Goal: Task Accomplishment & Management: Manage account settings

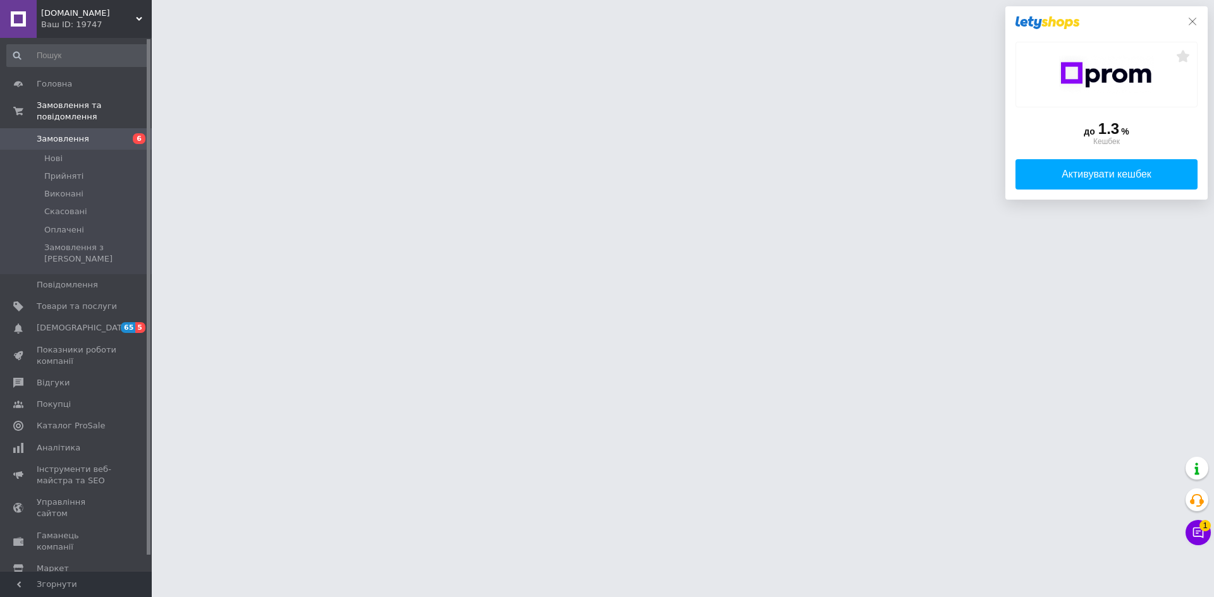
click at [1195, 24] on icon at bounding box center [1192, 22] width 8 height 8
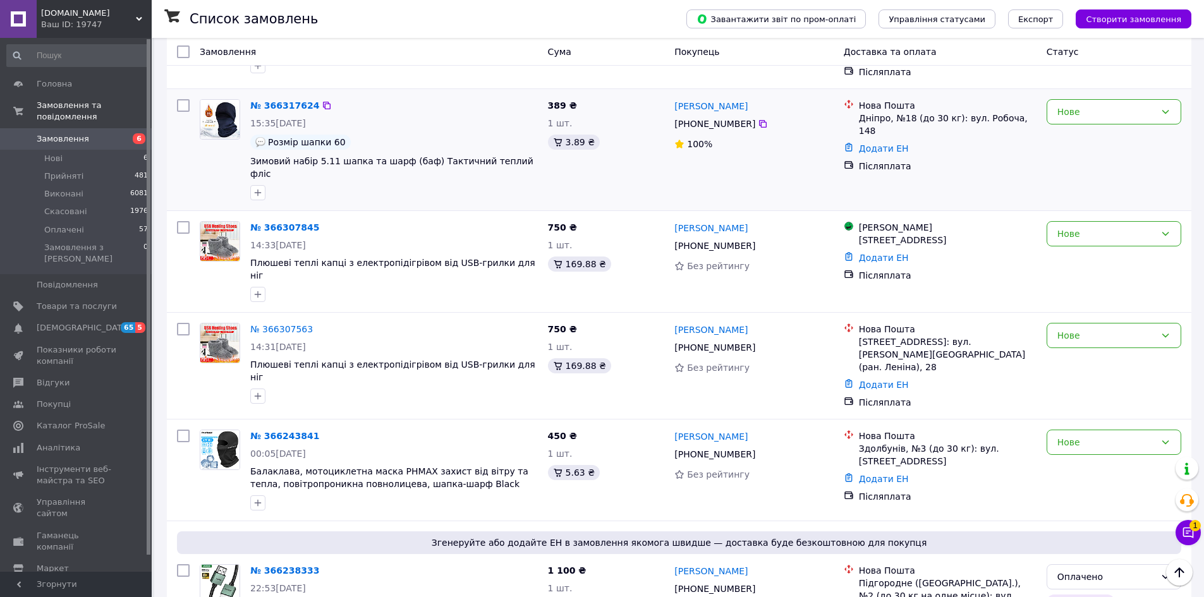
scroll to position [253, 0]
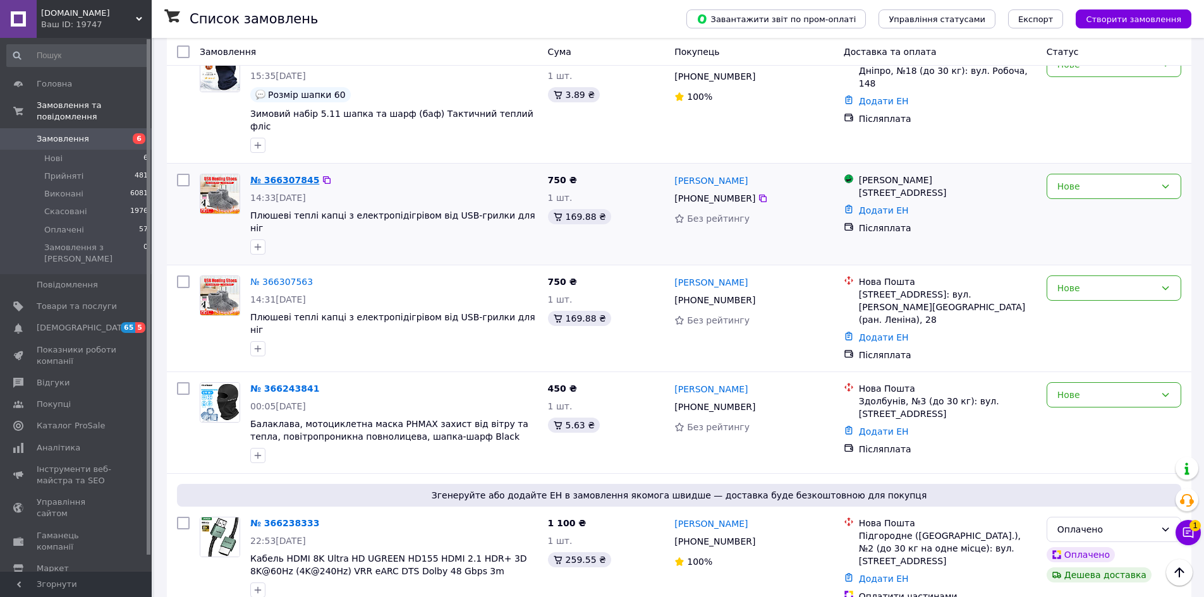
click at [293, 175] on link "№ 366307845" at bounding box center [284, 180] width 69 height 10
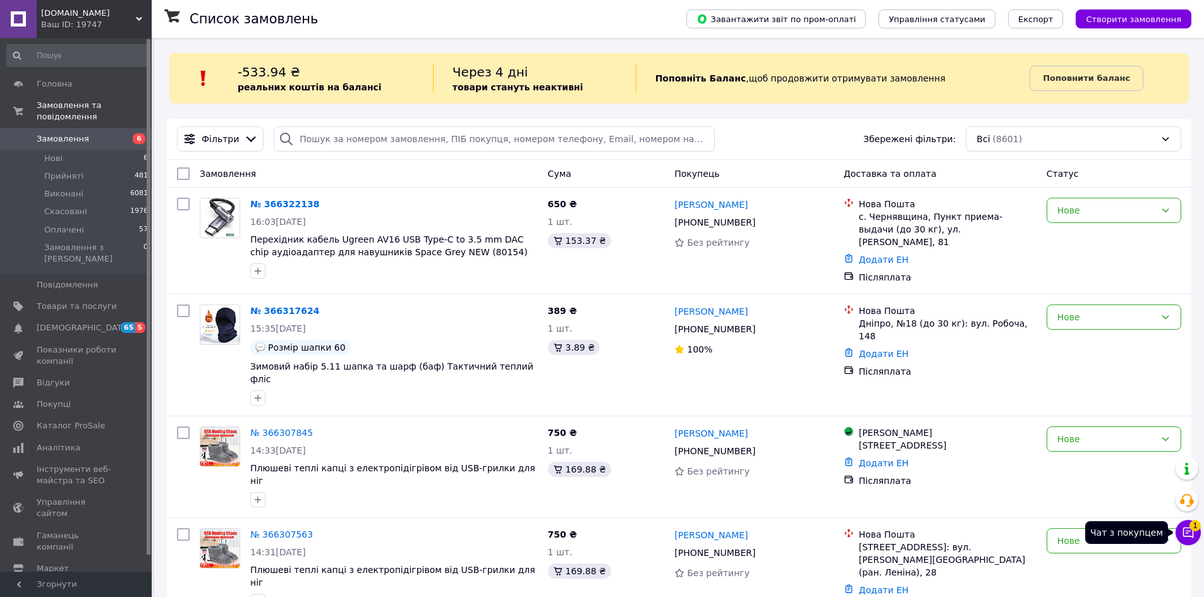
click at [1185, 537] on icon at bounding box center [1188, 533] width 11 height 11
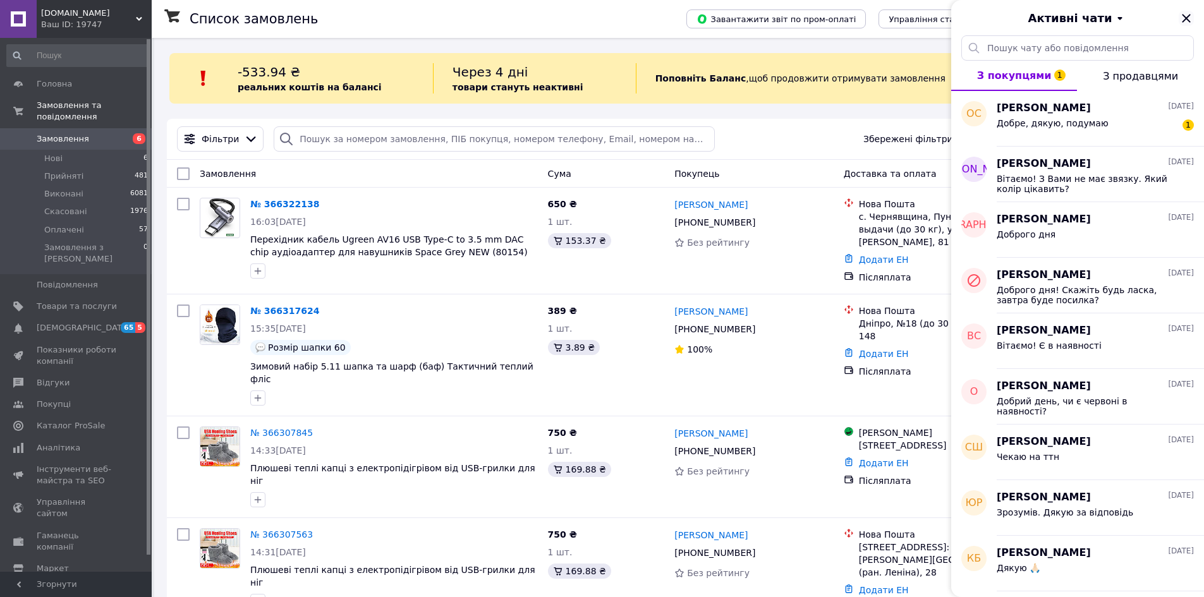
click at [1190, 21] on icon "Закрити" at bounding box center [1186, 18] width 8 height 8
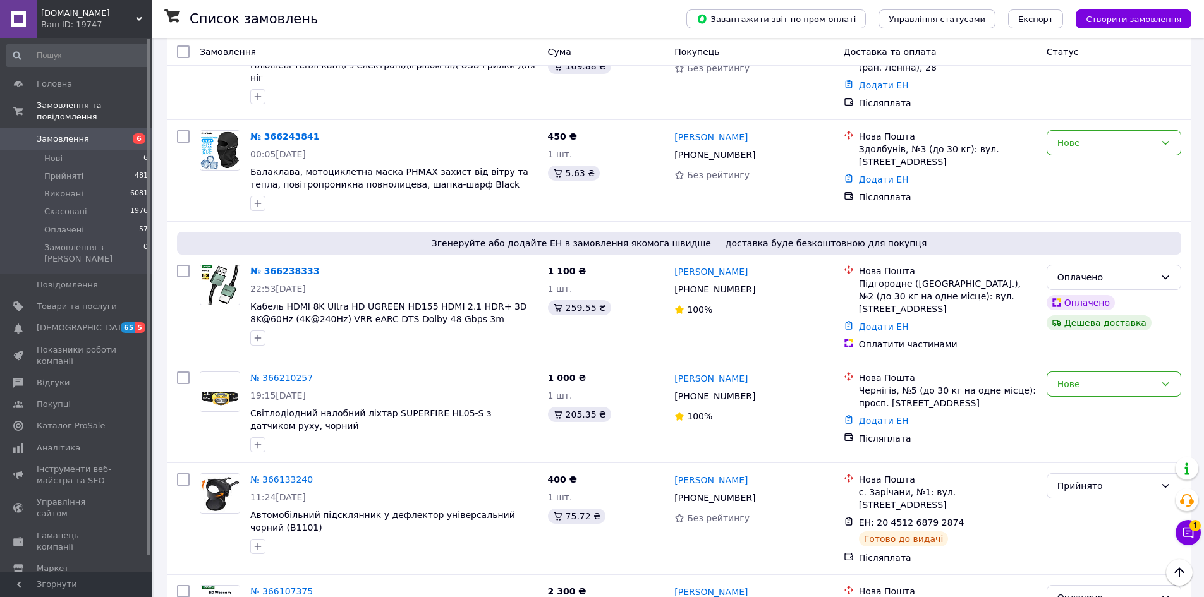
scroll to position [506, 0]
click at [293, 372] on link "№ 366210257" at bounding box center [281, 377] width 63 height 10
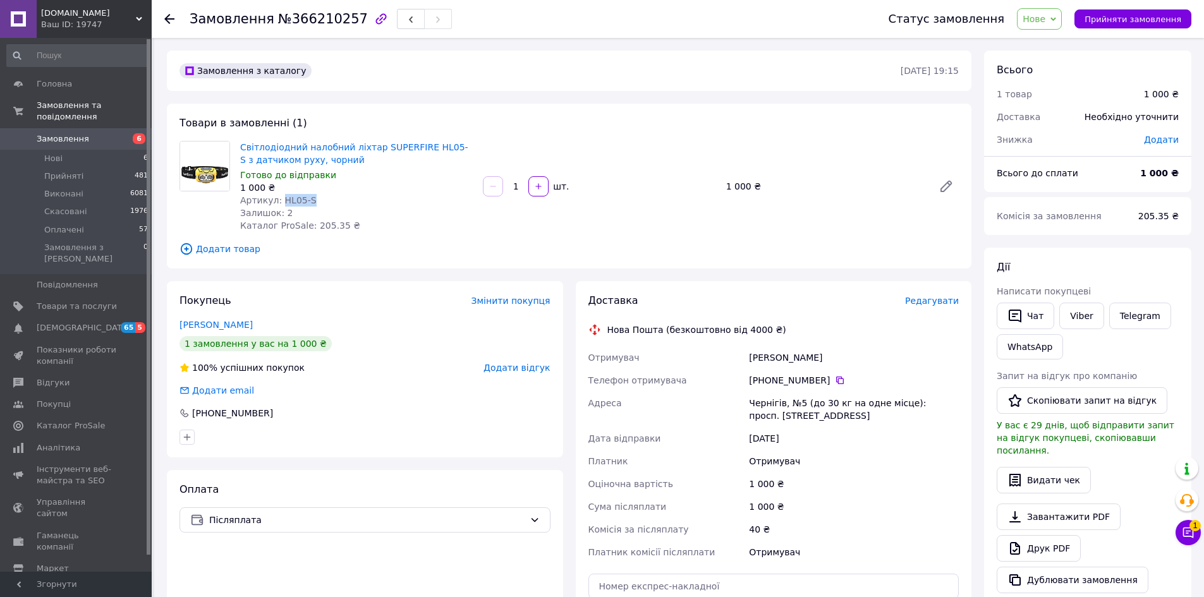
drag, startPoint x: 321, startPoint y: 197, endPoint x: 278, endPoint y: 199, distance: 43.0
click at [278, 199] on div "Артикул: HL05-S" at bounding box center [356, 200] width 233 height 13
copy span "HL05-S"
click at [947, 296] on span "Редагувати" at bounding box center [932, 301] width 54 height 10
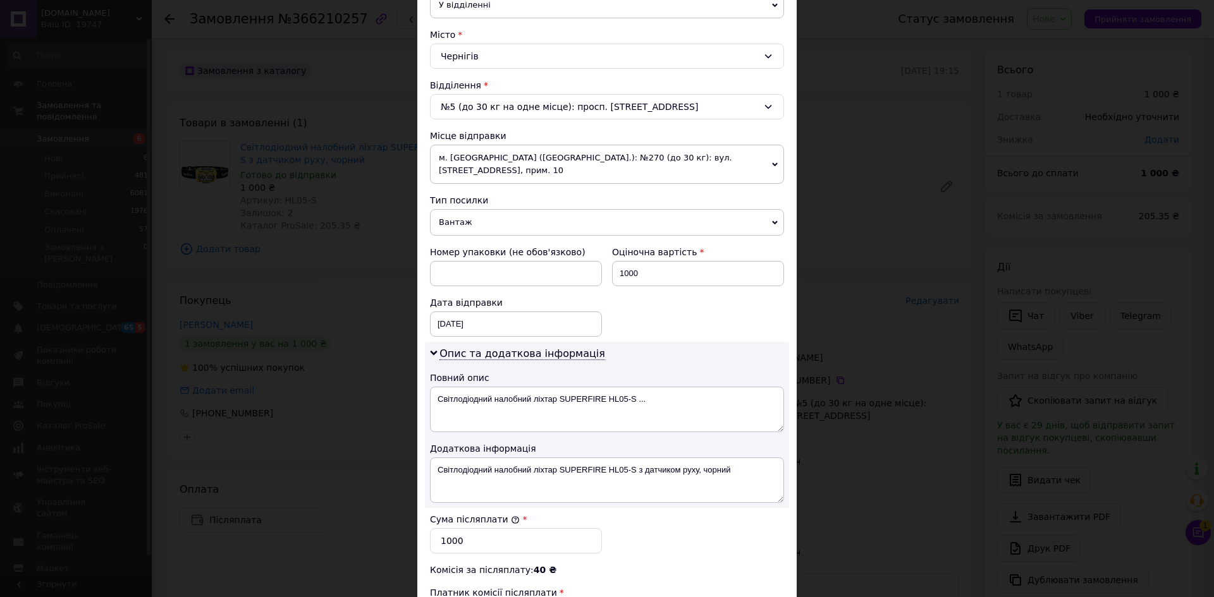
scroll to position [379, 0]
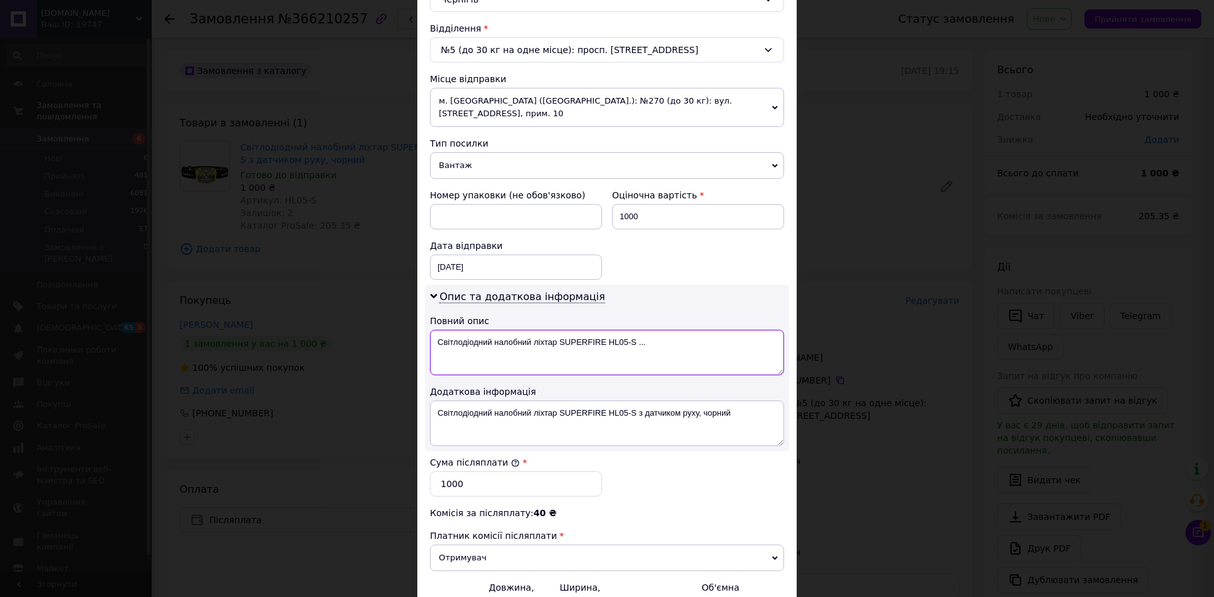
click at [651, 331] on textarea "Світлодіодний налобний ліхтар SUPERFIRE HL05-S ..." at bounding box center [607, 353] width 354 height 46
drag, startPoint x: 631, startPoint y: 331, endPoint x: 430, endPoint y: 338, distance: 200.5
click at [430, 338] on textarea "Світлодіодний налобний ліхтар SUPERFIRE HL05-S" at bounding box center [607, 353] width 354 height 46
type textarea "Світлодіодний налобний ліхтар SUPERFIRE HL05-S"
drag, startPoint x: 438, startPoint y: 402, endPoint x: 760, endPoint y: 400, distance: 321.7
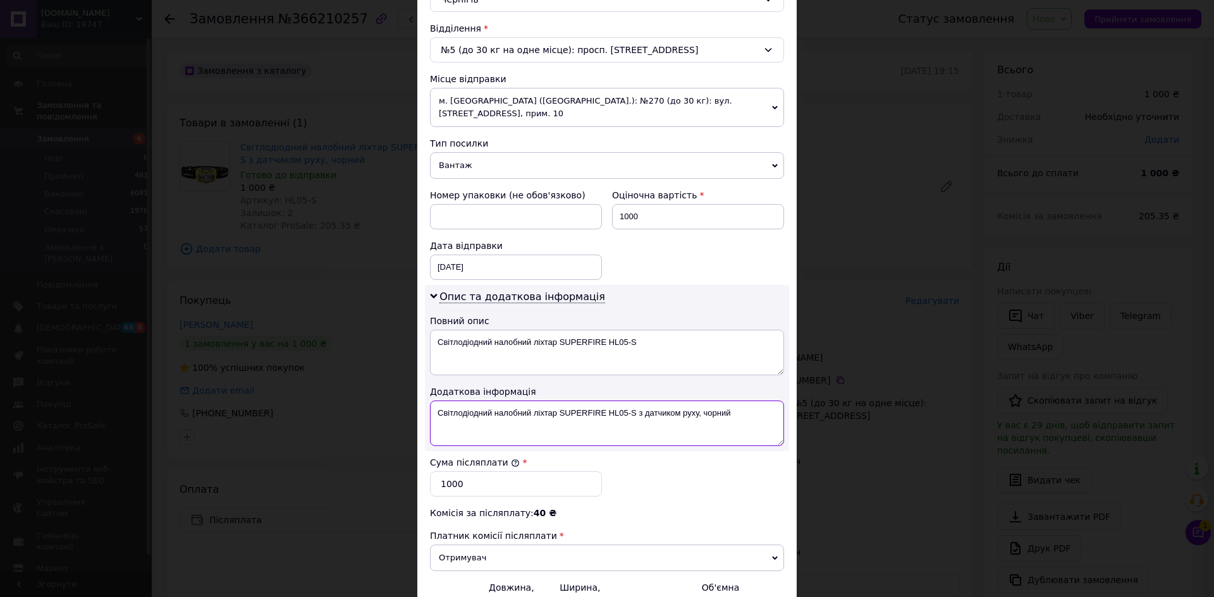
click at [760, 401] on textarea "Світлодіодний налобний ліхтар SUPERFIRE HL05-S з датчиком руху, чорний" at bounding box center [607, 424] width 354 height 46
paste textarea
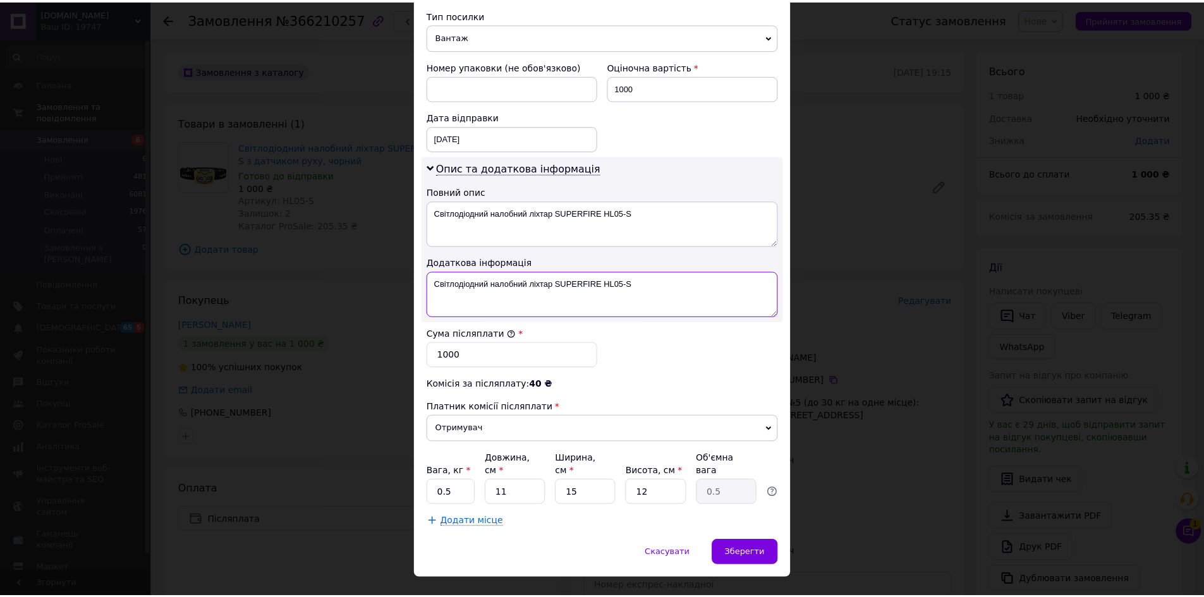
scroll to position [509, 0]
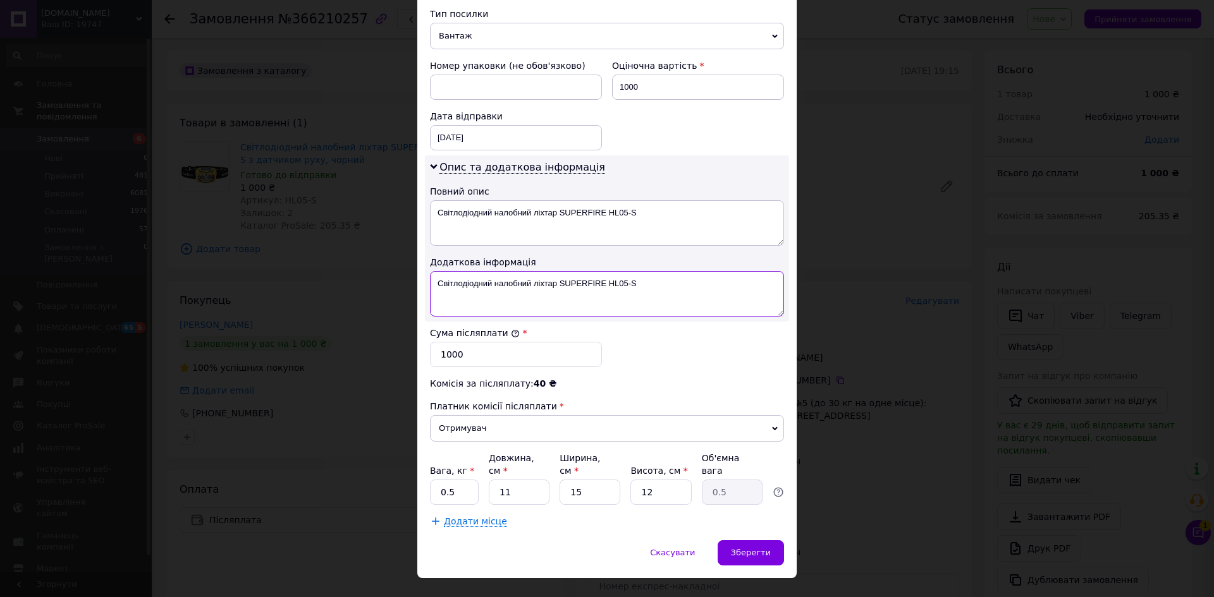
type textarea "Світлодіодний налобний ліхтар SUPERFIRE HL05-S"
click at [463, 480] on input "0.5" at bounding box center [454, 492] width 49 height 25
type input "0.3"
drag, startPoint x: 533, startPoint y: 472, endPoint x: 477, endPoint y: 467, distance: 55.8
click at [477, 467] on div "Вага, кг * 0.3 Довжина, см * 11 Ширина, см * 15 Висота, см * 12 Об'ємна вага 0.5" at bounding box center [607, 478] width 354 height 53
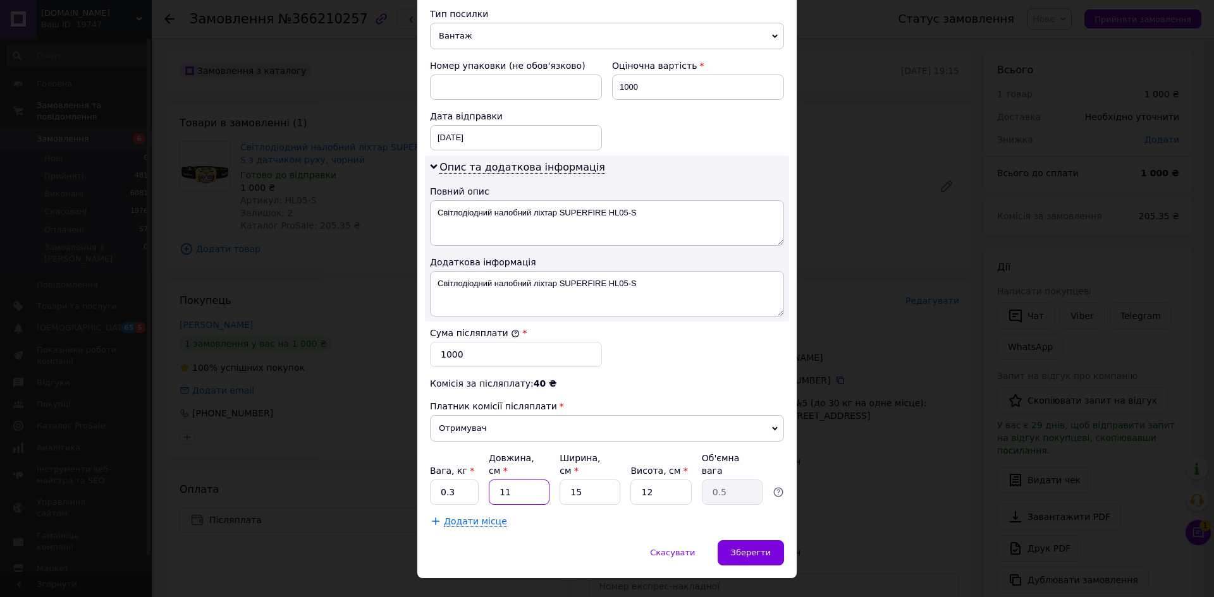
type input "2"
type input "0.1"
type input "23"
type input "1.03"
type input "23"
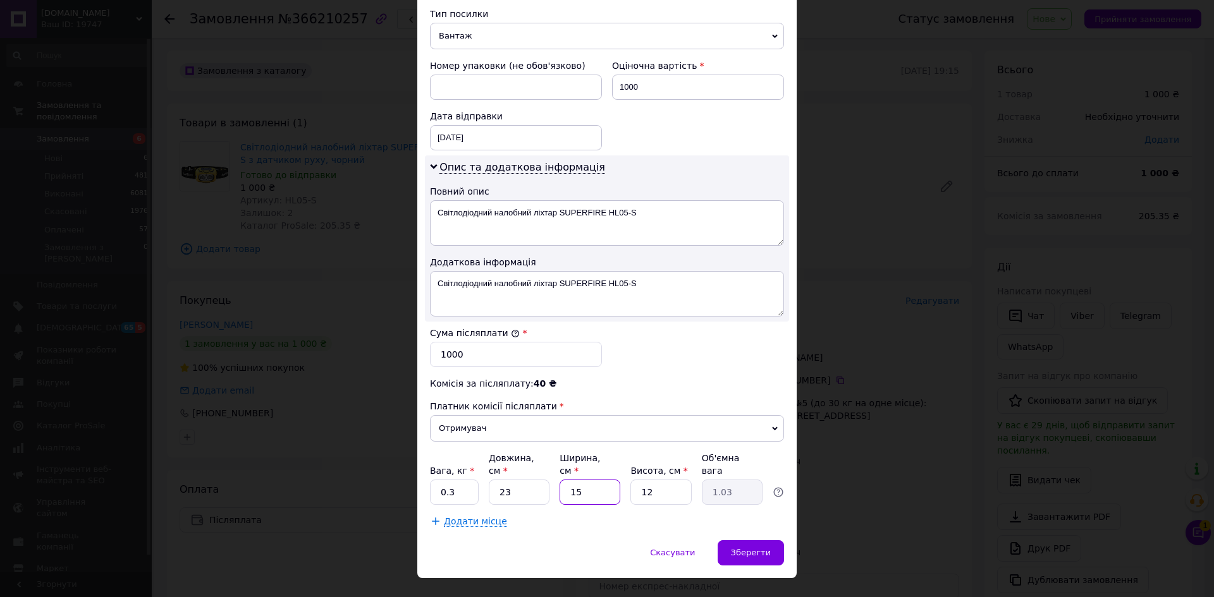
drag, startPoint x: 586, startPoint y: 473, endPoint x: 568, endPoint y: 472, distance: 18.3
click at [568, 480] on input "15" at bounding box center [589, 492] width 61 height 25
type input "1"
type input "0.1"
type input "17"
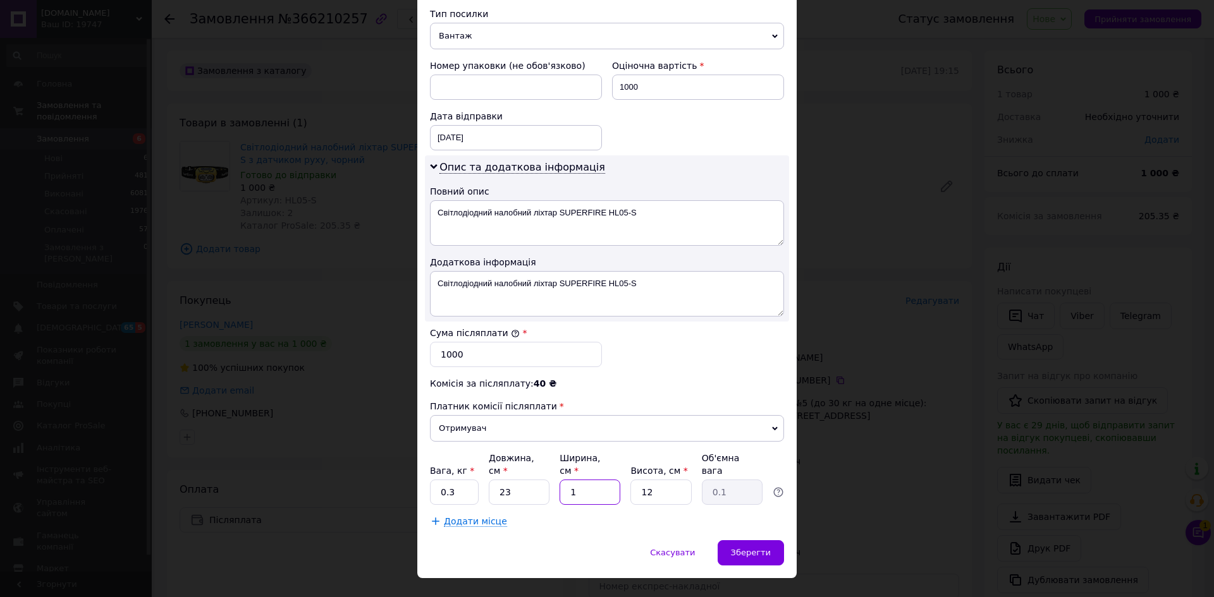
type input "1.17"
type input "17"
drag, startPoint x: 648, startPoint y: 465, endPoint x: 638, endPoint y: 466, distance: 10.3
click at [638, 480] on input "12" at bounding box center [660, 492] width 61 height 25
type input "6"
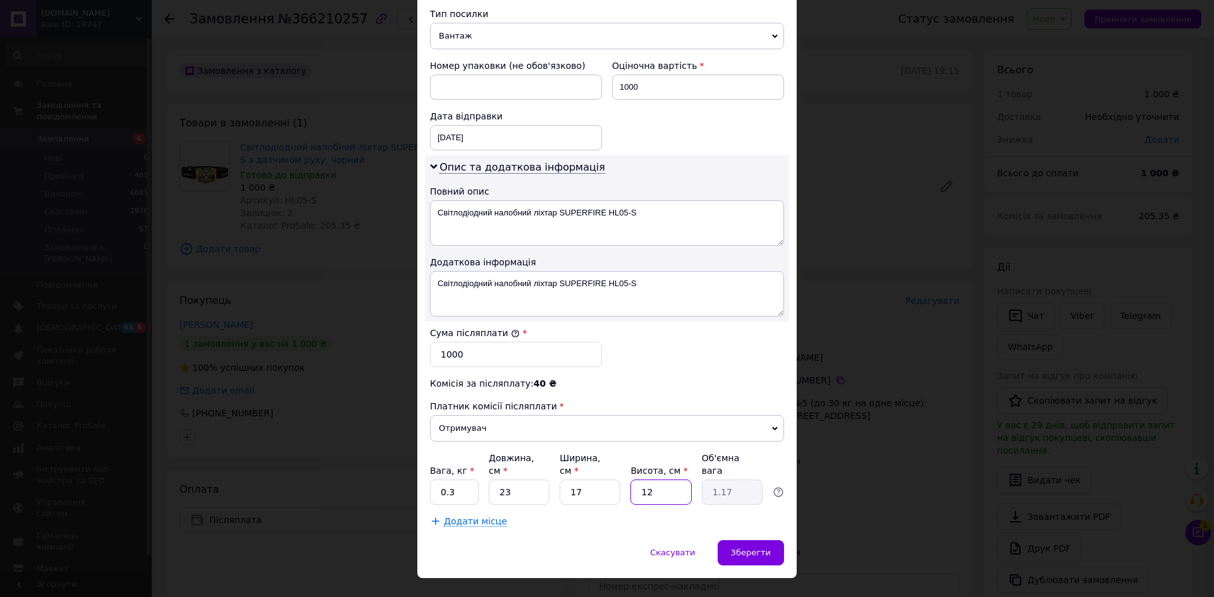
type input "0.59"
type input "6"
click at [621, 515] on div "Додати місце" at bounding box center [607, 521] width 354 height 13
click at [767, 548] on span "Зберегти" at bounding box center [751, 552] width 40 height 9
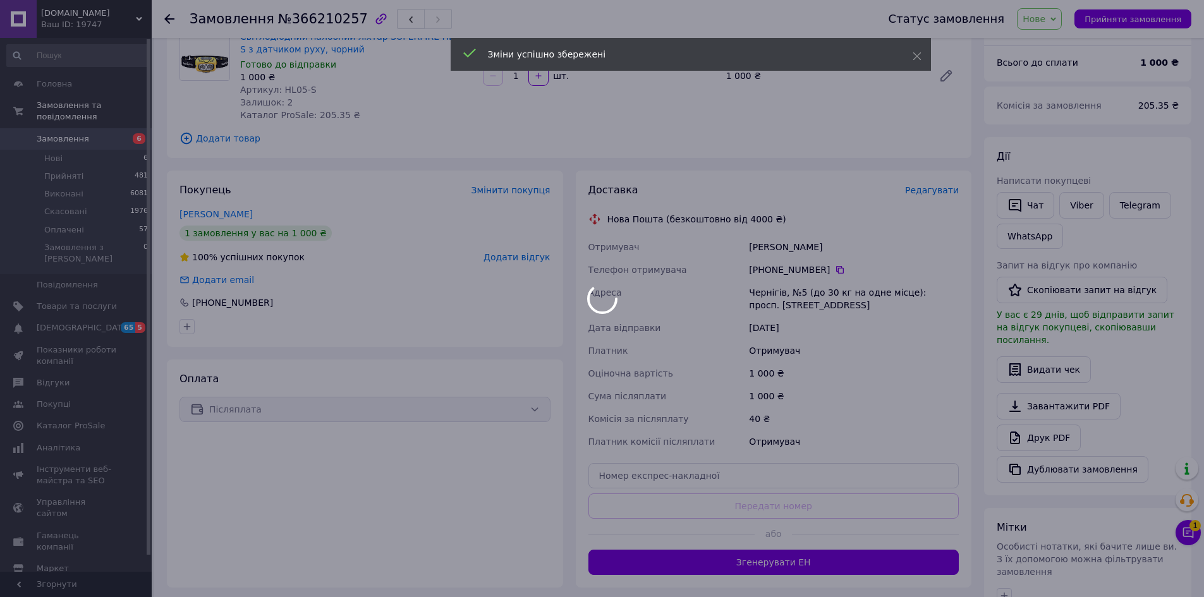
scroll to position [190, 0]
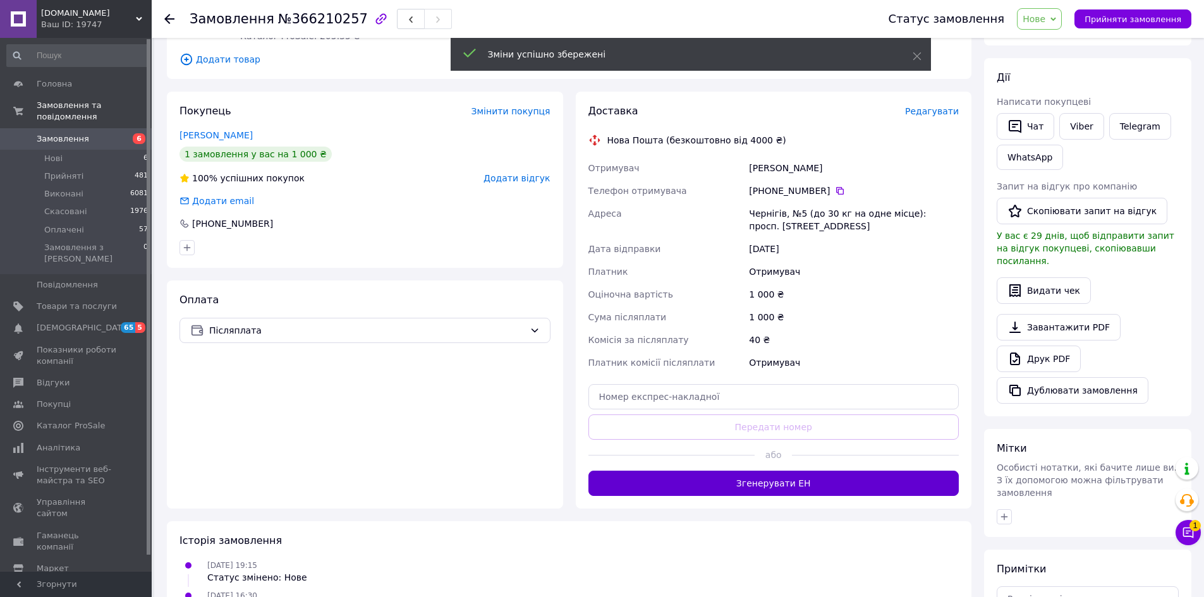
click at [765, 478] on button "Згенерувати ЕН" at bounding box center [773, 483] width 371 height 25
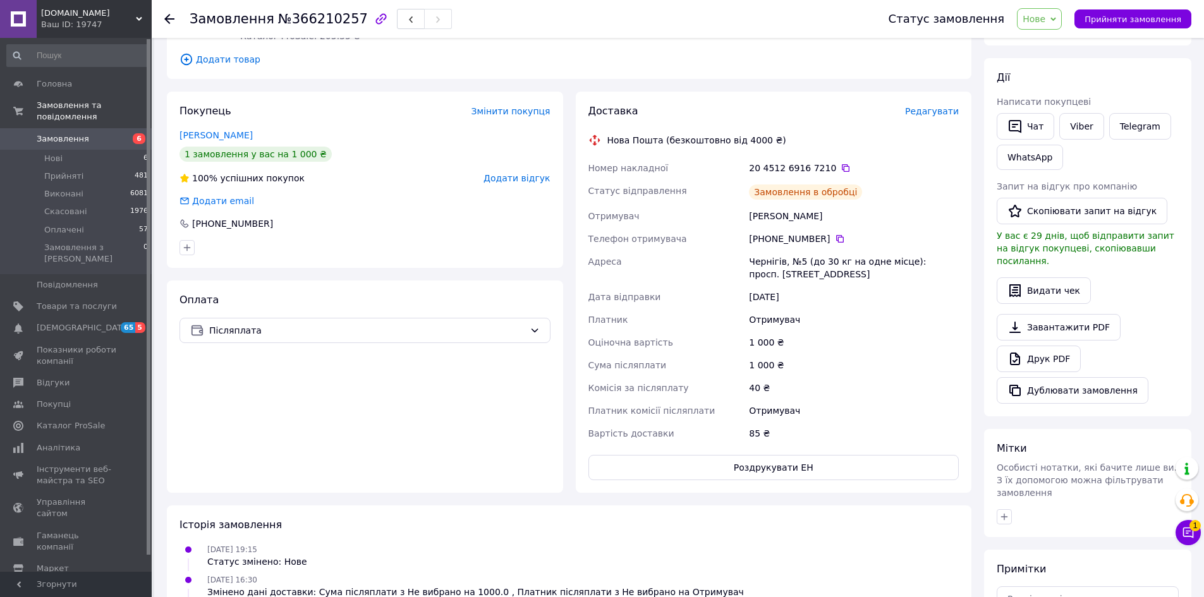
click at [96, 133] on span "Замовлення" at bounding box center [77, 138] width 80 height 11
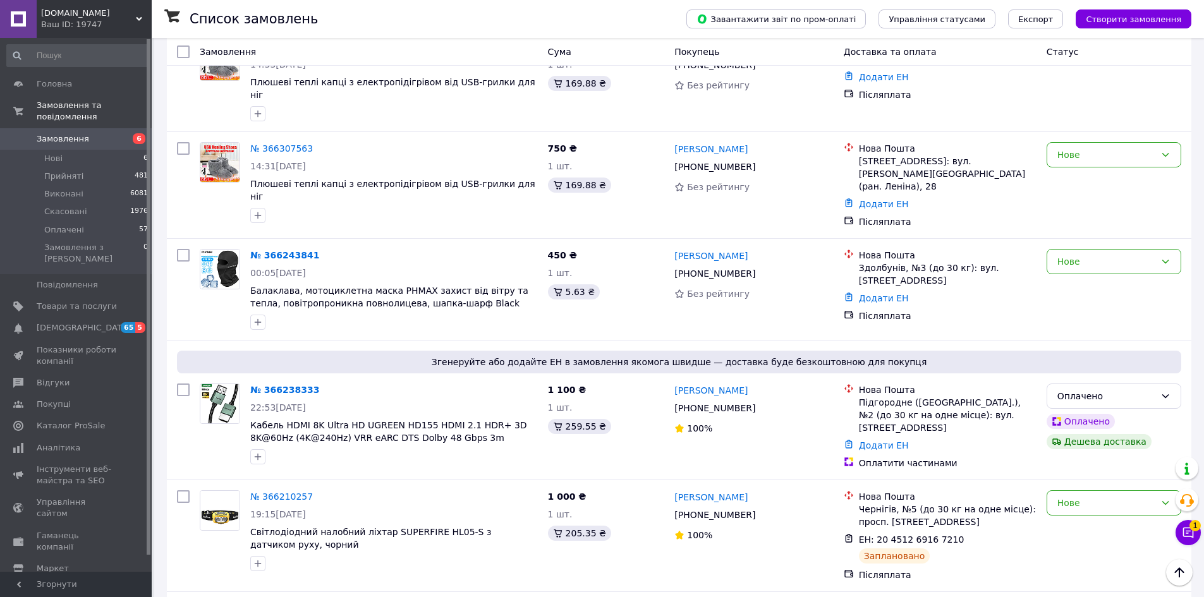
scroll to position [442, 0]
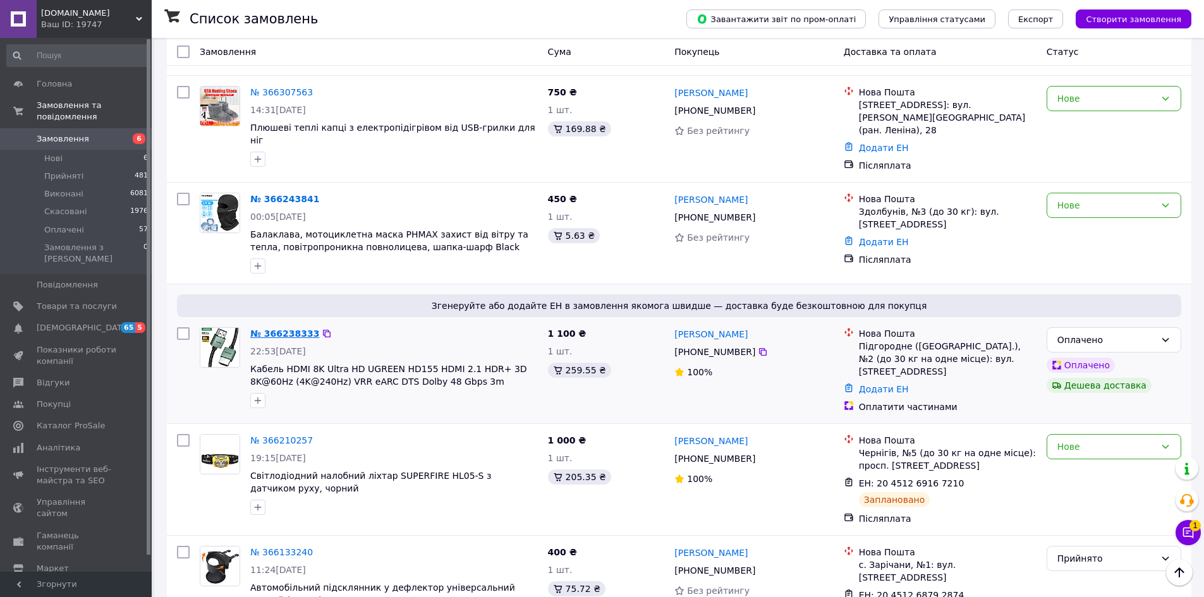
click at [280, 329] on link "№ 366238333" at bounding box center [284, 334] width 69 height 10
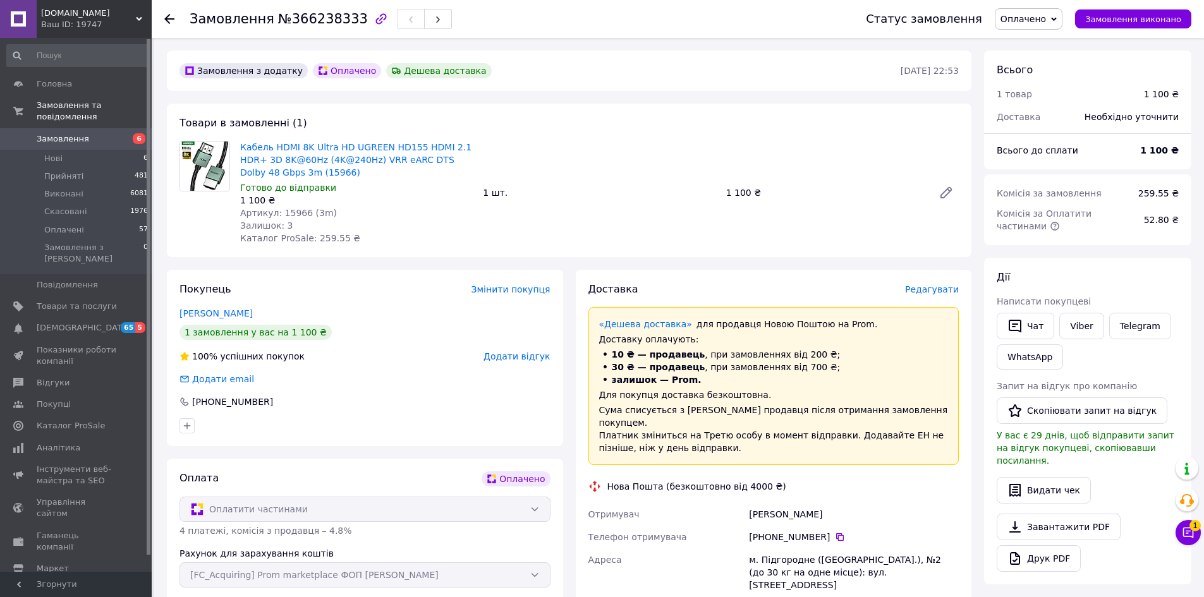
click at [938, 295] on span "Редагувати" at bounding box center [932, 289] width 54 height 10
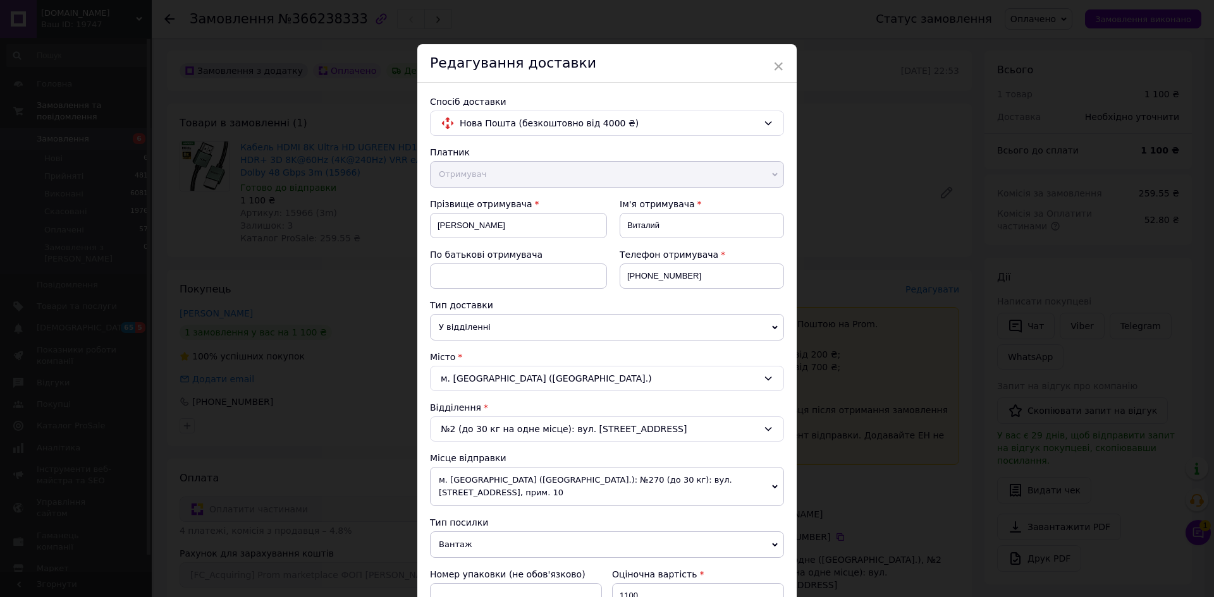
scroll to position [253, 0]
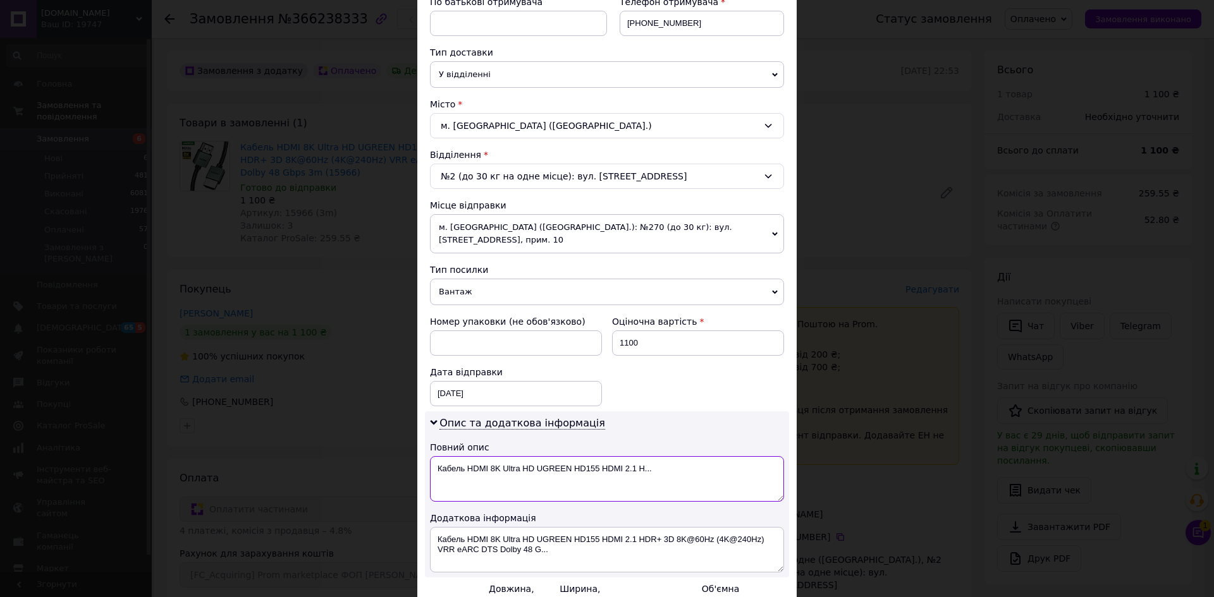
click at [473, 456] on textarea "Кабель HDMI 8K Ultra HD UGREEN HD155 HDMI 2.1 H..." at bounding box center [607, 479] width 354 height 46
click at [467, 460] on textarea "Кабель HDMI 8K Ultra HD UGREEN HD155 HDMI 2.1 H..." at bounding box center [607, 479] width 354 height 46
click at [497, 456] on textarea "Кабель HDMI 8K Ultra HD UGREEN HD155 HDMI 2.1 H..." at bounding box center [607, 479] width 354 height 46
click at [504, 456] on textarea "Кабель HDMI 8K Ultra HD UGREEN HD155 HDMI 2.1 H..." at bounding box center [607, 479] width 354 height 46
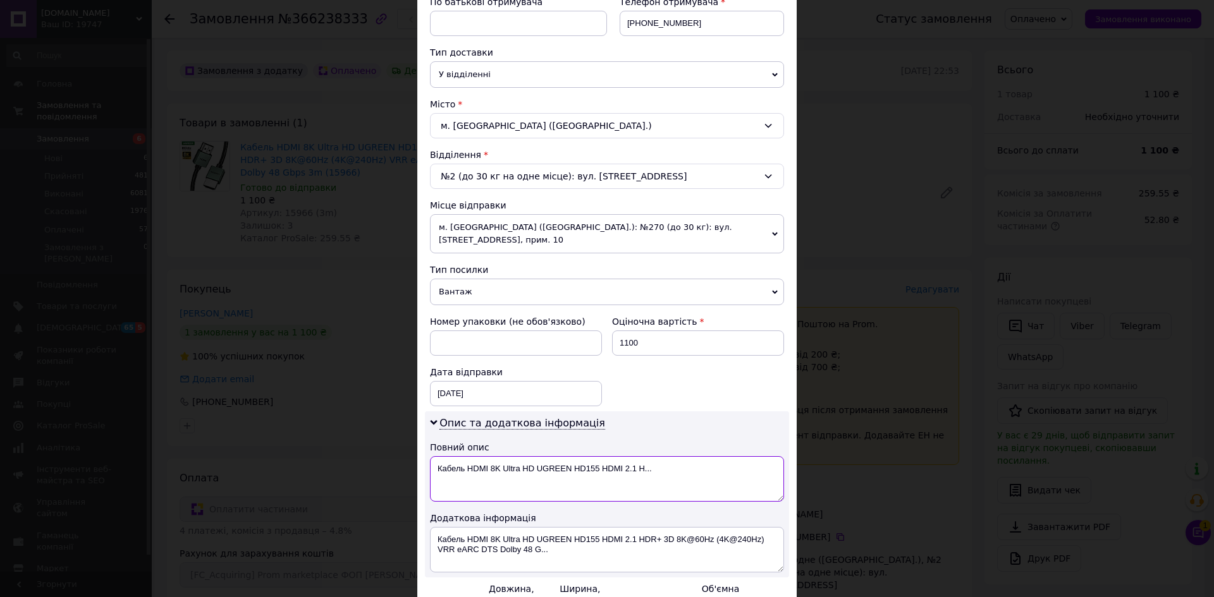
drag, startPoint x: 569, startPoint y: 459, endPoint x: 499, endPoint y: 459, distance: 69.5
click at [499, 459] on textarea "Кабель HDMI 8K Ultra HD UGREEN HD155 HDMI 2.1 H..." at bounding box center [607, 479] width 354 height 46
click at [554, 456] on textarea "Кабель HDMI 8K HD155 HDMI 2.1 H..." at bounding box center [607, 479] width 354 height 46
drag, startPoint x: 530, startPoint y: 456, endPoint x: 592, endPoint y: 456, distance: 61.3
click at [591, 456] on textarea "Кабель HDMI 8K HD155 HDMI 2.1 H..." at bounding box center [607, 479] width 354 height 46
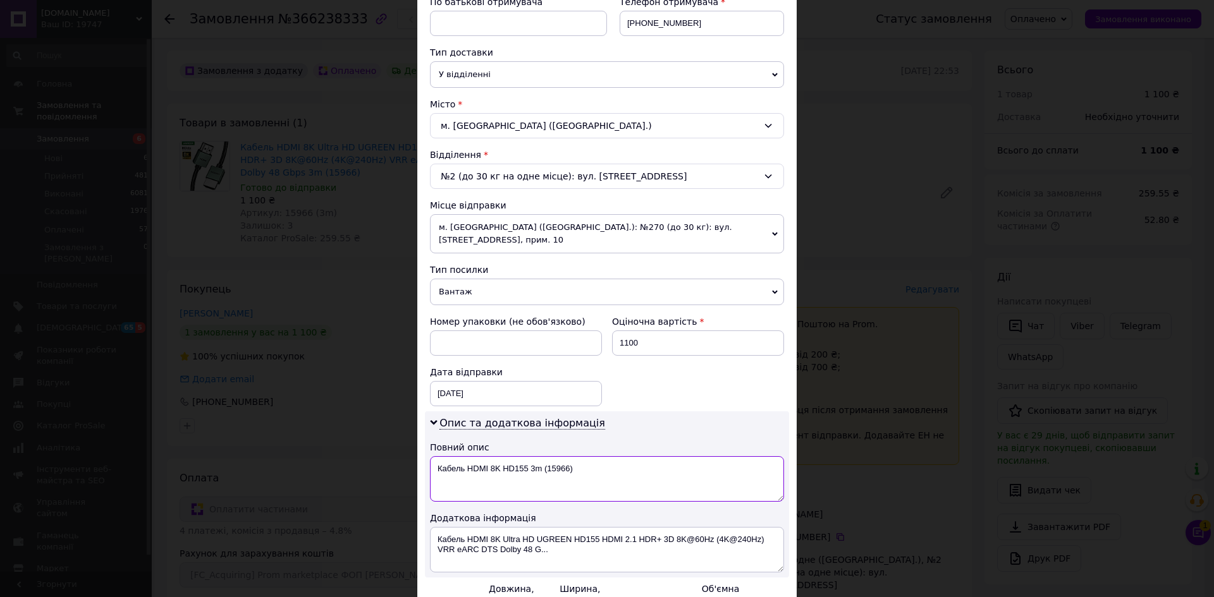
drag, startPoint x: 565, startPoint y: 454, endPoint x: 523, endPoint y: 453, distance: 42.4
click at [523, 456] on textarea "Кабель HDMI 8K HD155 3m (15966)" at bounding box center [607, 479] width 354 height 46
click at [583, 456] on textarea "Кабель HDMI 8K HD155 3m (15966)" at bounding box center [607, 479] width 354 height 46
drag, startPoint x: 580, startPoint y: 455, endPoint x: 435, endPoint y: 451, distance: 144.8
click at [435, 456] on textarea "Кабель HDMI 8K HD155 3m (15966)" at bounding box center [607, 479] width 354 height 46
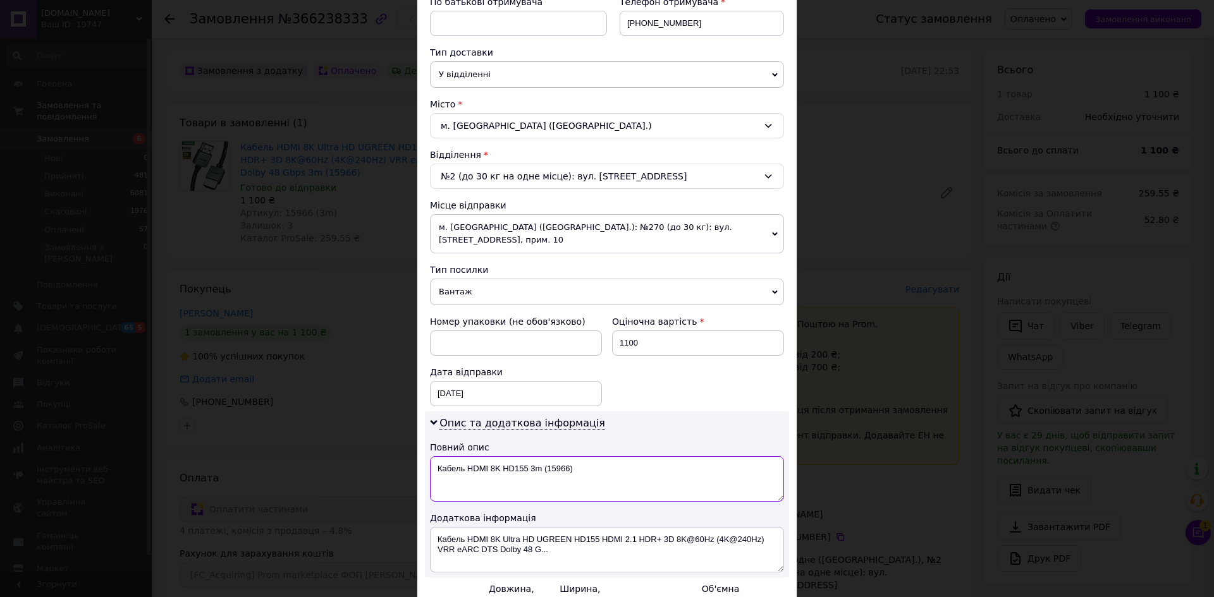
type textarea "Кабель HDMI 8K HD155 3m (15966)"
drag, startPoint x: 437, startPoint y: 527, endPoint x: 602, endPoint y: 542, distance: 165.7
click at [602, 542] on textarea "Кабель HDMI 8K Ultra HD UGREEN HD155 HDMI 2.1 HDR+ 3D 8K@60Hz (4K@240Hz) VRR eA…" at bounding box center [607, 550] width 354 height 46
paste textarea "HD155 3m (15966)"
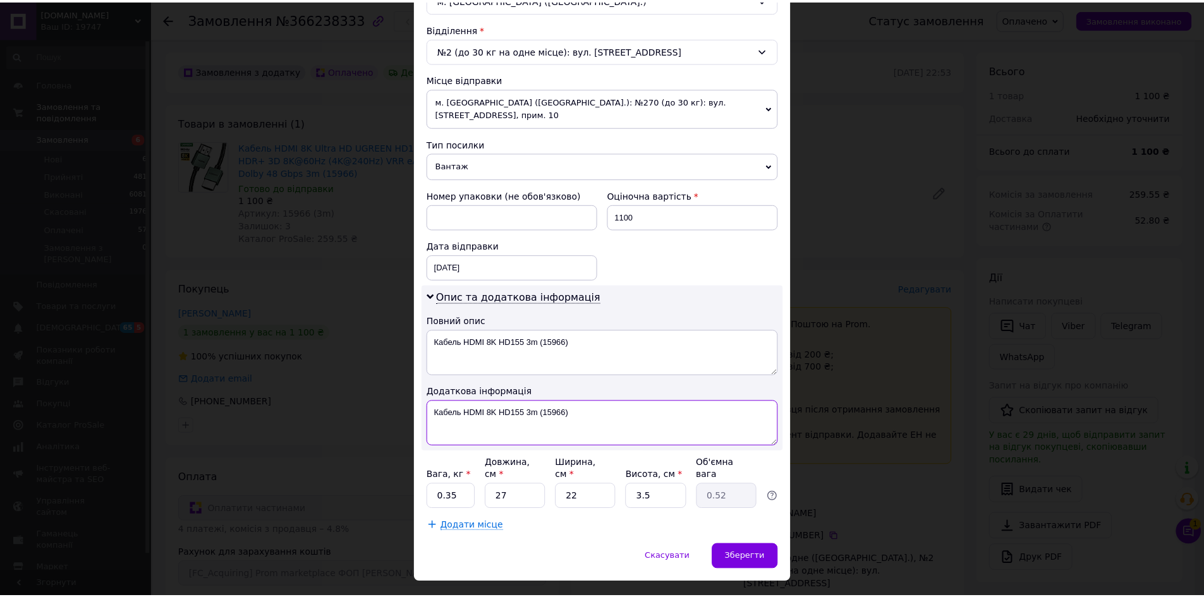
scroll to position [384, 0]
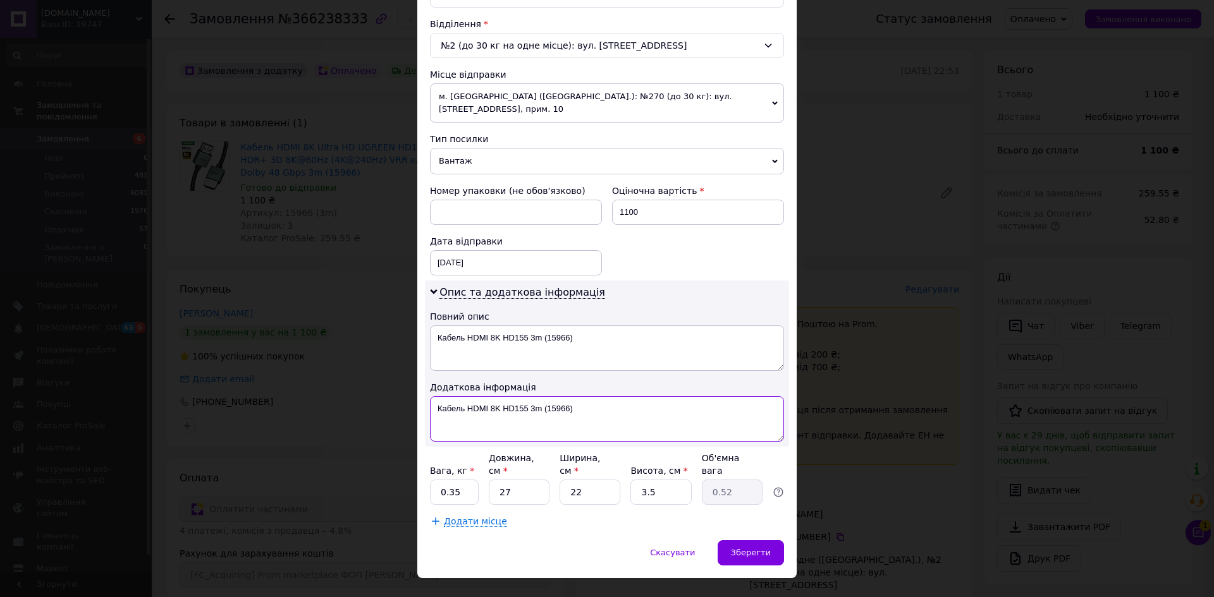
type textarea "Кабель HDMI 8K HD155 3m (15966)"
click at [461, 480] on input "0.35" at bounding box center [454, 492] width 49 height 25
drag, startPoint x: 518, startPoint y: 465, endPoint x: 492, endPoint y: 466, distance: 25.3
click at [492, 480] on input "27" at bounding box center [519, 492] width 61 height 25
click at [593, 480] on input "22" at bounding box center [589, 492] width 61 height 25
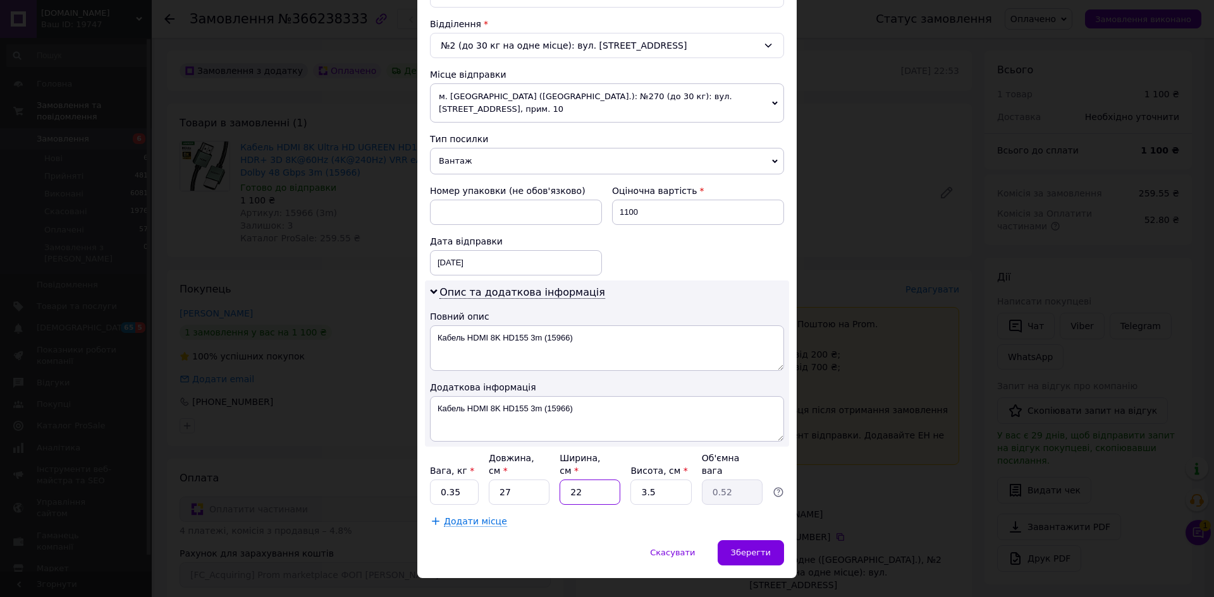
drag, startPoint x: 594, startPoint y: 465, endPoint x: 568, endPoint y: 465, distance: 26.5
click at [568, 480] on input "22" at bounding box center [589, 492] width 61 height 25
type input "2"
type input "0.1"
type input "25"
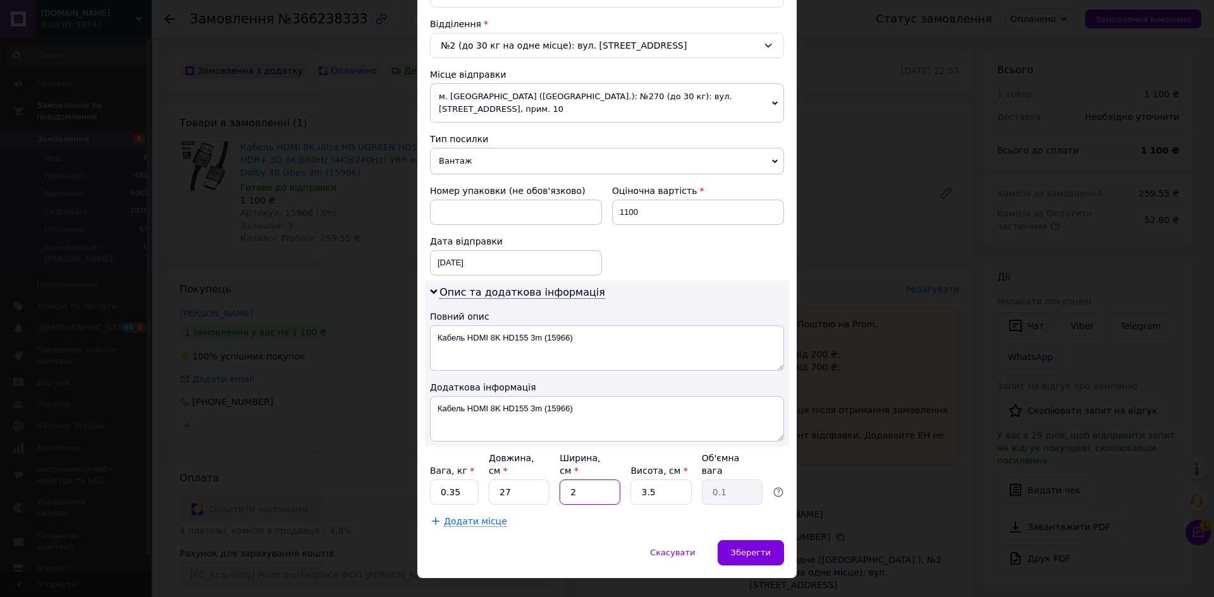
type input "0.59"
type input "25"
click at [673, 480] on input "3.5" at bounding box center [660, 492] width 61 height 25
click at [753, 548] on span "Зберегти" at bounding box center [751, 552] width 40 height 9
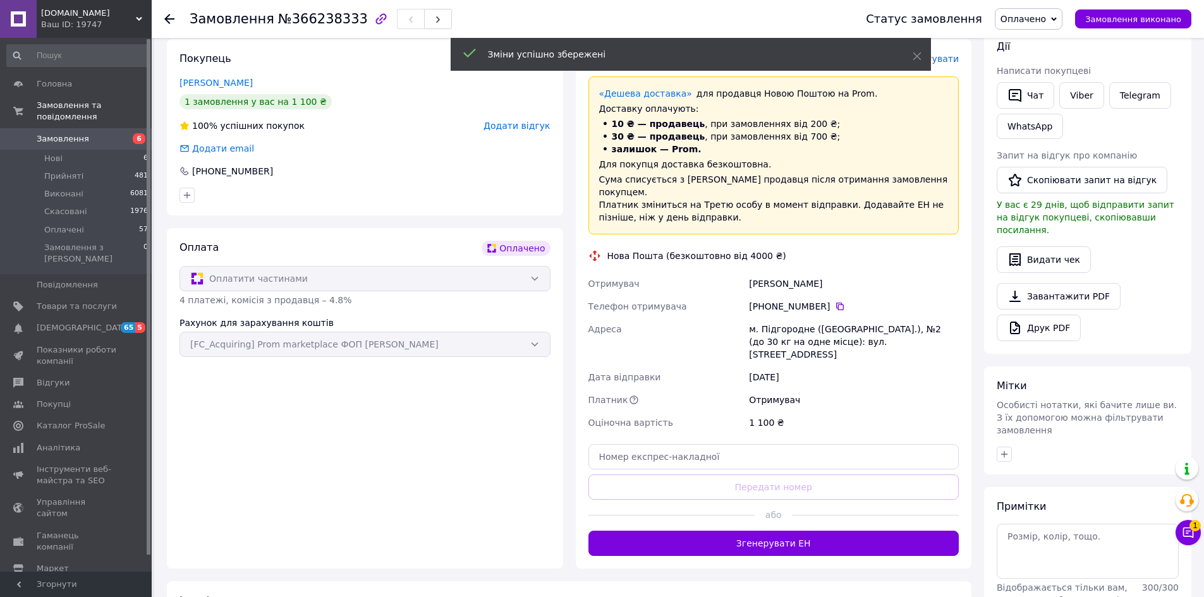
scroll to position [253, 0]
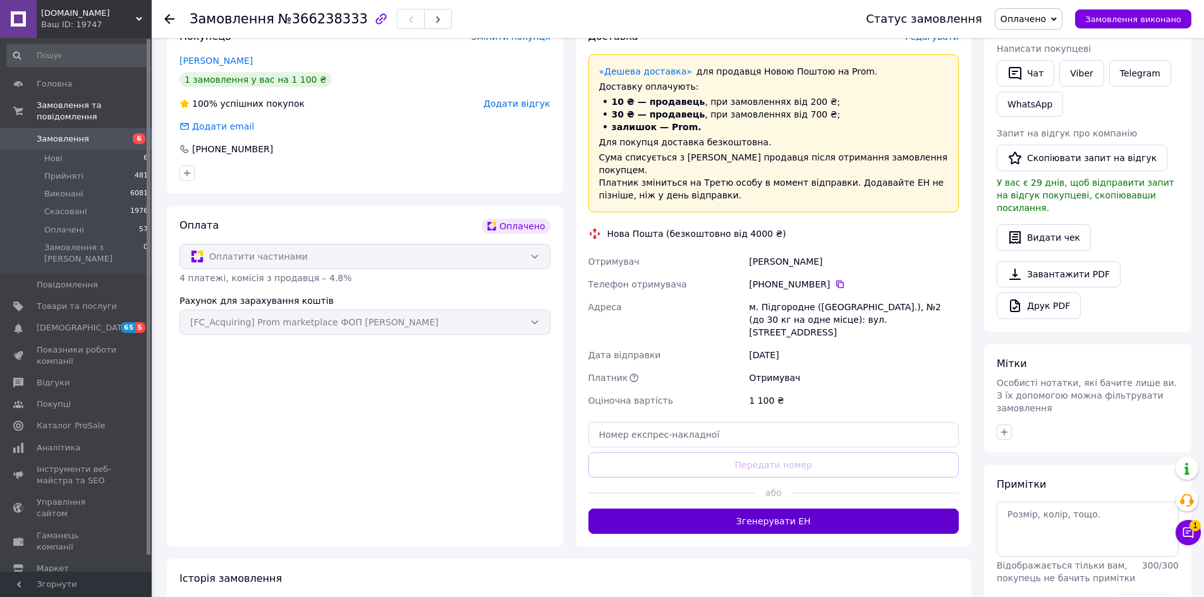
click at [765, 509] on button "Згенерувати ЕН" at bounding box center [773, 521] width 371 height 25
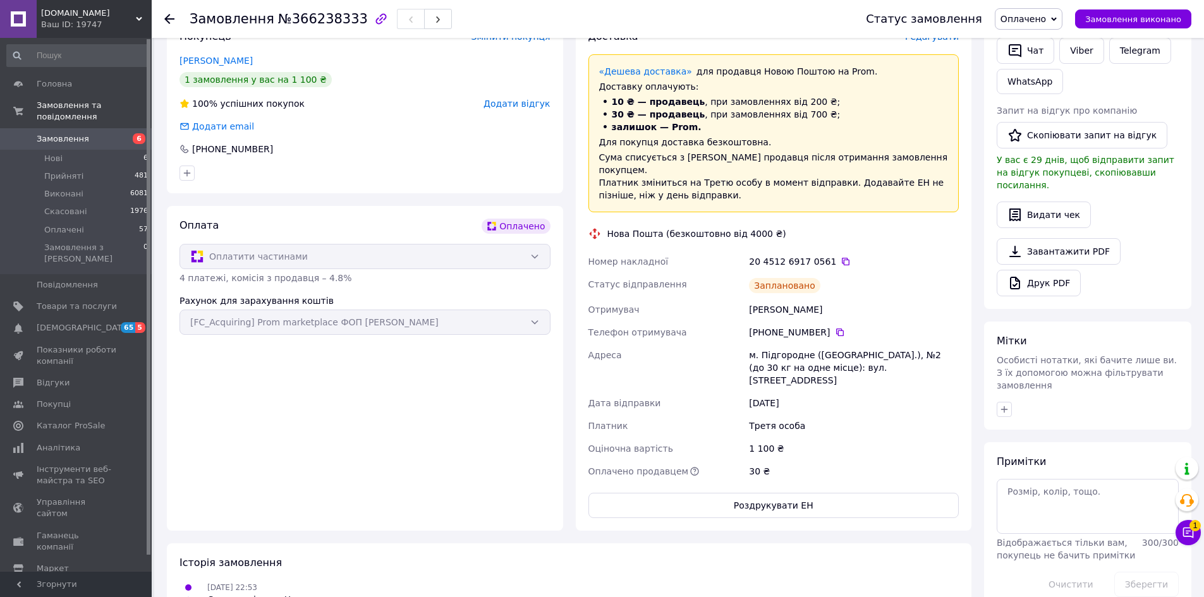
click at [100, 133] on span "Замовлення" at bounding box center [77, 138] width 80 height 11
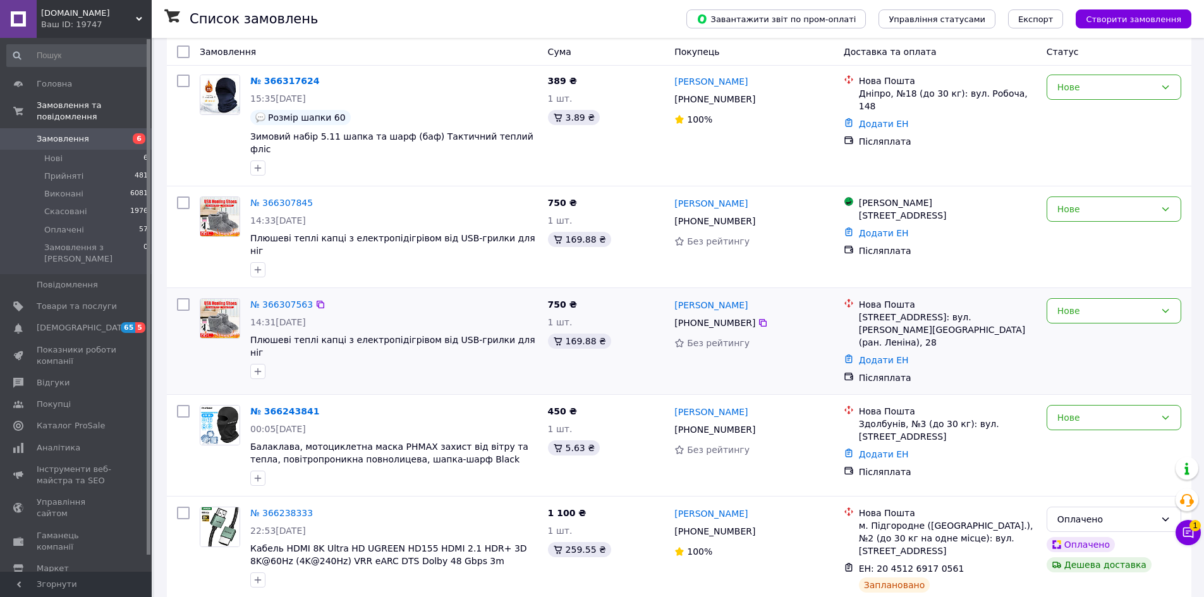
scroll to position [253, 0]
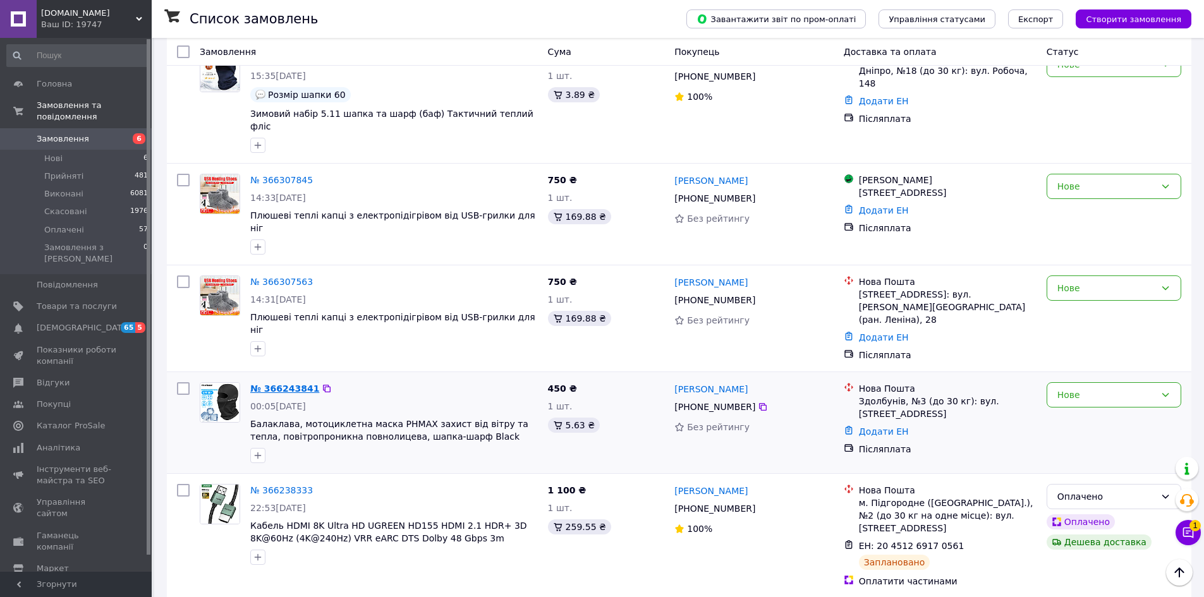
click at [267, 384] on link "№ 366243841" at bounding box center [284, 389] width 69 height 10
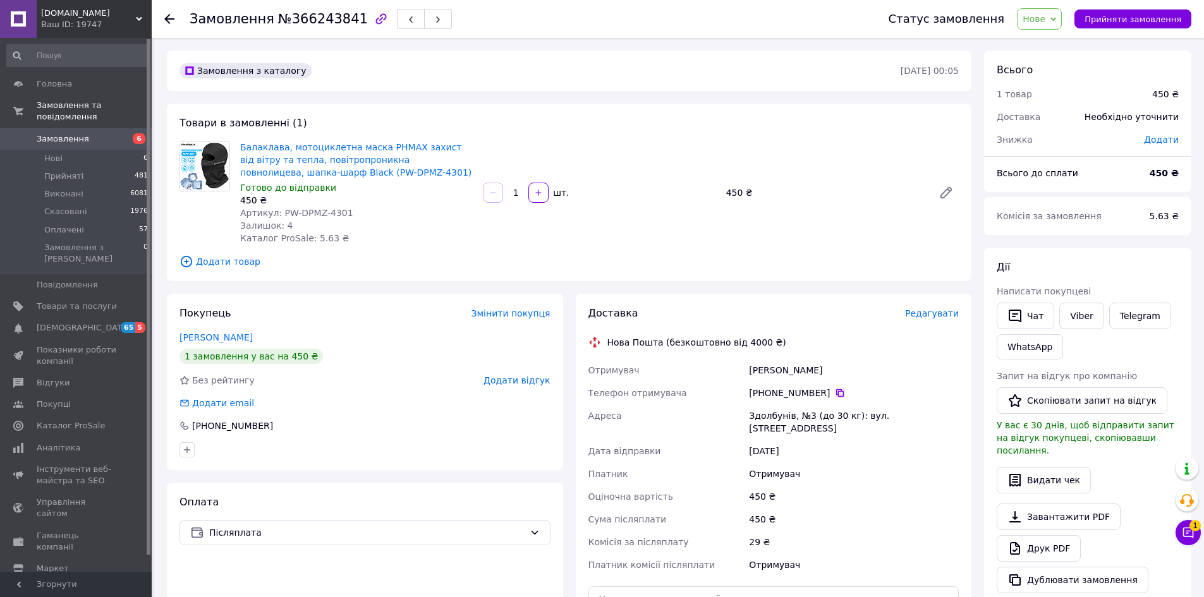
click at [836, 391] on icon at bounding box center [840, 393] width 8 height 8
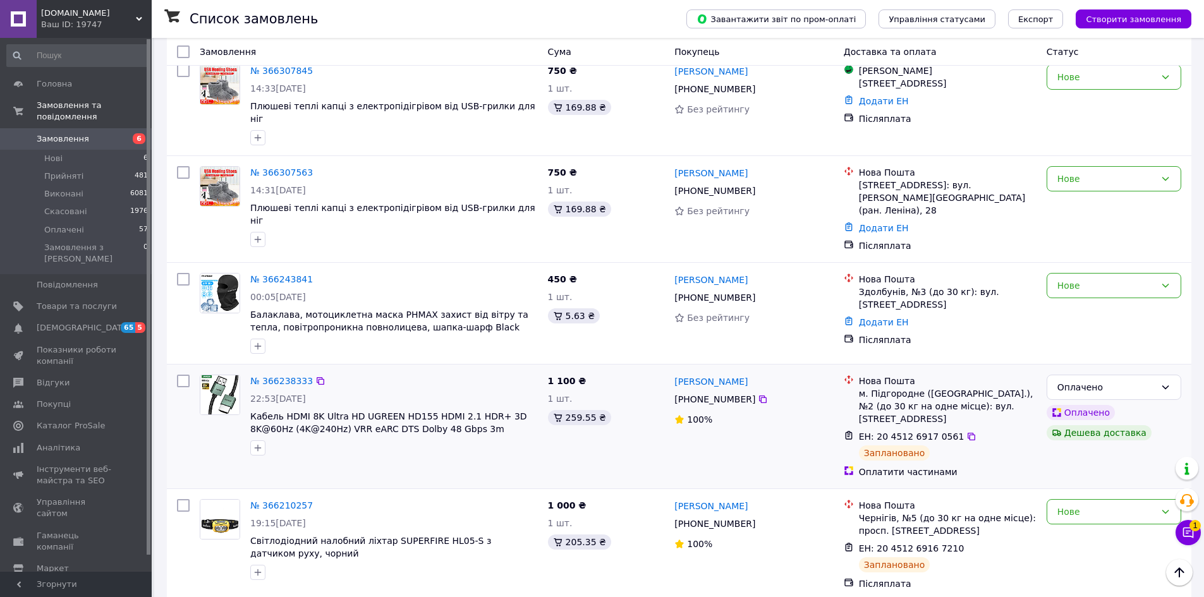
scroll to position [379, 0]
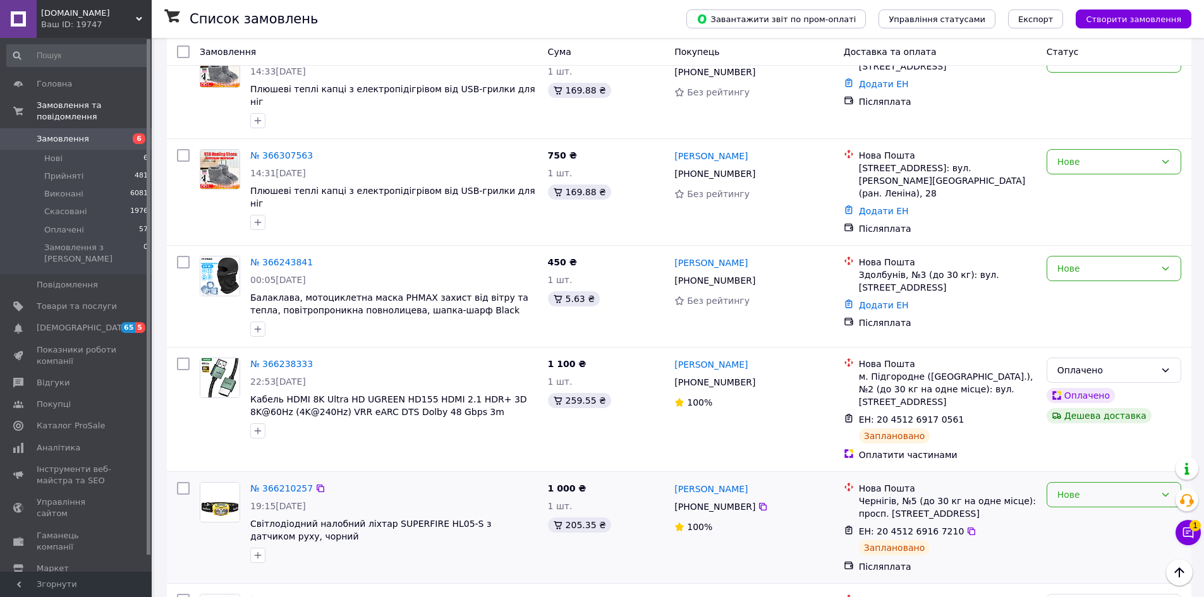
click at [1086, 488] on div "Нове" at bounding box center [1106, 495] width 98 height 14
click at [1070, 476] on li "Прийнято" at bounding box center [1113, 479] width 133 height 23
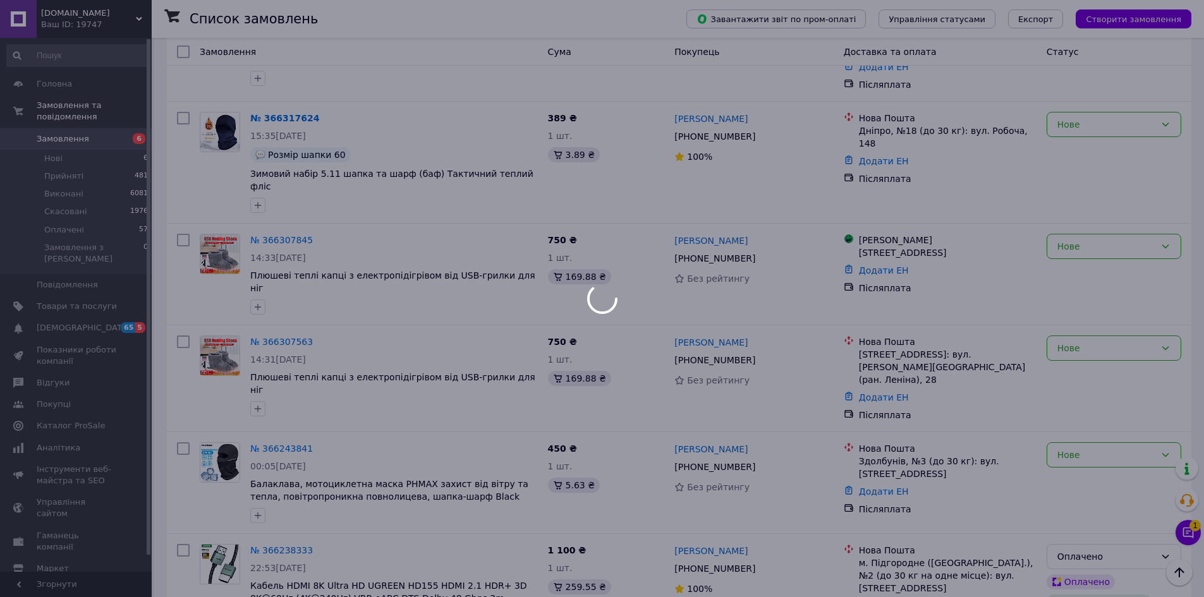
scroll to position [190, 0]
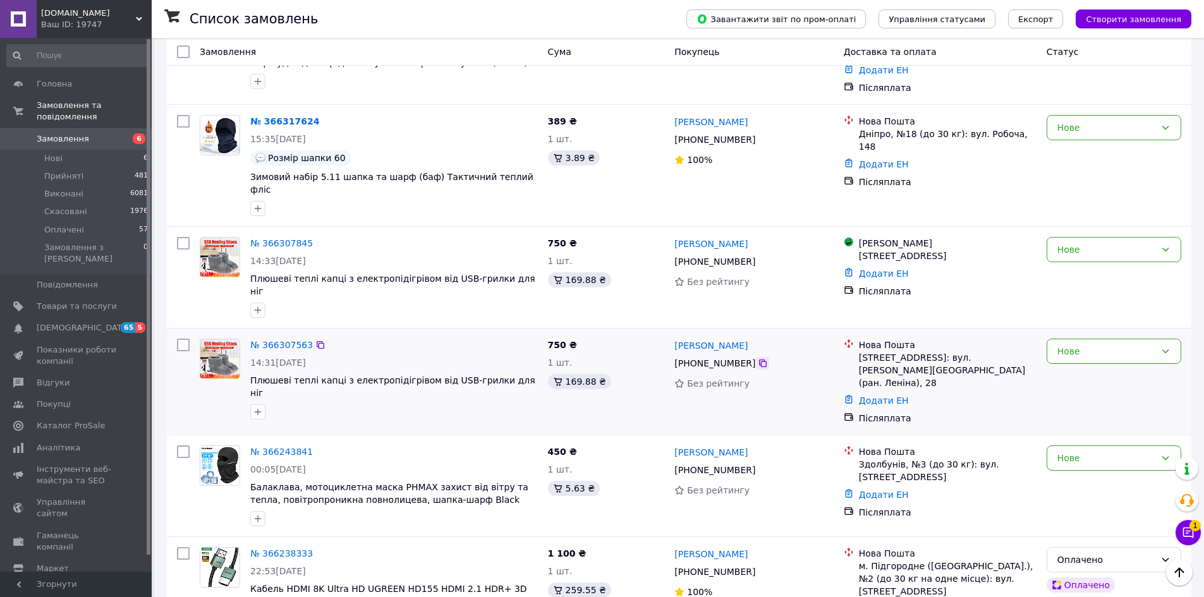
click at [759, 360] on icon at bounding box center [763, 364] width 8 height 8
click at [1098, 344] on div "Нове" at bounding box center [1106, 351] width 98 height 14
click at [1095, 346] on li "Прийнято" at bounding box center [1113, 349] width 133 height 23
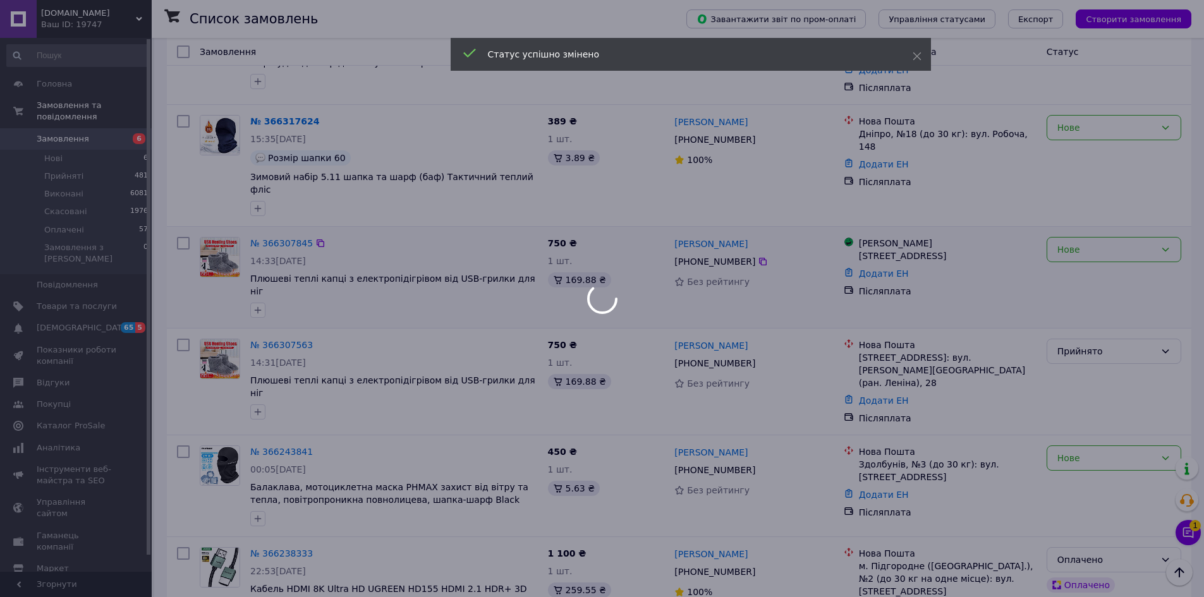
click at [1107, 235] on div at bounding box center [602, 298] width 1204 height 597
click at [1092, 236] on div at bounding box center [602, 298] width 1204 height 597
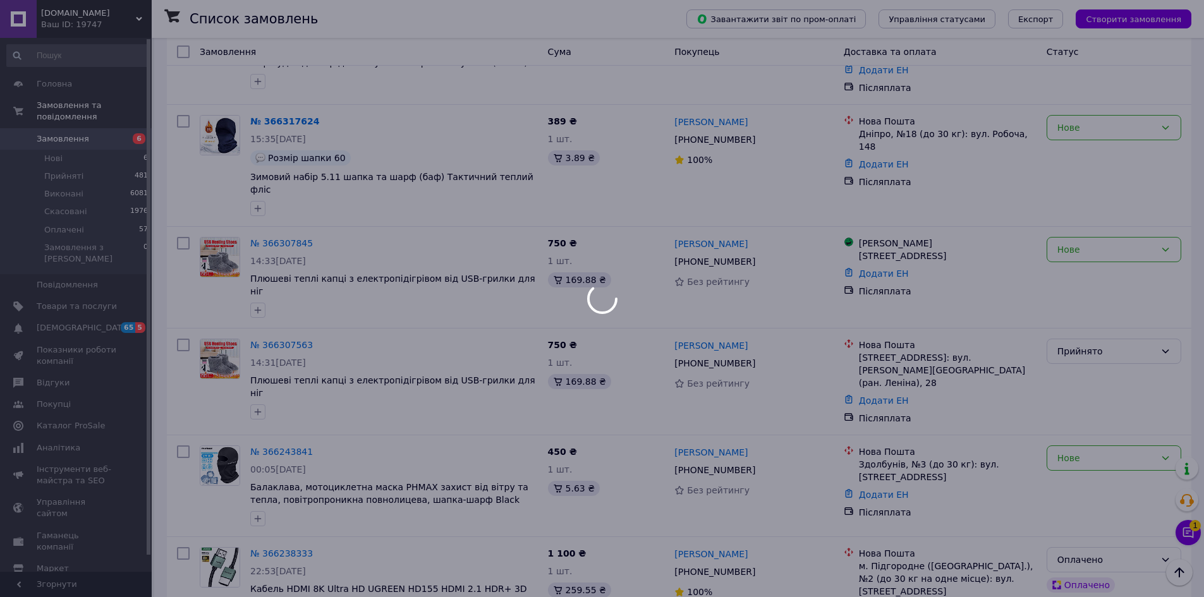
click at [1090, 234] on div at bounding box center [602, 298] width 1204 height 597
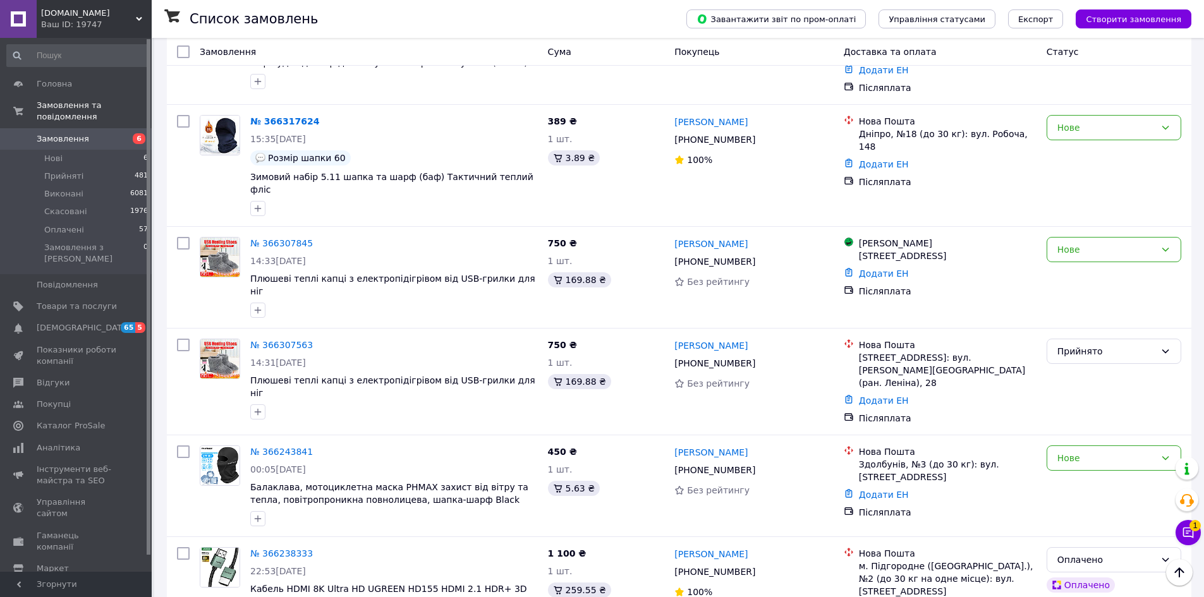
click at [1090, 243] on div "Нове" at bounding box center [1106, 250] width 98 height 14
click at [1080, 255] on li "Прийнято" at bounding box center [1113, 259] width 133 height 23
click at [291, 116] on link "№ 366317624" at bounding box center [284, 121] width 69 height 10
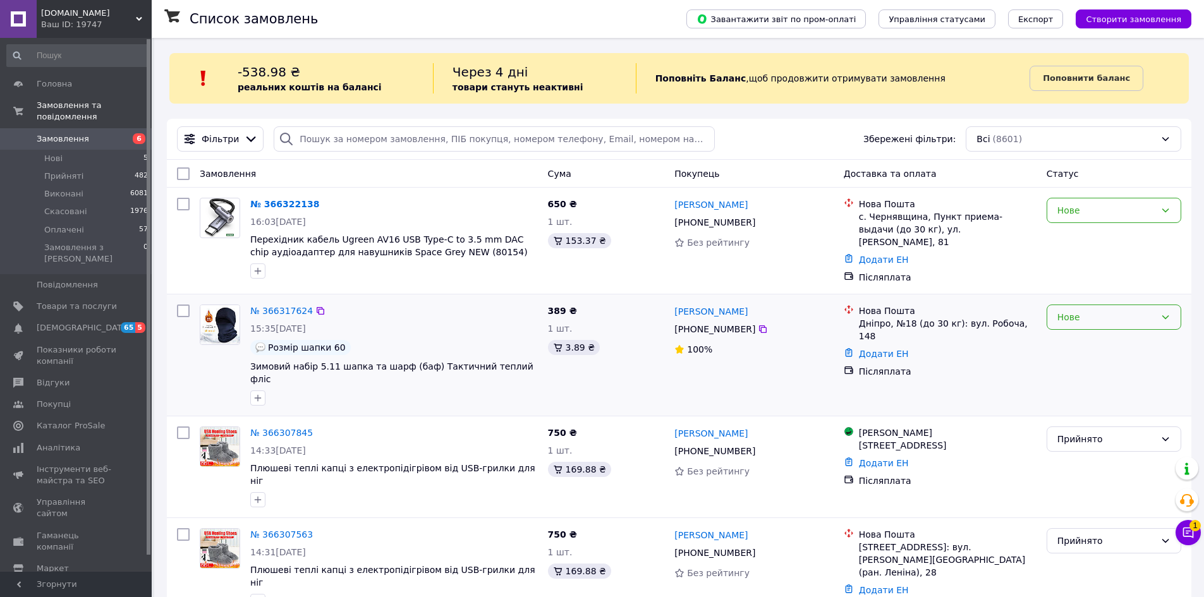
click at [1117, 319] on div "Нове" at bounding box center [1106, 317] width 98 height 14
click at [1086, 339] on li "Прийнято" at bounding box center [1113, 340] width 133 height 23
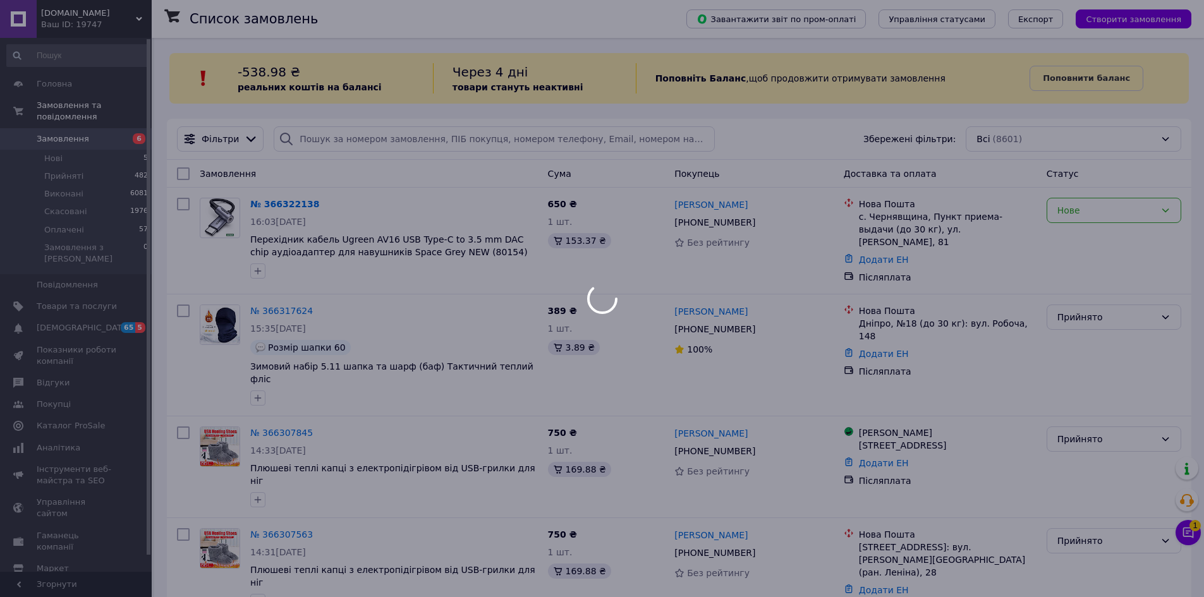
click at [286, 304] on div at bounding box center [602, 298] width 1204 height 597
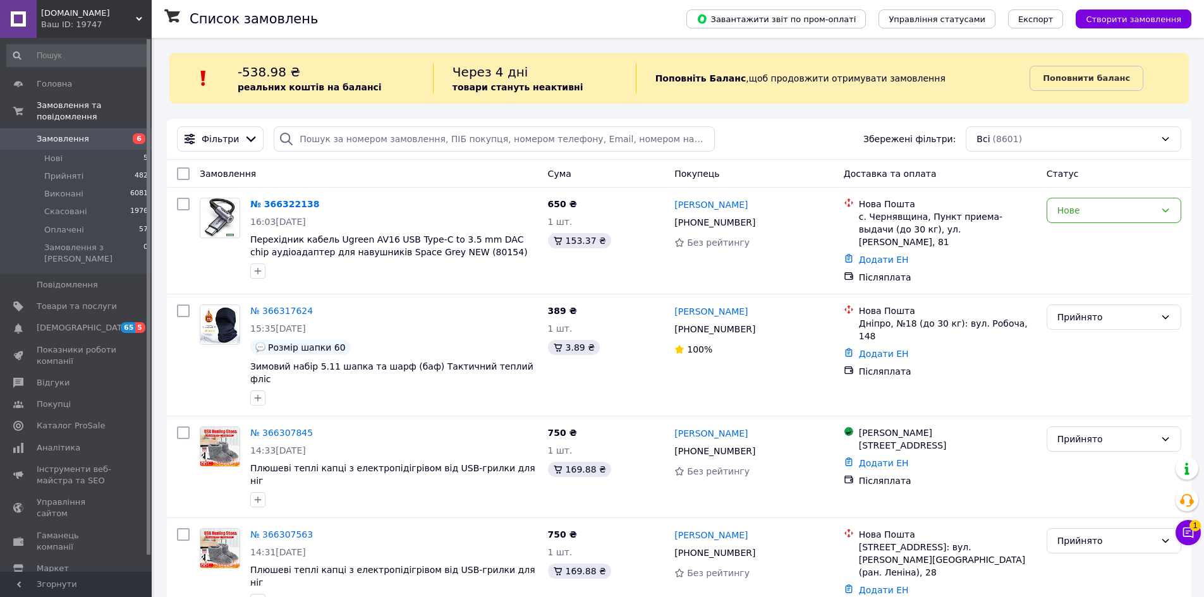
click at [286, 306] on link "№ 366317624" at bounding box center [281, 311] width 63 height 10
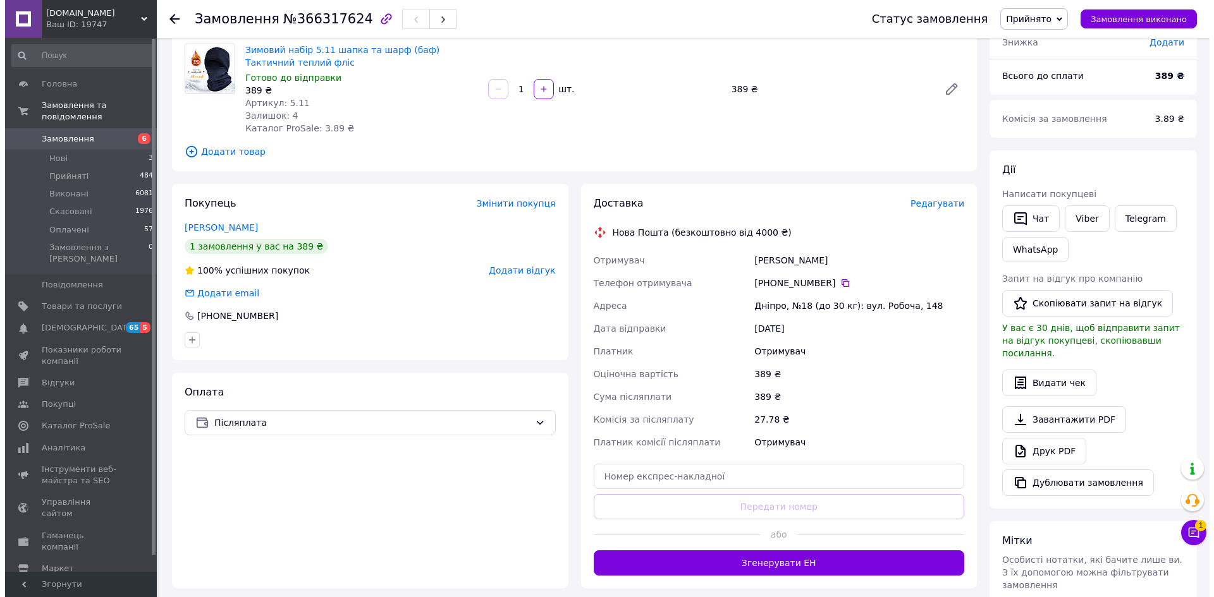
scroll to position [126, 0]
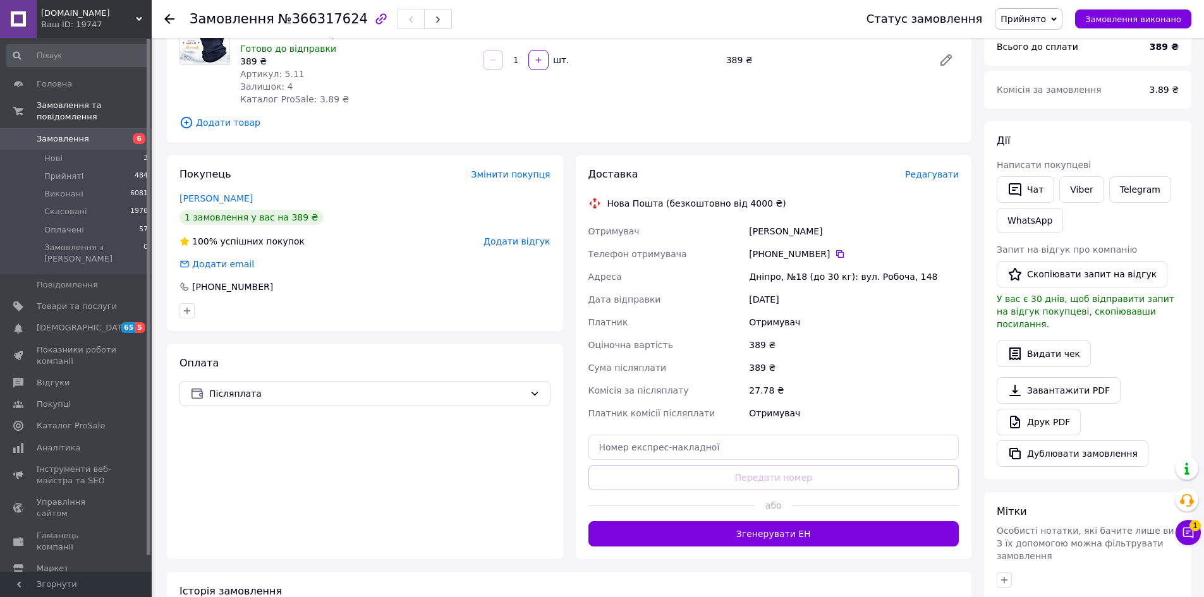
click at [940, 177] on span "Редагувати" at bounding box center [932, 174] width 54 height 10
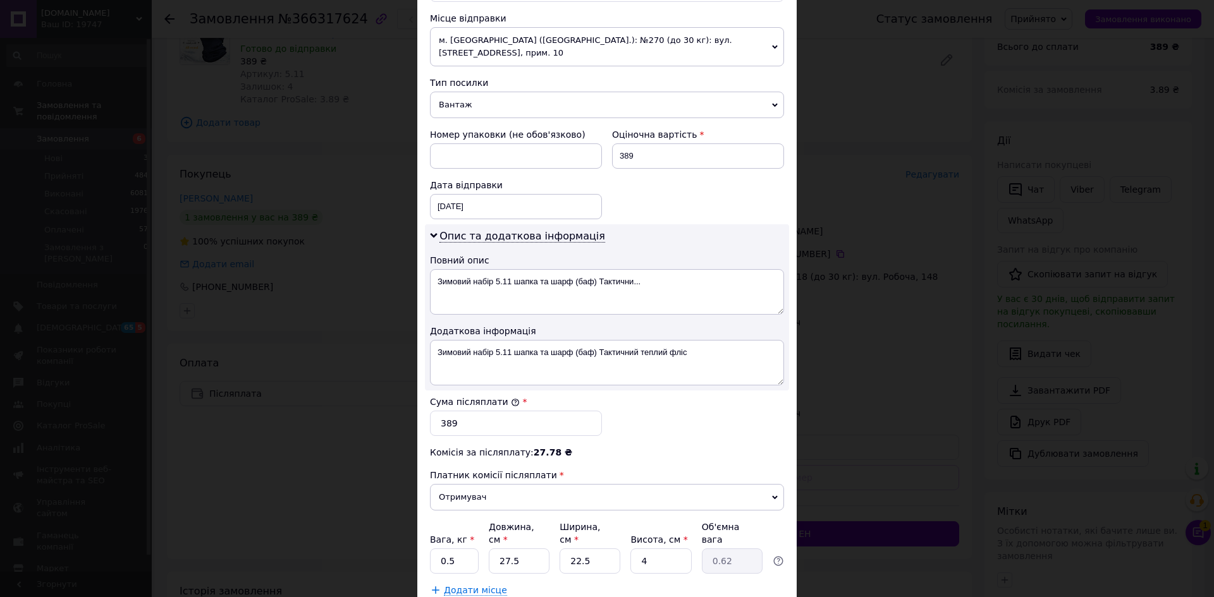
scroll to position [442, 0]
click at [522, 269] on textarea "Зимовий набір 5.11 шапка та шарф (баф) Тактични..." at bounding box center [607, 290] width 354 height 46
drag, startPoint x: 596, startPoint y: 266, endPoint x: 664, endPoint y: 269, distance: 68.3
click at [664, 269] on textarea "Зимовий набір 5.11 шапка та шарф (баф) Тактични..." at bounding box center [607, 290] width 354 height 46
drag, startPoint x: 604, startPoint y: 267, endPoint x: 435, endPoint y: 268, distance: 168.8
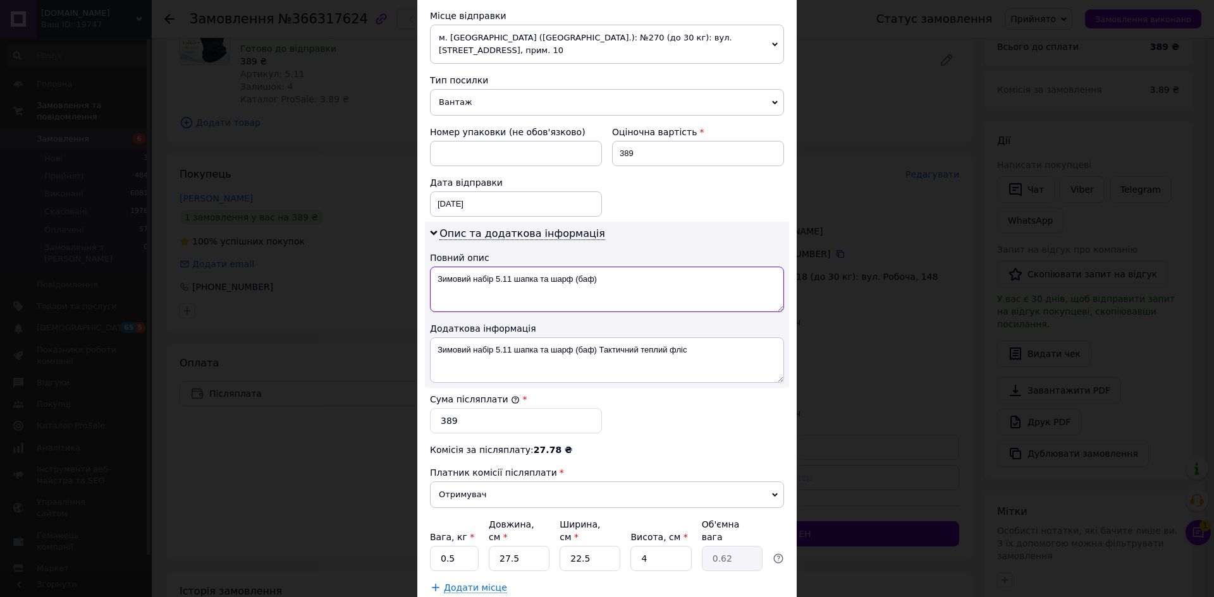
click at [435, 268] on textarea "Зимовий набір 5.11 шапка та шарф (баф)" at bounding box center [607, 290] width 354 height 46
type textarea "Зимовий набір 5.11 шапка та шарф (баф)"
drag, startPoint x: 435, startPoint y: 337, endPoint x: 727, endPoint y: 346, distance: 292.1
click at [727, 346] on textarea "Зимовий набір 5.11 шапка та шарф (баф) Тактичний теплий фліс" at bounding box center [607, 361] width 354 height 46
paste textarea
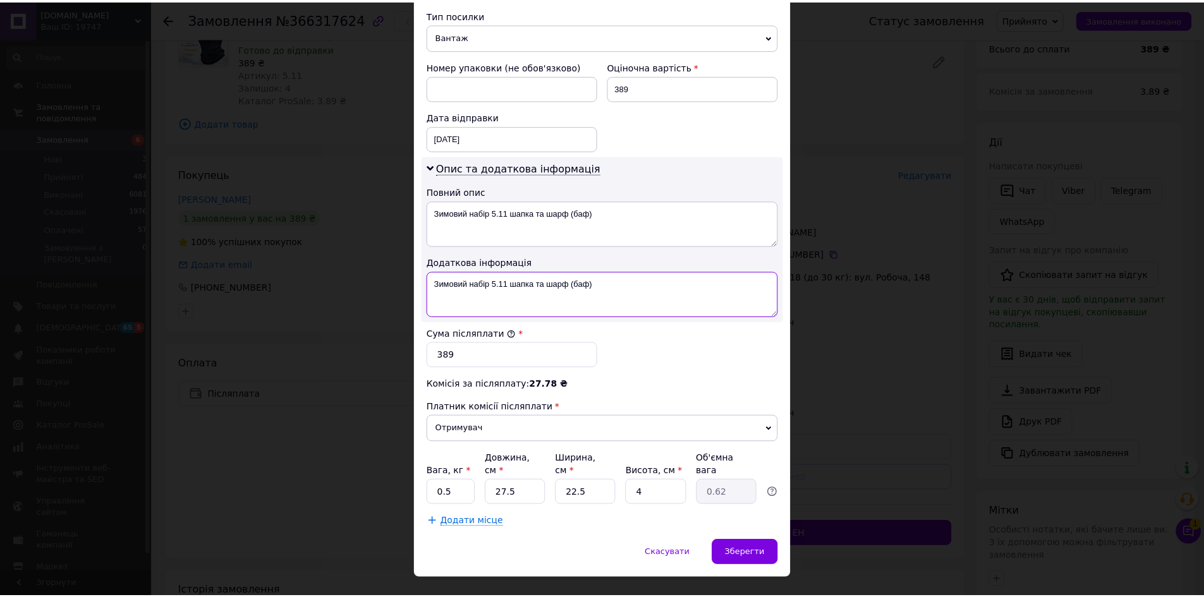
scroll to position [509, 0]
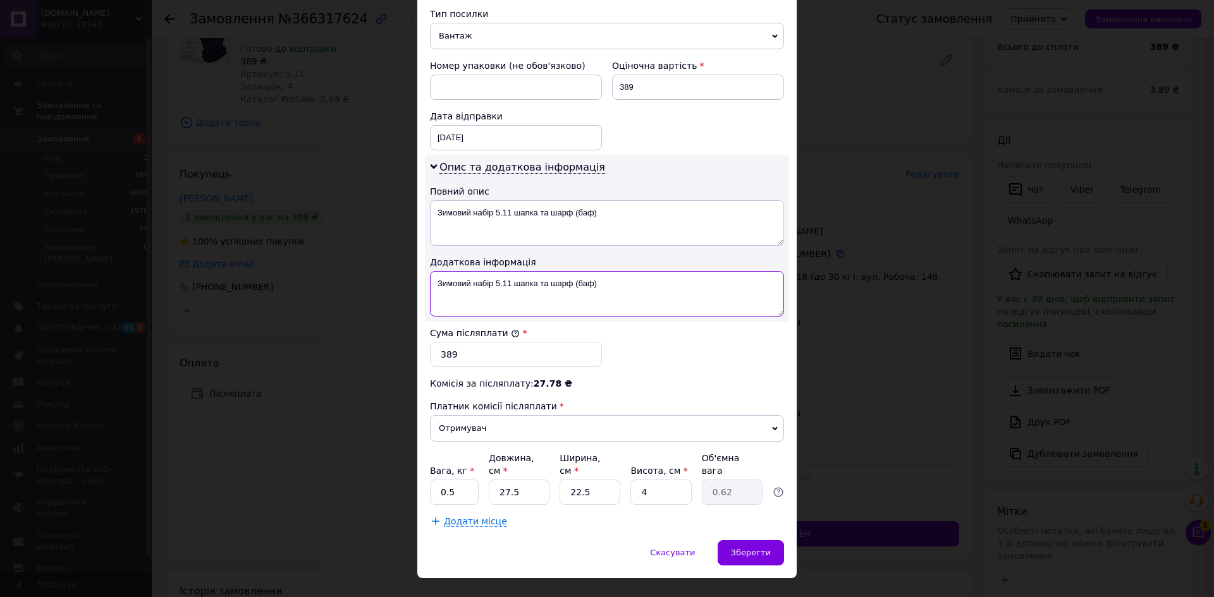
type textarea "Зимовий набір 5.11 шапка та шарф (баф)"
click at [456, 480] on input "0.5" at bounding box center [454, 492] width 49 height 25
type input "0.3"
drag, startPoint x: 529, startPoint y: 465, endPoint x: 492, endPoint y: 468, distance: 37.4
click at [492, 480] on input "27.5" at bounding box center [519, 492] width 61 height 25
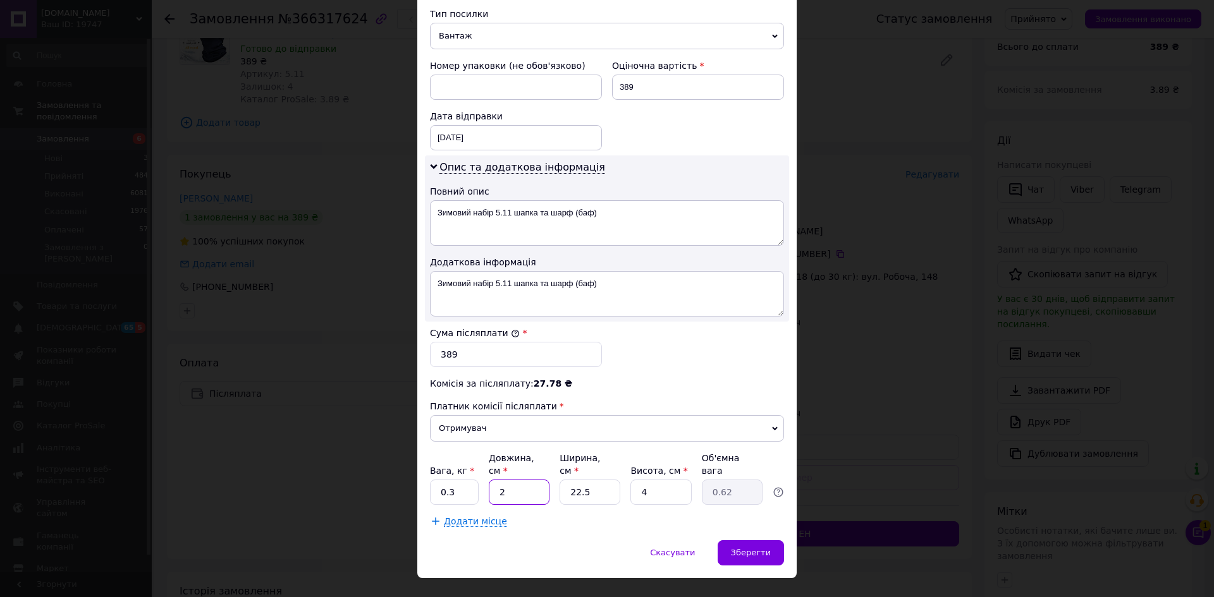
type input "25"
type input "0.56"
type input "25"
type input "2"
type input "0.1"
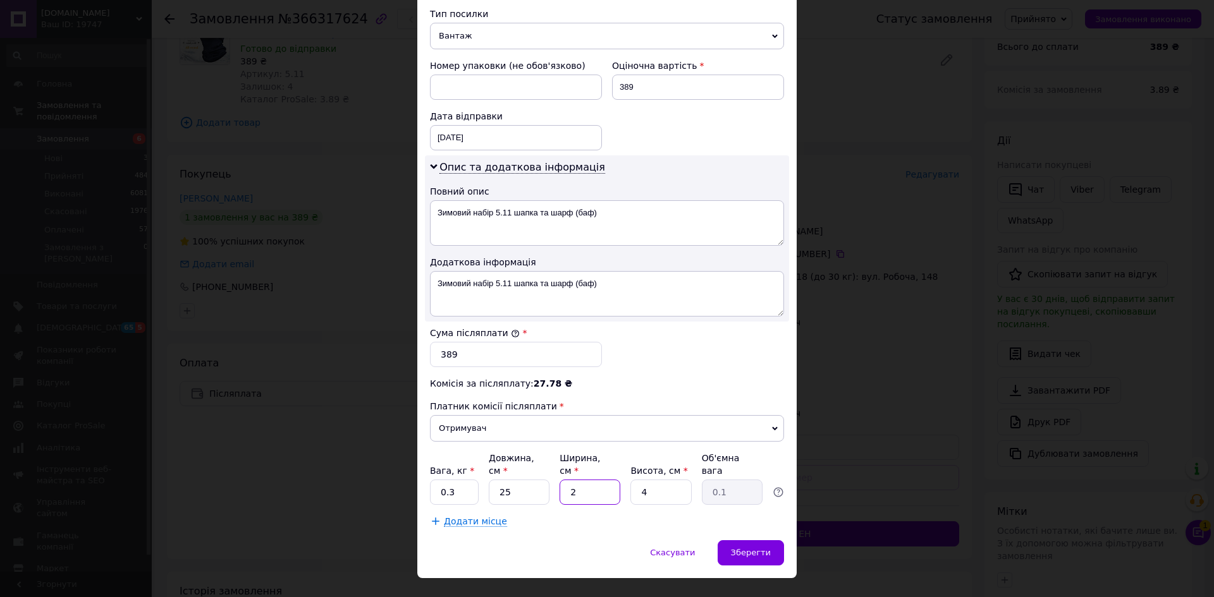
type input "22"
type input "0.55"
type input "22"
click at [768, 548] on span "Зберегти" at bounding box center [751, 552] width 40 height 9
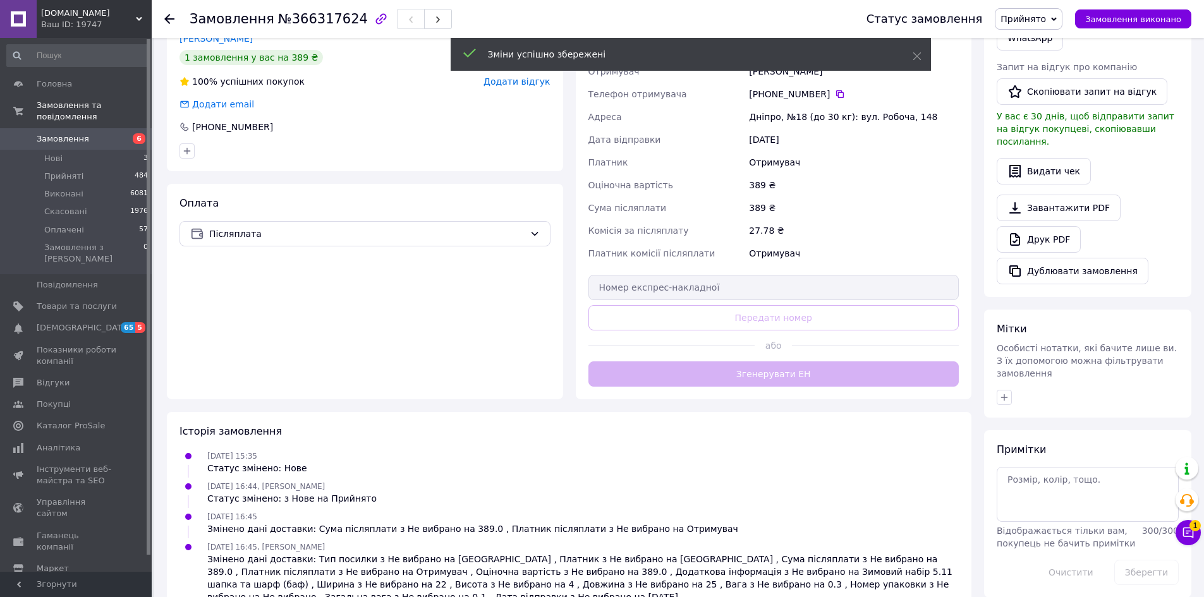
scroll to position [297, 0]
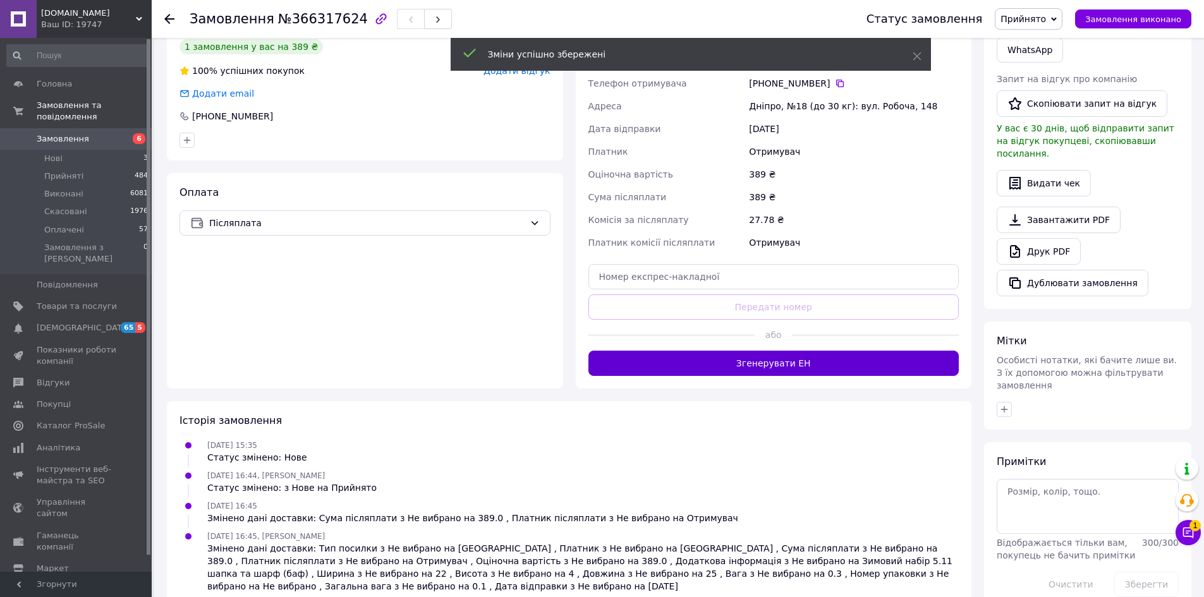
click at [805, 367] on button "Згенерувати ЕН" at bounding box center [773, 363] width 371 height 25
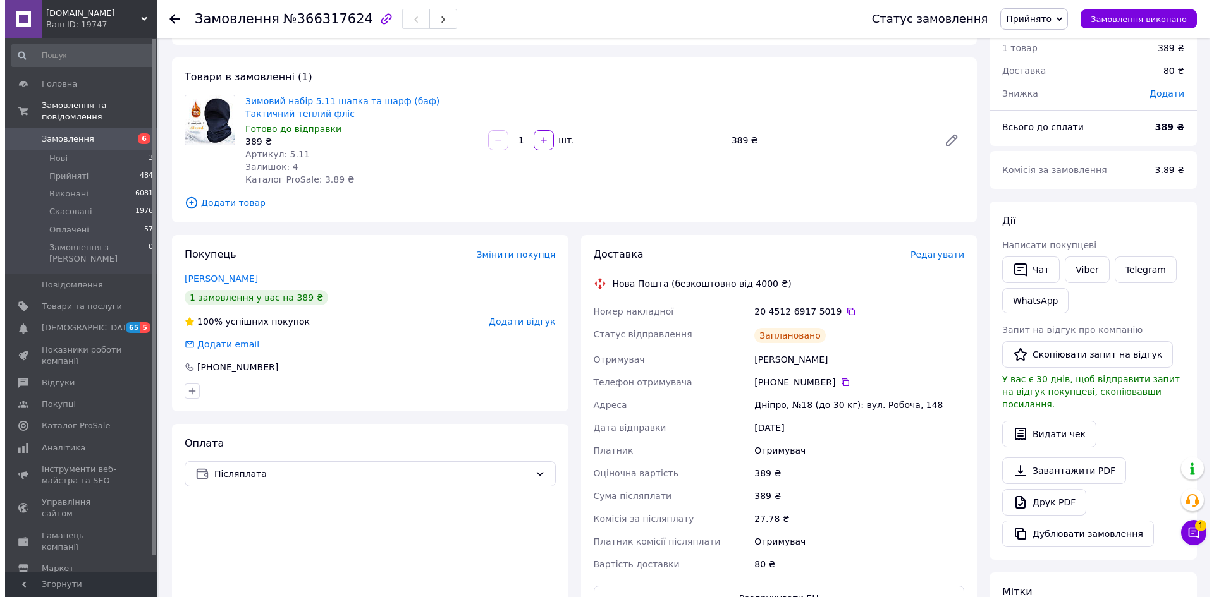
scroll to position [0, 0]
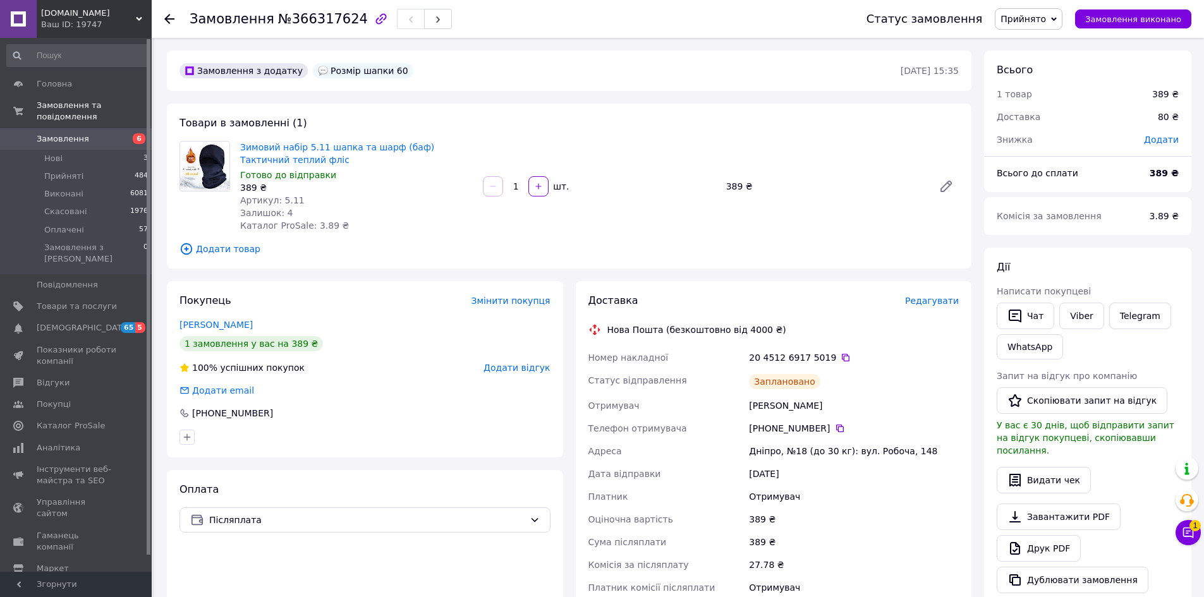
click at [88, 133] on span "Замовлення" at bounding box center [77, 138] width 80 height 11
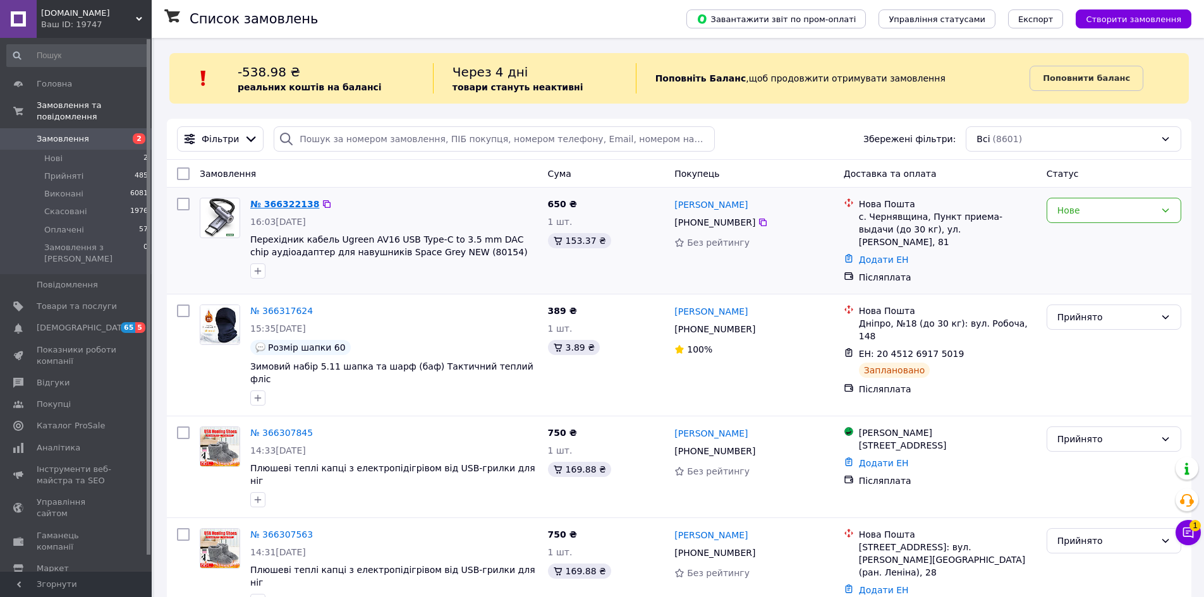
click at [293, 205] on link "№ 366322138" at bounding box center [284, 204] width 69 height 10
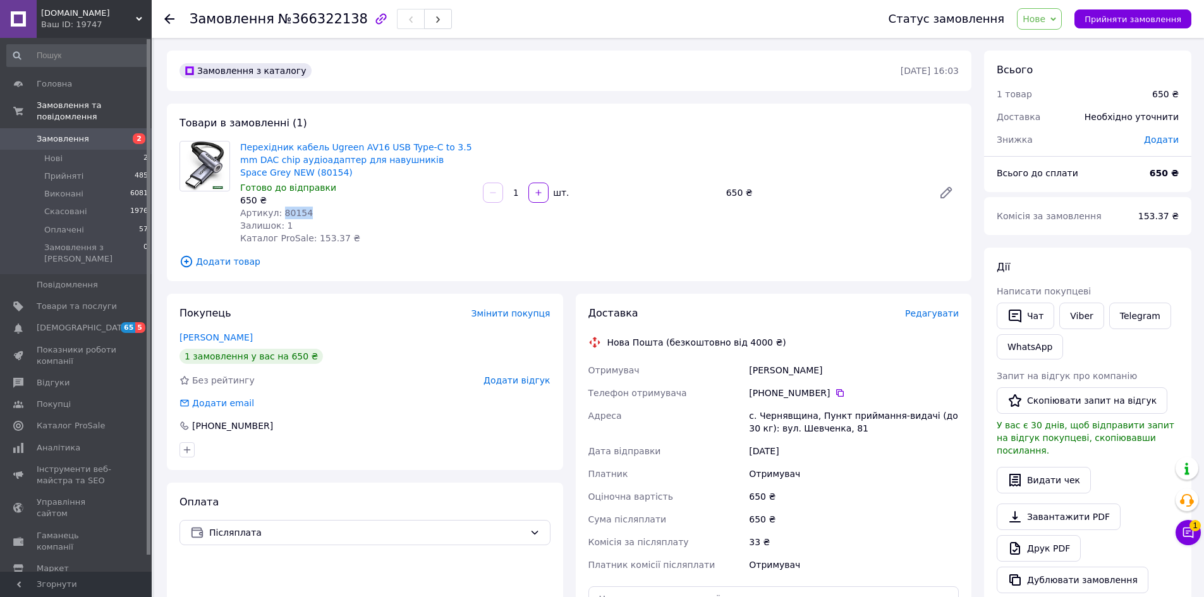
drag, startPoint x: 314, startPoint y: 212, endPoint x: 277, endPoint y: 215, distance: 36.8
click at [277, 215] on div "Артикул: 80154" at bounding box center [356, 213] width 233 height 13
copy span "80154"
click at [835, 389] on icon at bounding box center [840, 393] width 10 height 10
click at [945, 313] on span "Редагувати" at bounding box center [932, 313] width 54 height 10
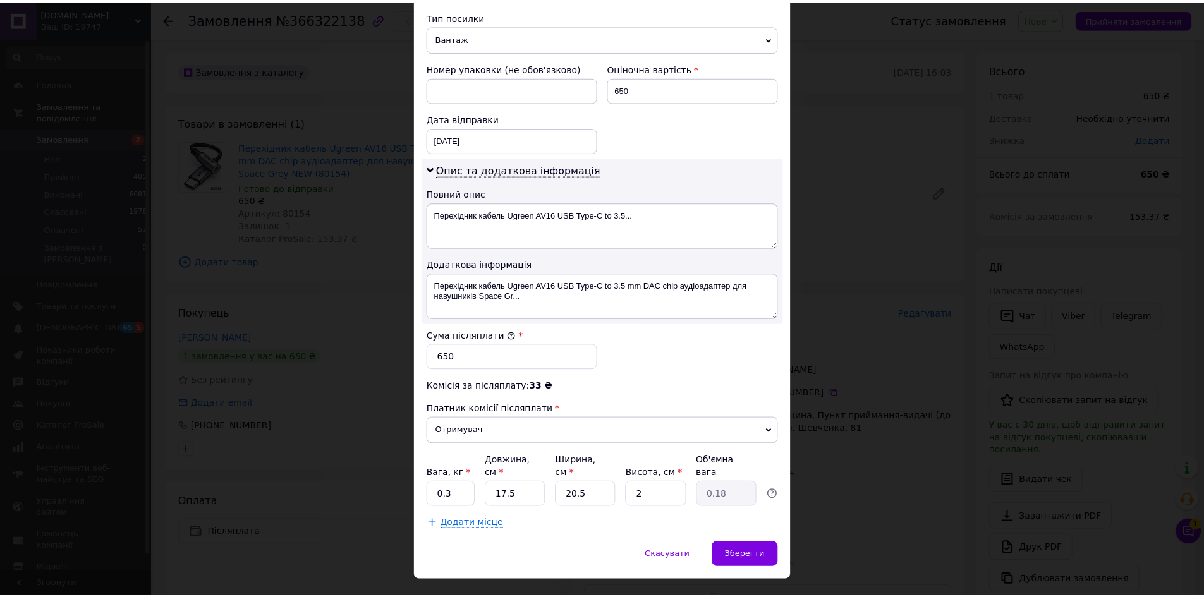
scroll to position [509, 0]
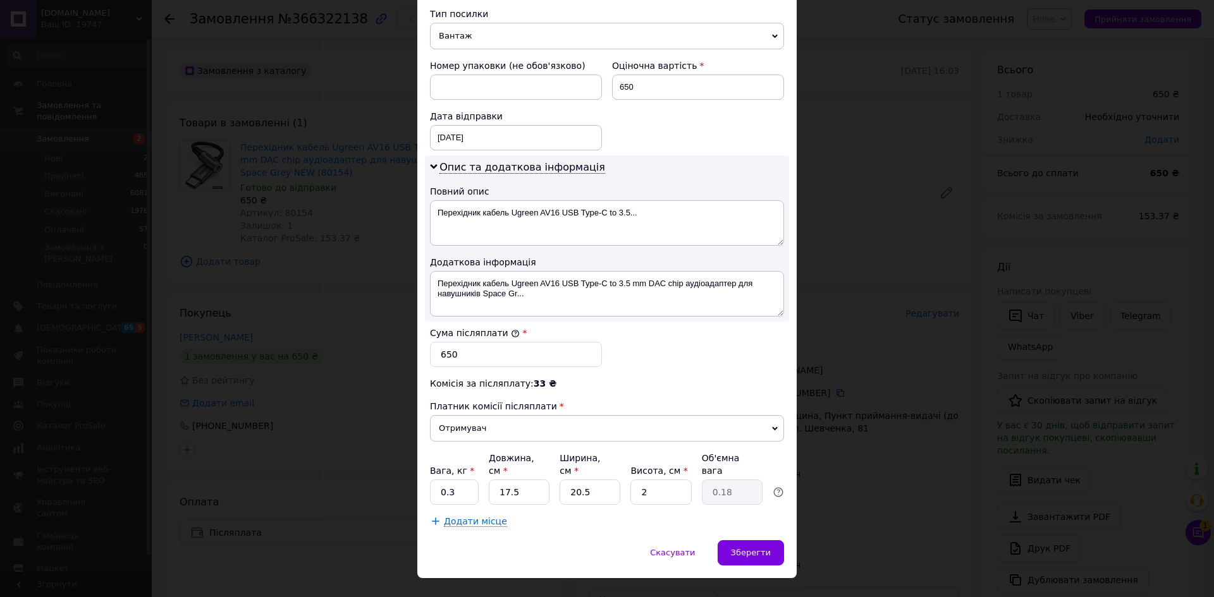
click at [830, 356] on div "× Редагування доставки Спосіб доставки Нова Пошта (безкоштовно від 4000 ₴) Плат…" at bounding box center [607, 298] width 1214 height 597
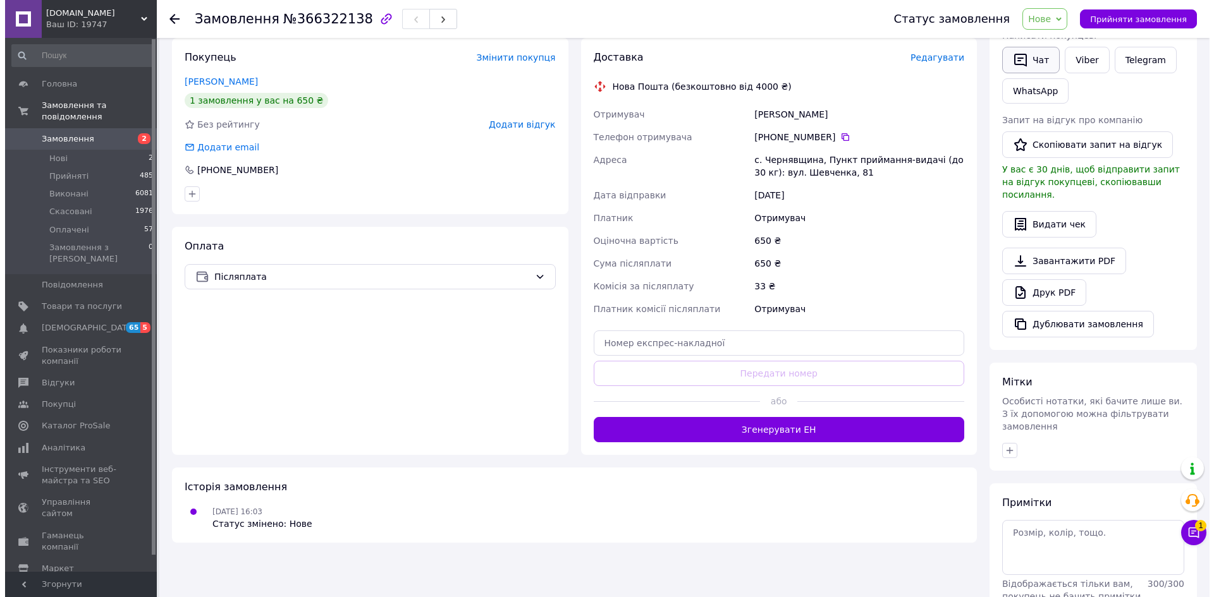
scroll to position [234, 0]
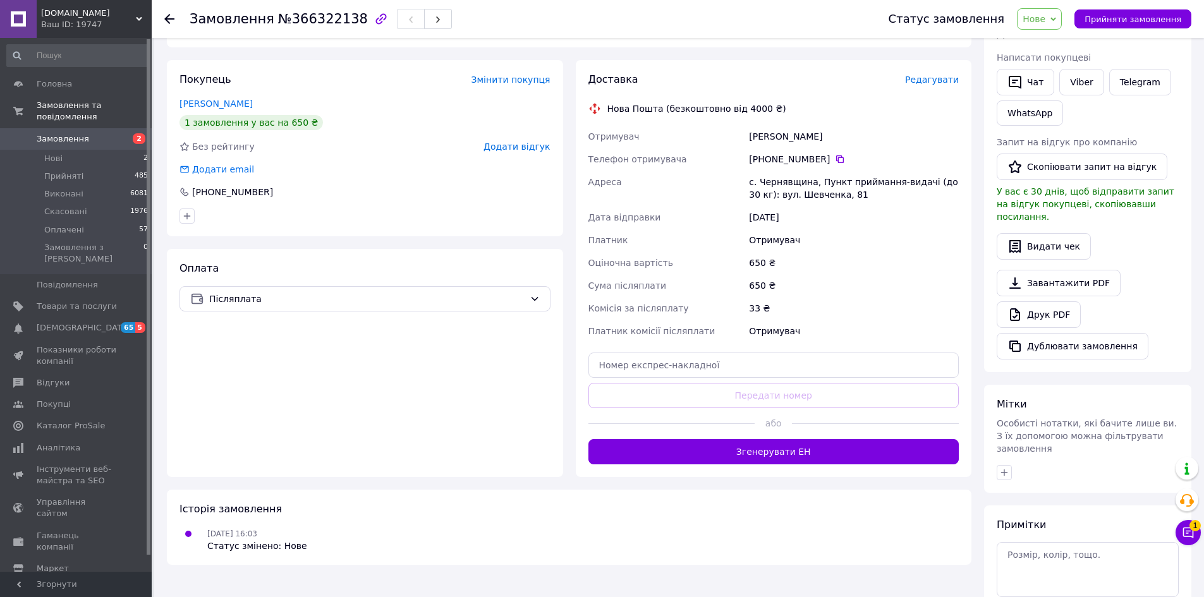
click at [1043, 20] on span "Нове" at bounding box center [1034, 19] width 23 height 10
click at [1052, 82] on li "Скасовано" at bounding box center [1047, 82] width 58 height 19
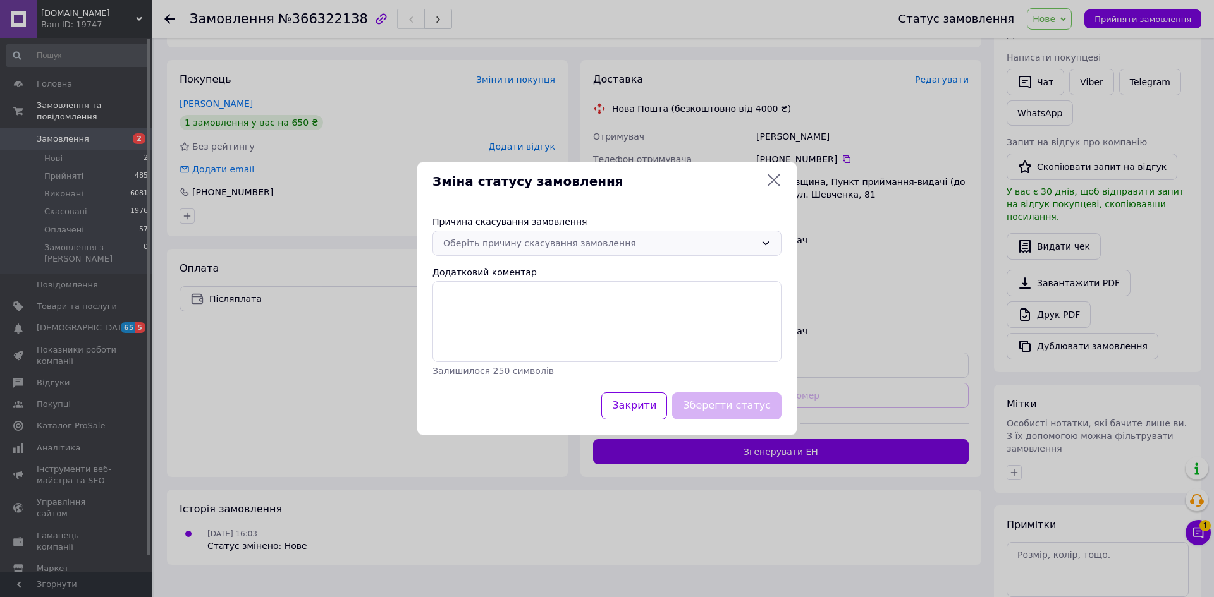
click at [557, 250] on div "Оберіть причину скасування замовлення" at bounding box center [599, 243] width 312 height 14
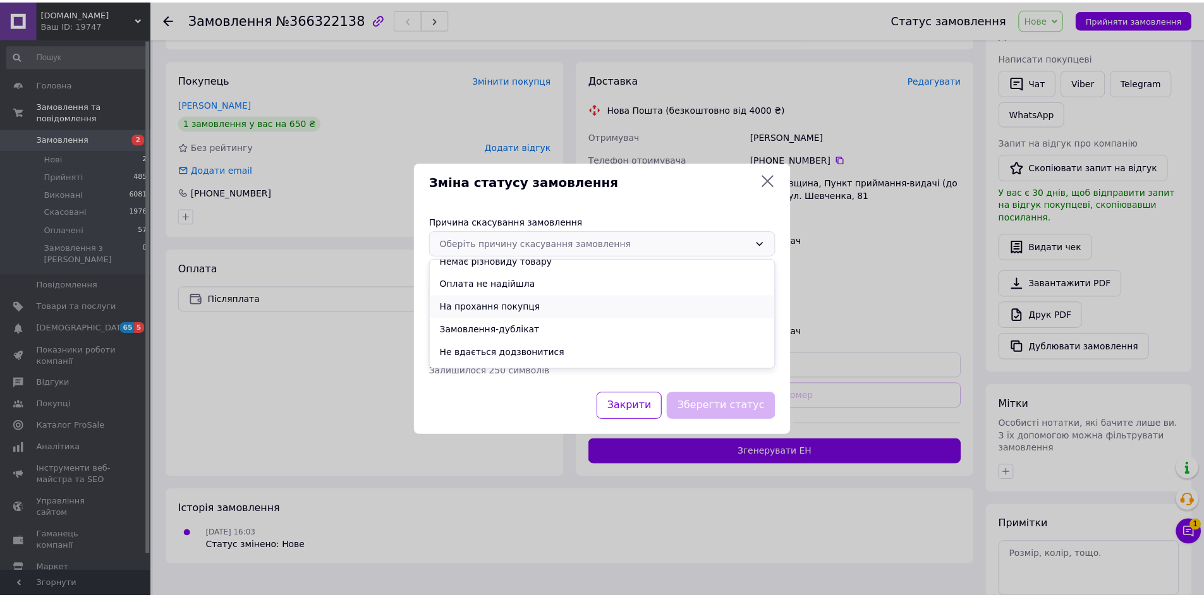
scroll to position [50, 0]
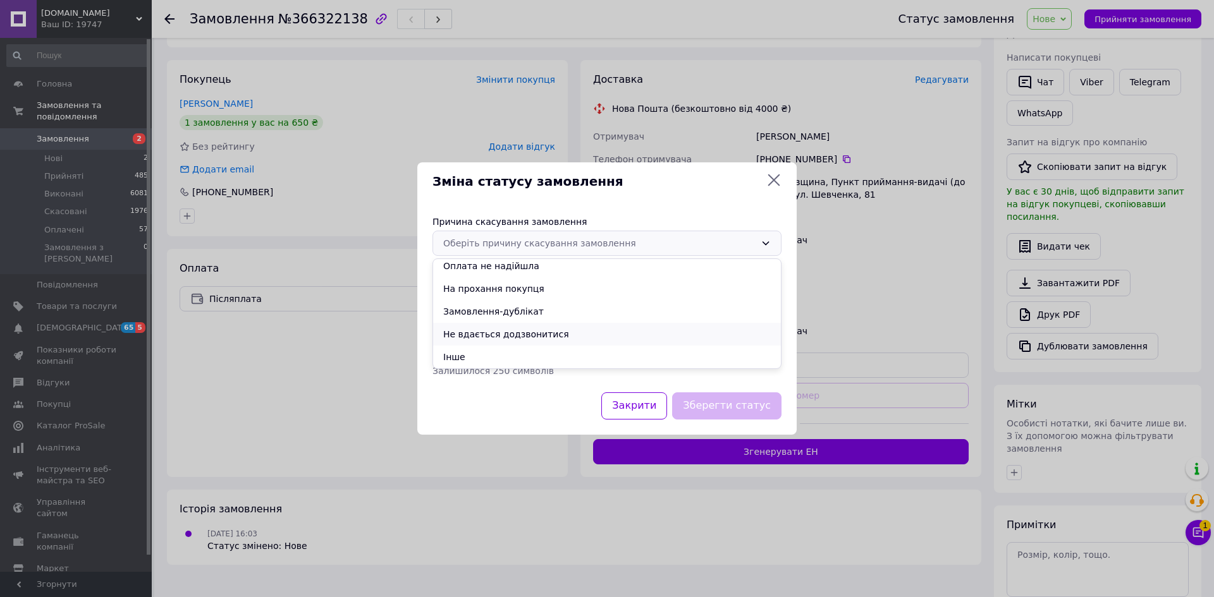
click at [512, 332] on li "Не вдається додзвонитися" at bounding box center [607, 334] width 348 height 23
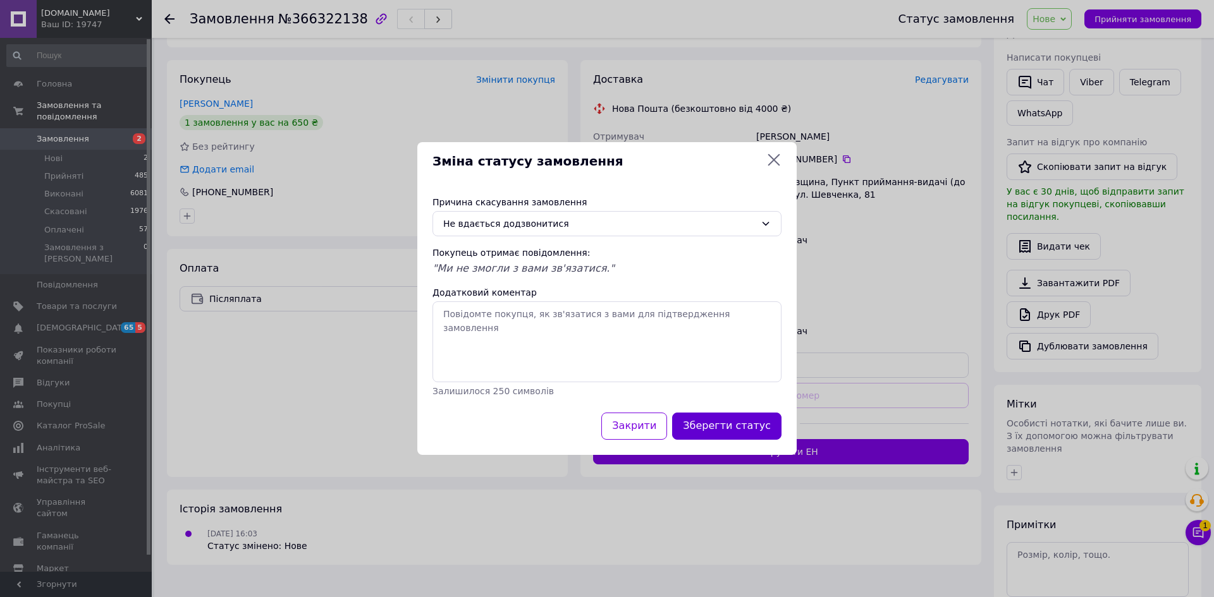
click at [726, 422] on button "Зберегти статус" at bounding box center [726, 426] width 109 height 27
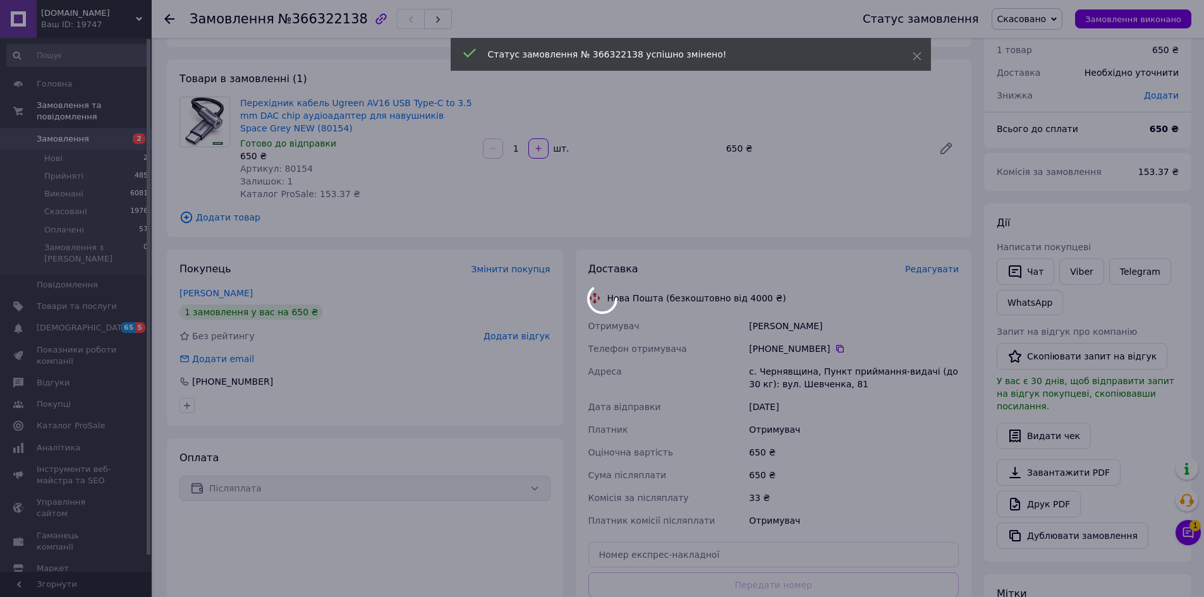
scroll to position [0, 0]
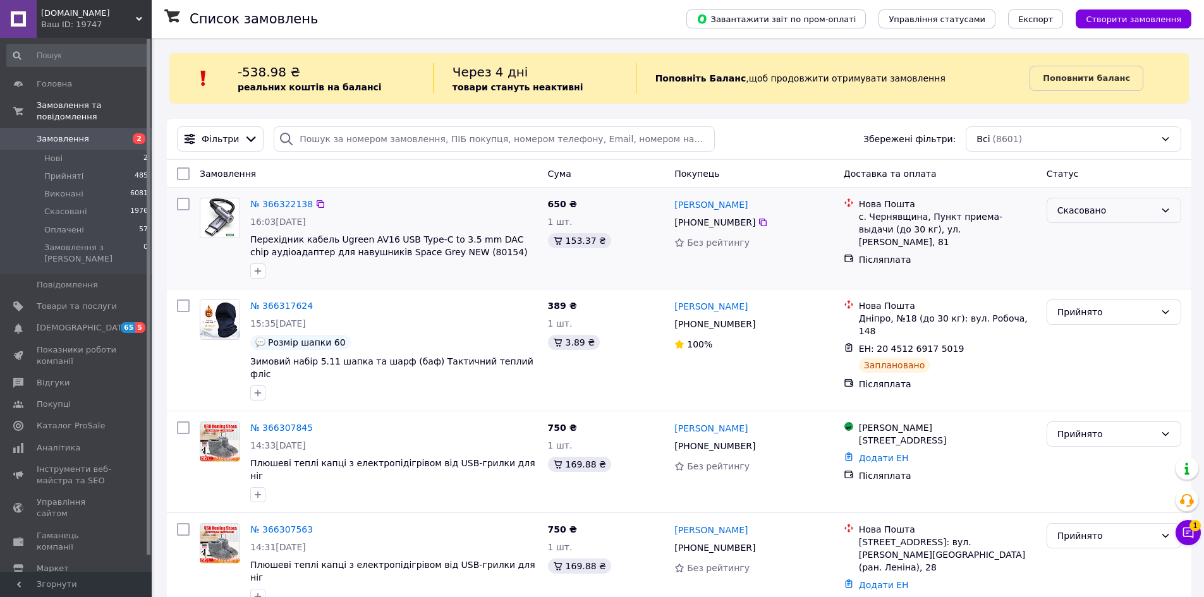
click at [1102, 214] on div "Скасовано" at bounding box center [1106, 211] width 98 height 14
click at [1083, 231] on li "Прийнято" at bounding box center [1113, 238] width 133 height 23
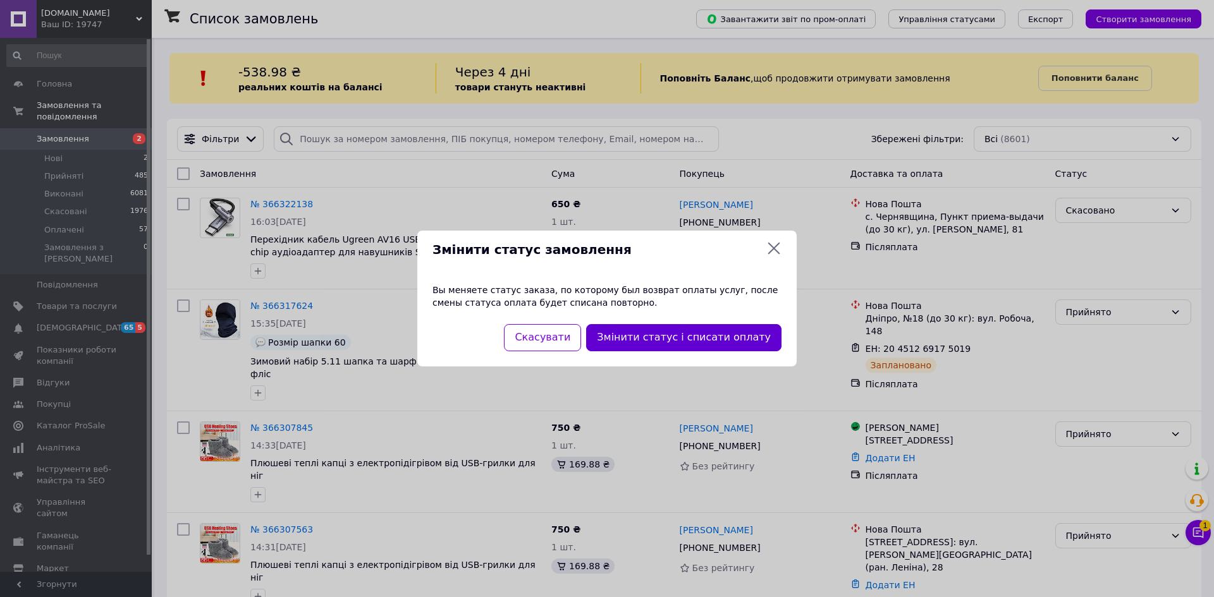
click at [676, 336] on button "Змінити статус і списати оплату" at bounding box center [683, 337] width 195 height 27
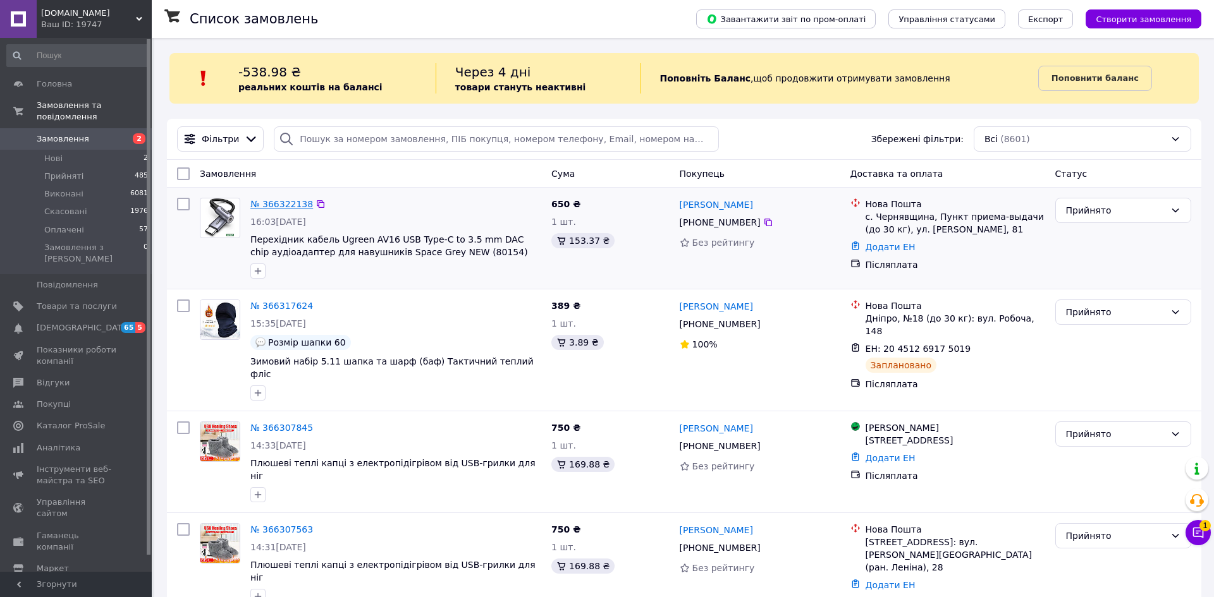
click at [286, 202] on link "№ 366322138" at bounding box center [281, 204] width 63 height 10
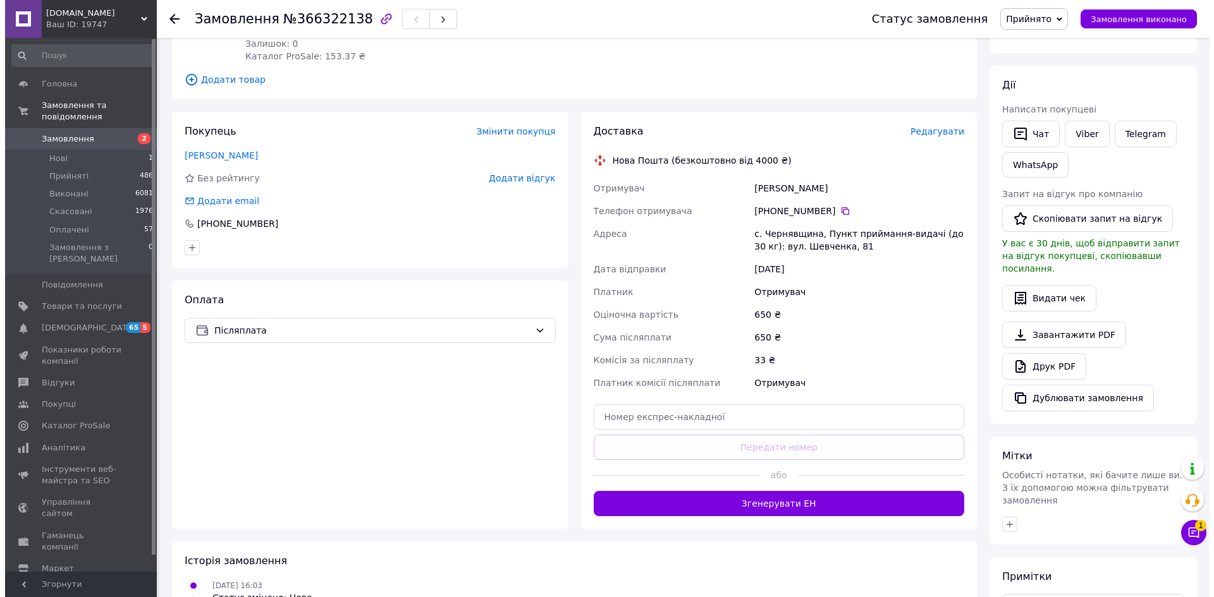
scroll to position [190, 0]
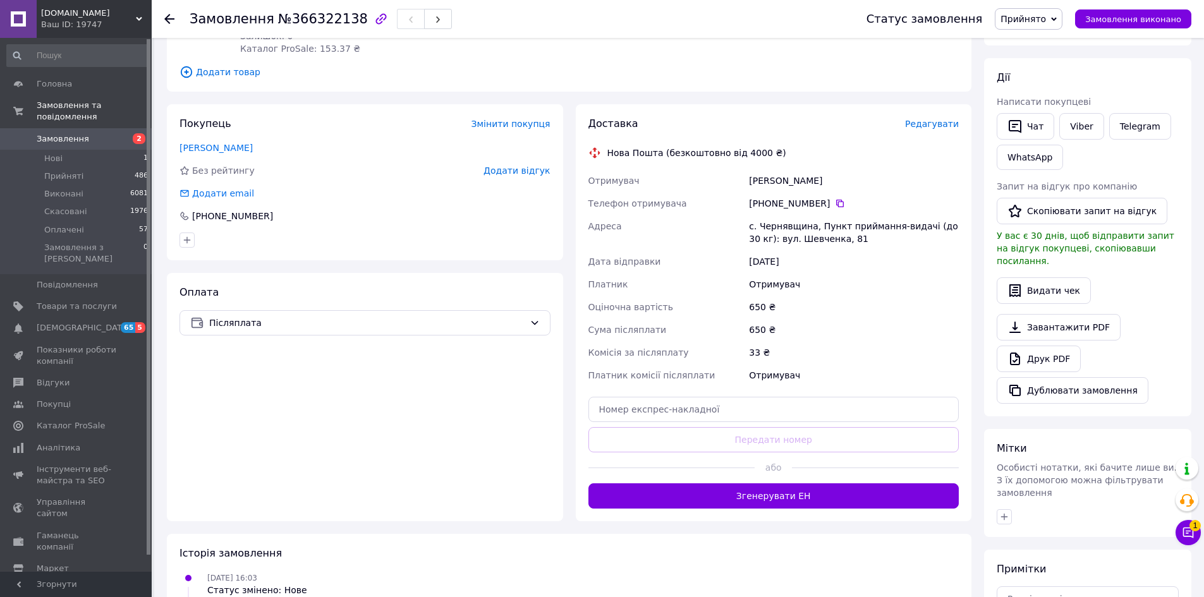
click at [927, 126] on span "Редагувати" at bounding box center [932, 124] width 54 height 10
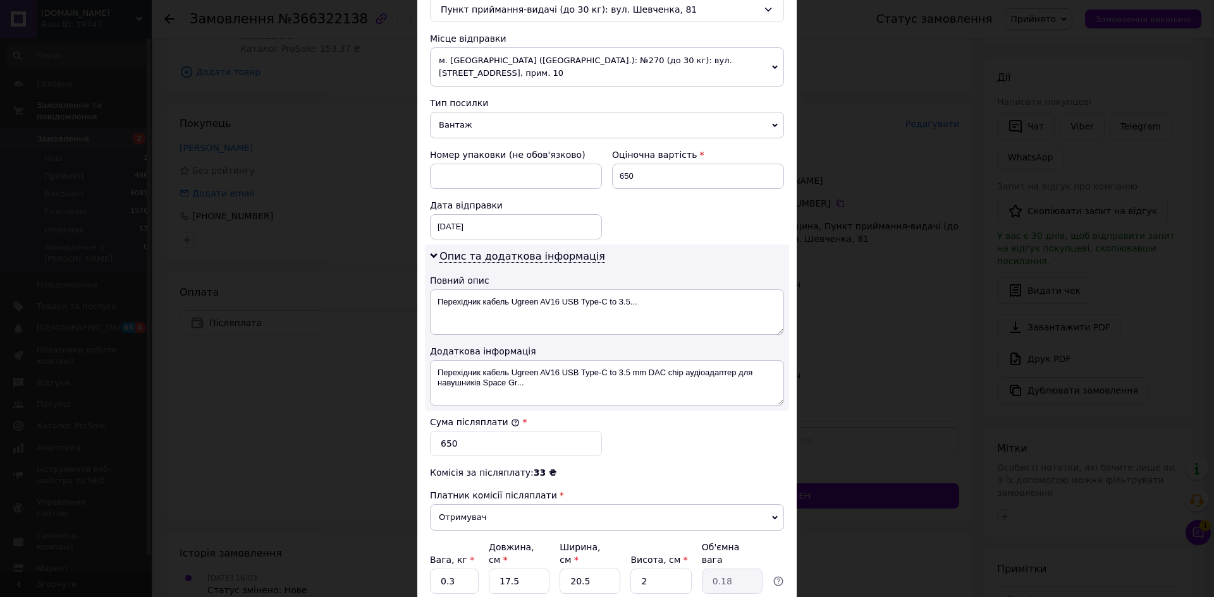
scroll to position [442, 0]
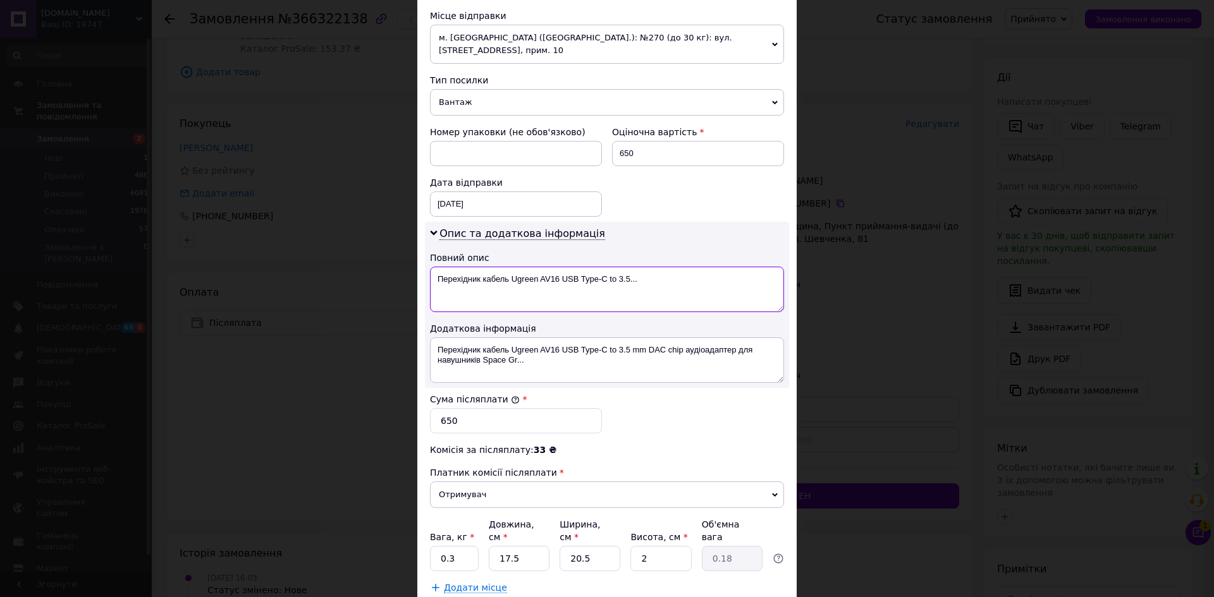
click at [482, 267] on textarea "Перехідник кабель Ugreen AV16 USB Type-C to 3.5..." at bounding box center [607, 290] width 354 height 46
drag, startPoint x: 484, startPoint y: 265, endPoint x: 417, endPoint y: 266, distance: 67.0
click at [417, 266] on div "Спосіб доставки Нова Пошта (безкоштовно від 4000 ₴) Платник Отримувач Відправни…" at bounding box center [606, 123] width 379 height 966
click at [463, 267] on textarea "Кабель Ugreen AV16 USB Type-C to 3.5..." at bounding box center [607, 290] width 354 height 46
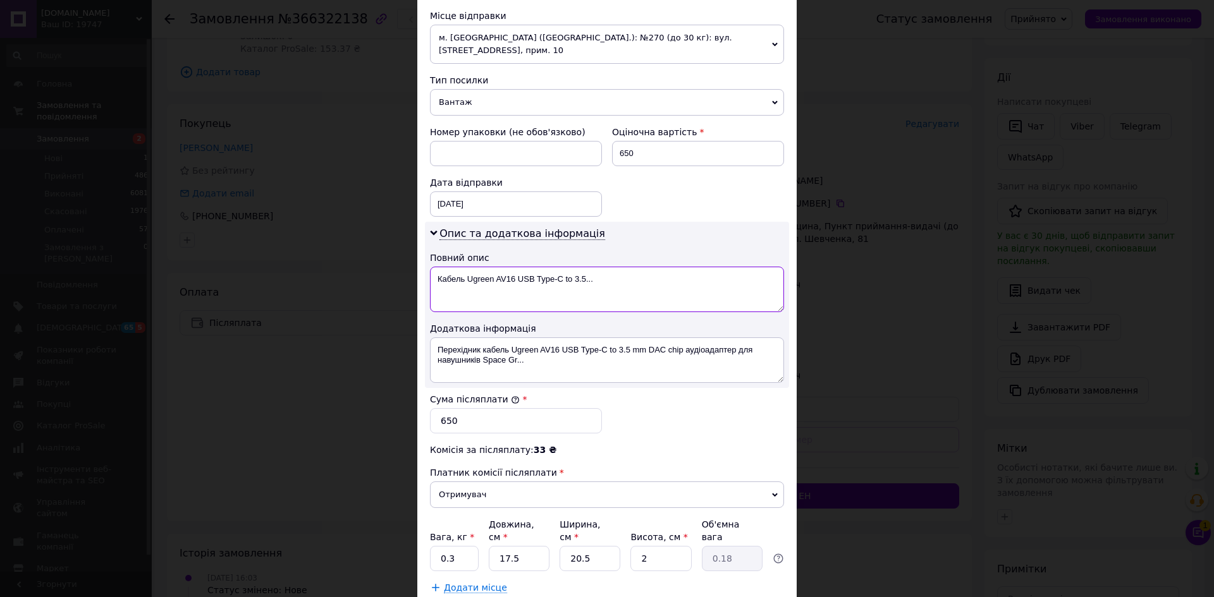
click at [484, 271] on textarea "Кабель Ugreen AV16 USB Type-C to 3.5..." at bounding box center [607, 290] width 354 height 46
click at [483, 269] on textarea "Кабель Ugreen AV16 USB Type-C to 3.5..." at bounding box center [607, 290] width 354 height 46
click at [492, 267] on textarea "Кабель AV16 USB Type-C to 3.5..." at bounding box center [607, 290] width 354 height 46
drag, startPoint x: 631, startPoint y: 339, endPoint x: 642, endPoint y: 338, distance: 10.2
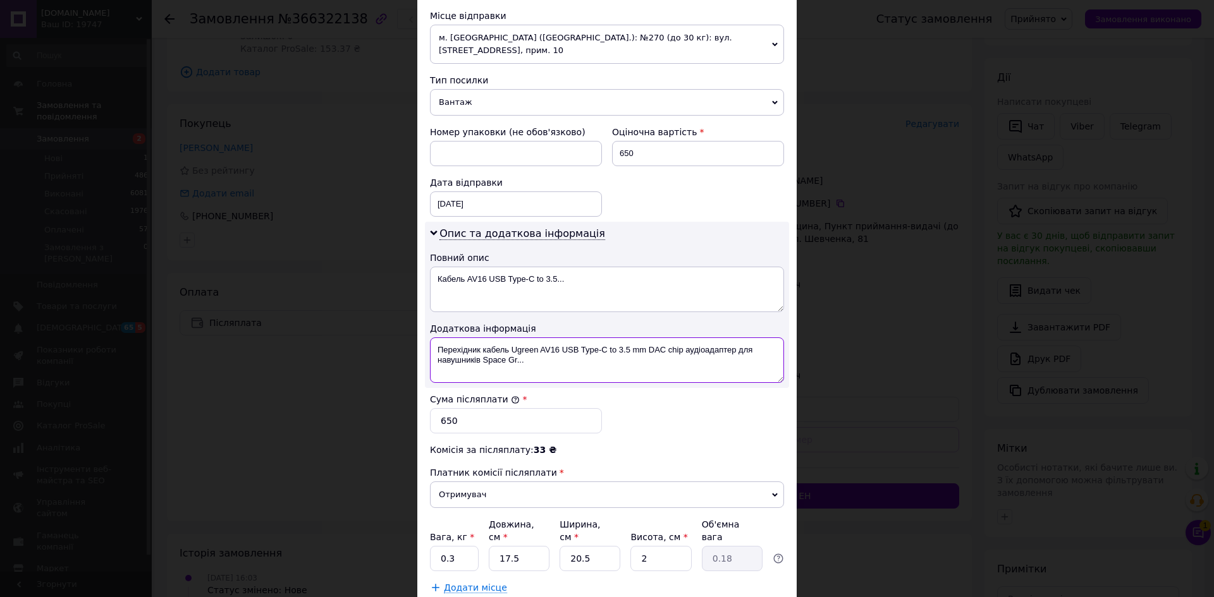
click at [642, 338] on textarea "Перехідник кабель Ugreen AV16 USB Type-C to 3.5 mm DAC chip аудіоадаптер для на…" at bounding box center [607, 361] width 354 height 46
drag, startPoint x: 566, startPoint y: 265, endPoint x: 553, endPoint y: 267, distance: 12.8
click at [553, 267] on textarea "Кабель AV16 USB Type-C to 3.5..." at bounding box center [607, 290] width 354 height 46
paste textarea "mm"
type textarea "Кабель AV16 USB Type-C to 3.5mm"
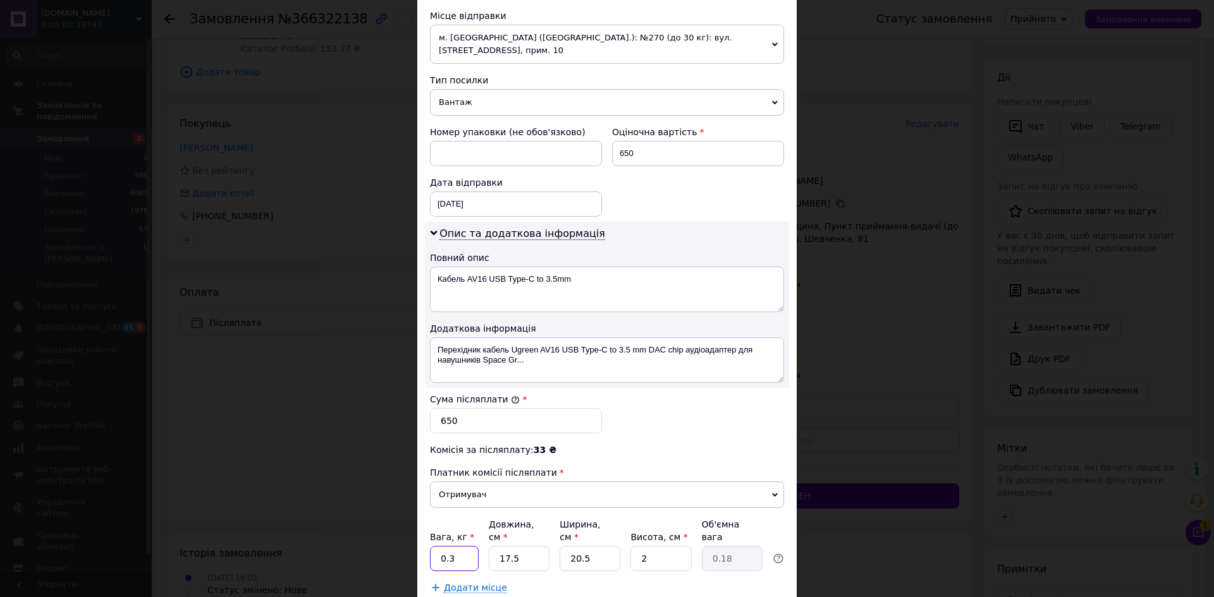
click at [462, 546] on input "0.3" at bounding box center [454, 558] width 49 height 25
type input "0.2"
drag, startPoint x: 520, startPoint y: 530, endPoint x: 496, endPoint y: 535, distance: 25.0
click at [496, 546] on input "17.5" at bounding box center [519, 558] width 61 height 25
type input "2"
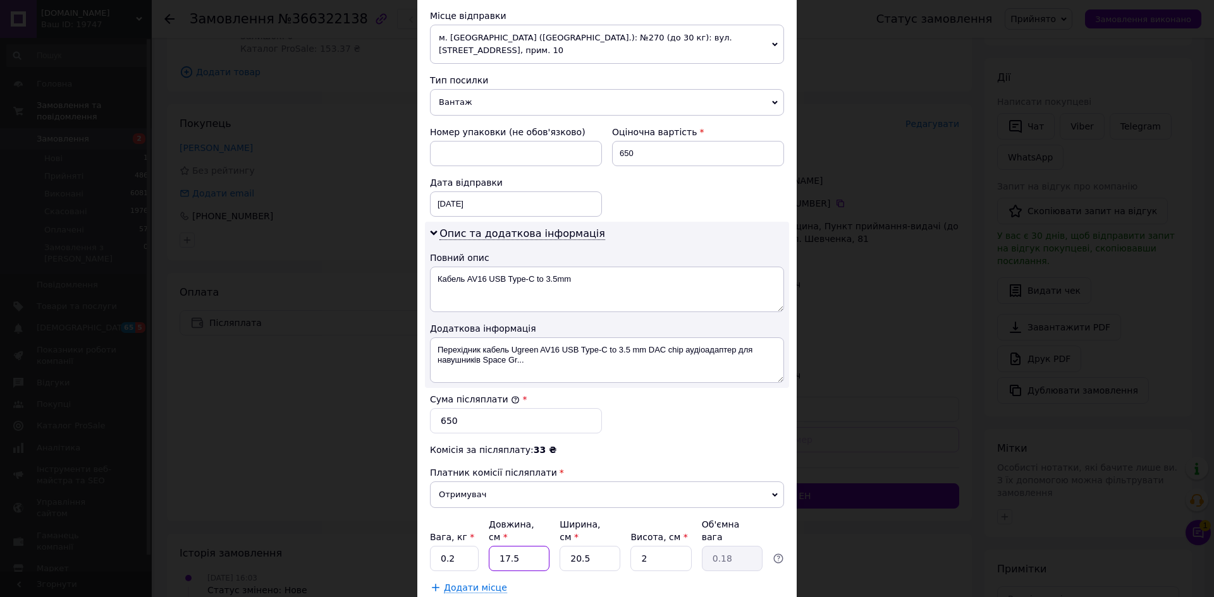
type input "0.1"
type input "24"
type input "0.25"
type input "24"
click at [596, 546] on input "20.5" at bounding box center [589, 558] width 61 height 25
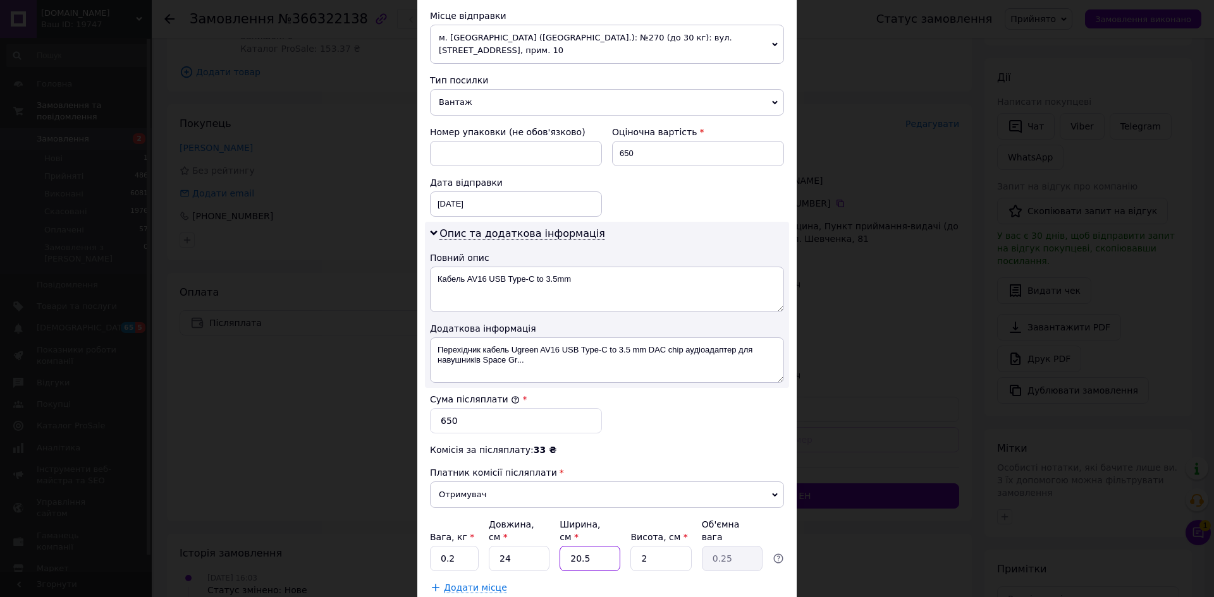
drag, startPoint x: 593, startPoint y: 532, endPoint x: 550, endPoint y: 533, distance: 43.0
click at [550, 533] on div "Вага, кг * 0.2 Довжина, см * 24 Ширина, см * 20.5 Висота, см * 2 Об'ємна вага 0…" at bounding box center [607, 544] width 354 height 53
type input "1"
type input "0.1"
type input "18"
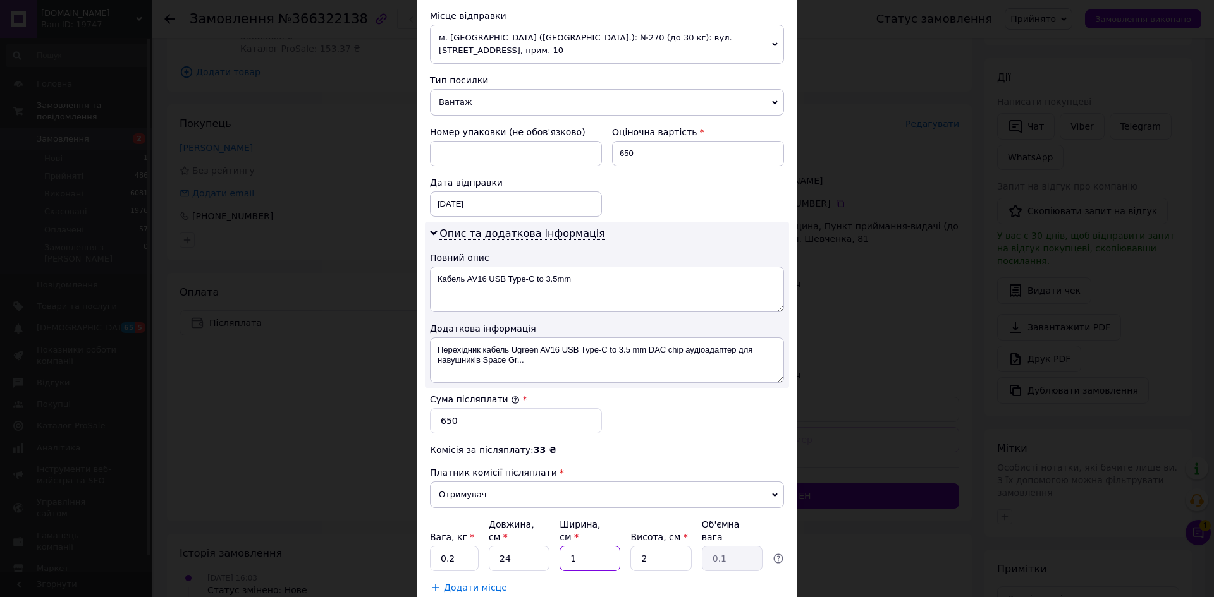
type input "0.22"
type input "1"
type input "0.1"
type input "17"
type input "0.2"
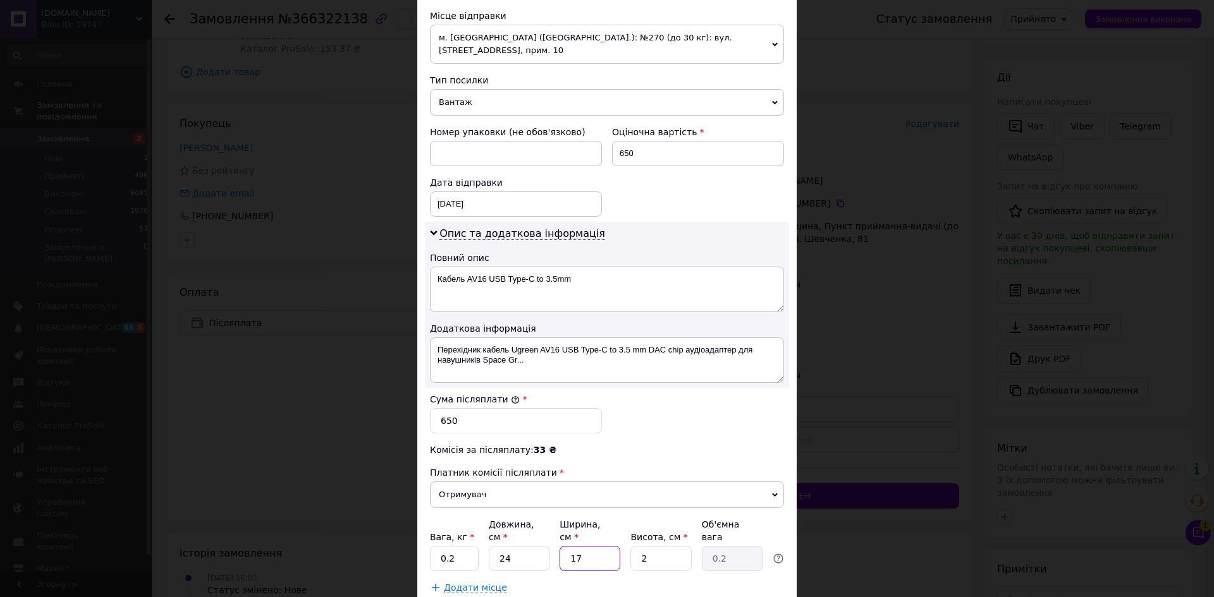
type input "17"
drag, startPoint x: 671, startPoint y: 534, endPoint x: 661, endPoint y: 533, distance: 9.5
click at [670, 546] on input "2" at bounding box center [660, 558] width 61 height 25
click at [650, 546] on input "2" at bounding box center [660, 558] width 61 height 25
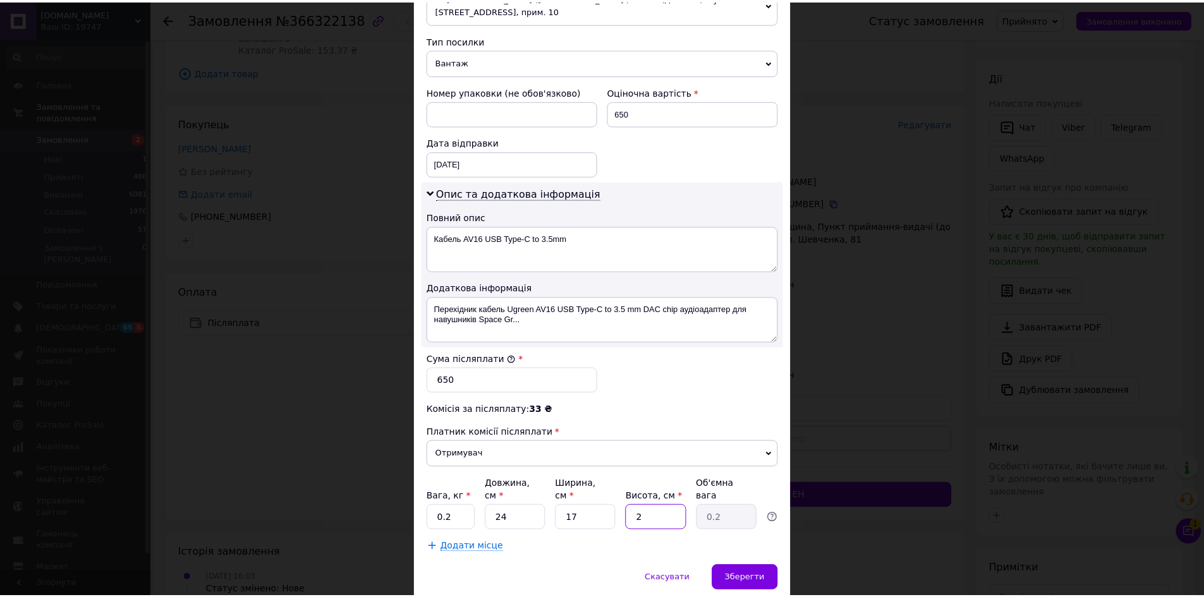
scroll to position [509, 0]
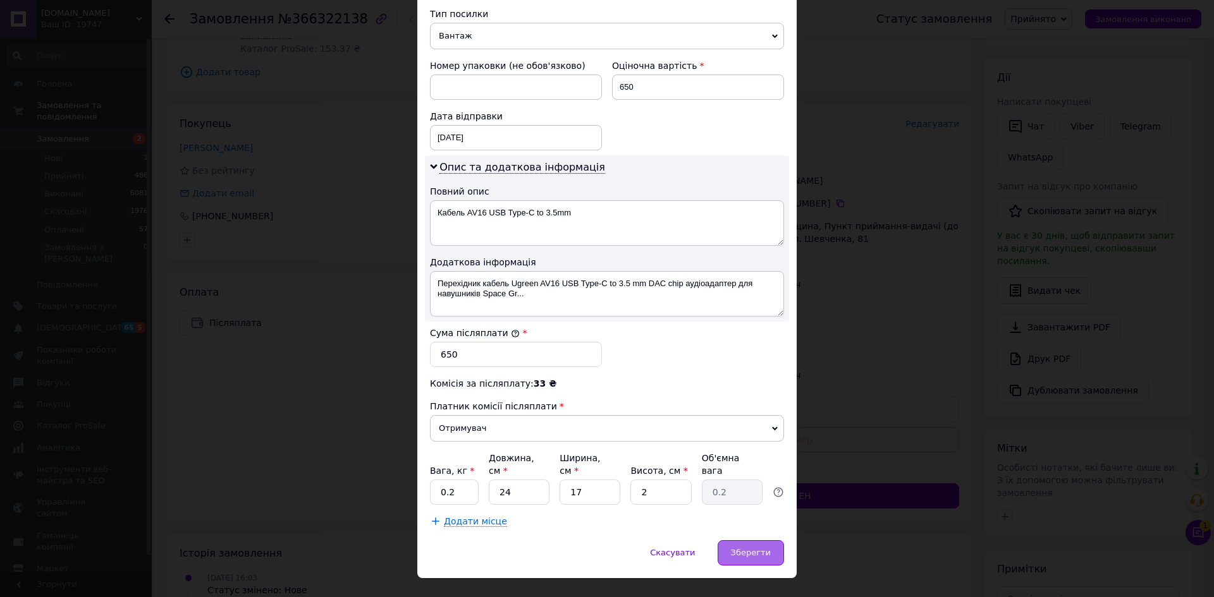
click at [749, 548] on span "Зберегти" at bounding box center [751, 552] width 40 height 9
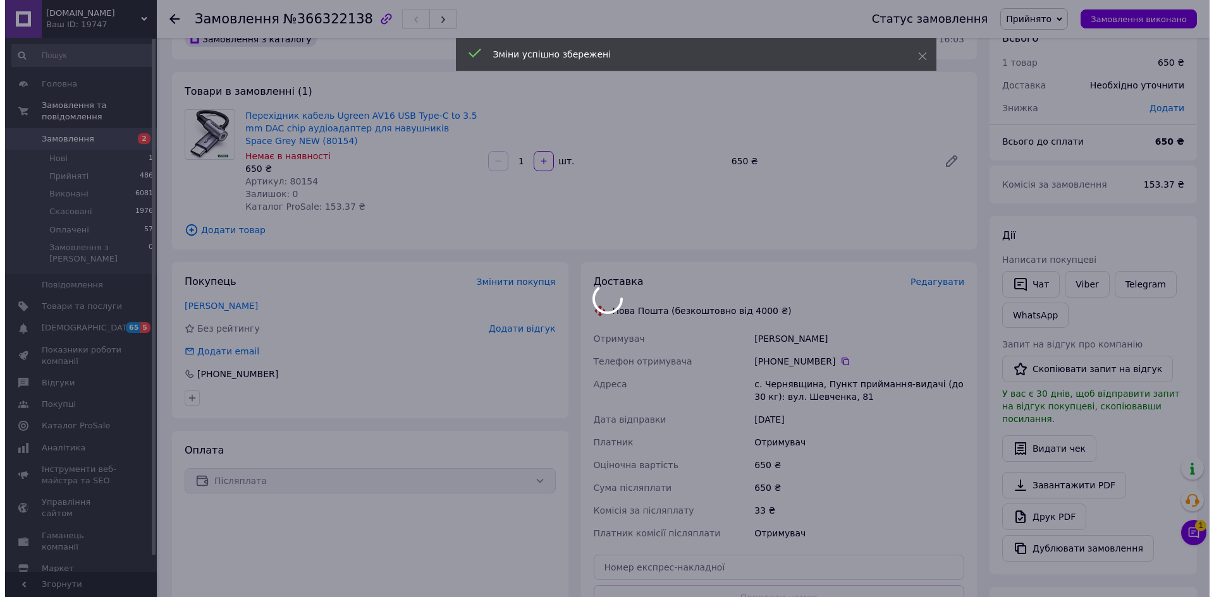
scroll to position [0, 0]
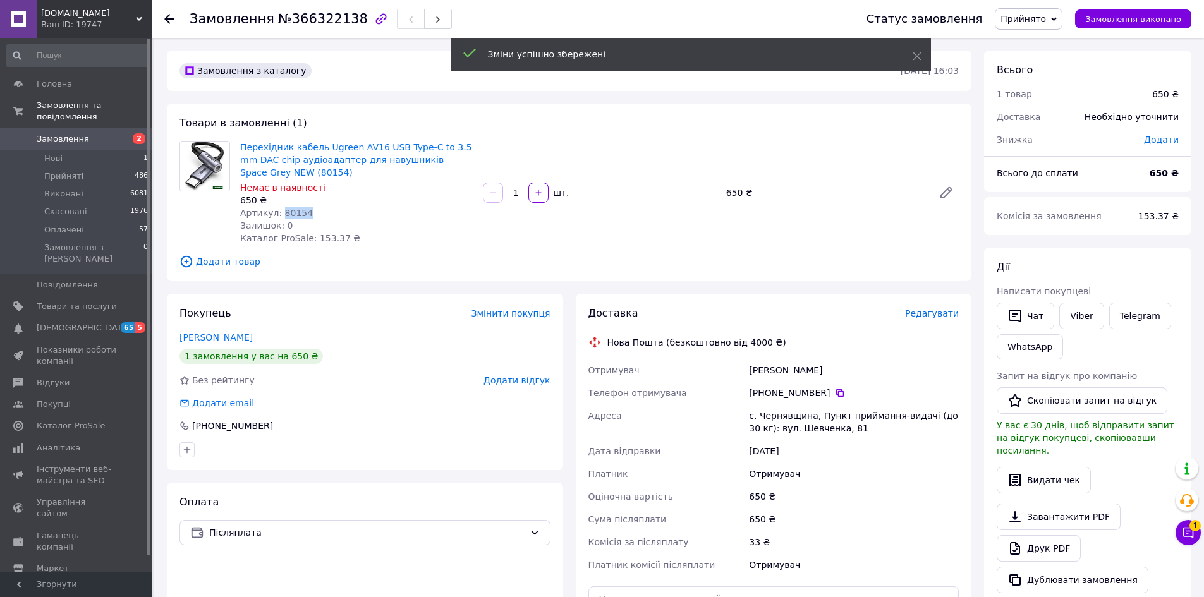
drag, startPoint x: 319, startPoint y: 210, endPoint x: 277, endPoint y: 211, distance: 41.1
click at [277, 211] on div "Артикул: 80154" at bounding box center [356, 213] width 233 height 13
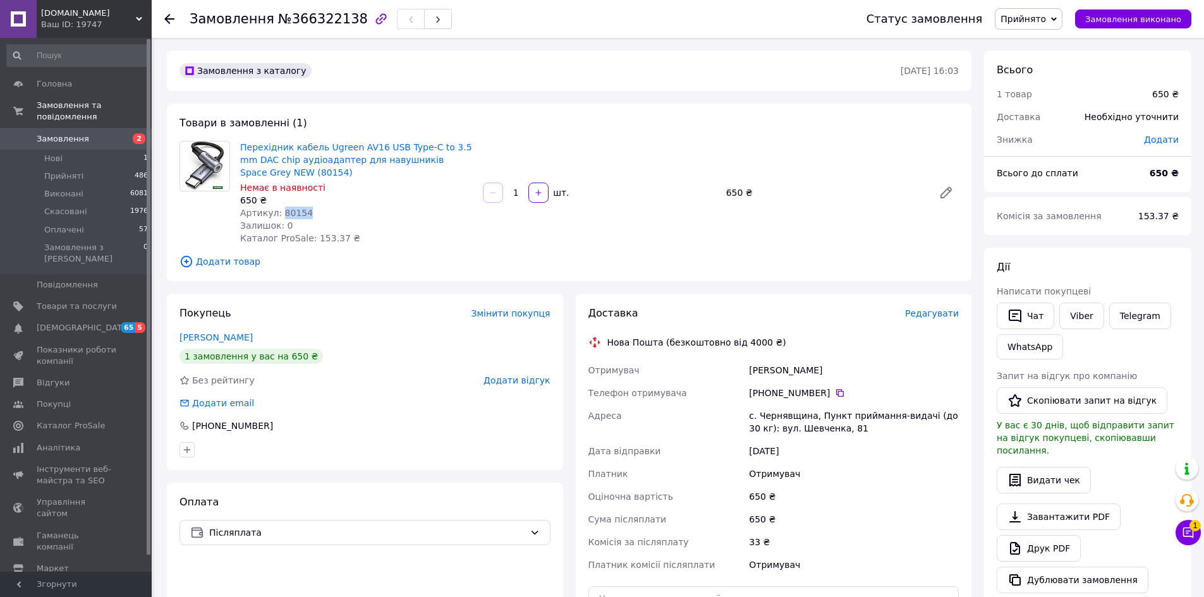
copy span "80154"
click at [931, 310] on span "Редагувати" at bounding box center [932, 313] width 54 height 10
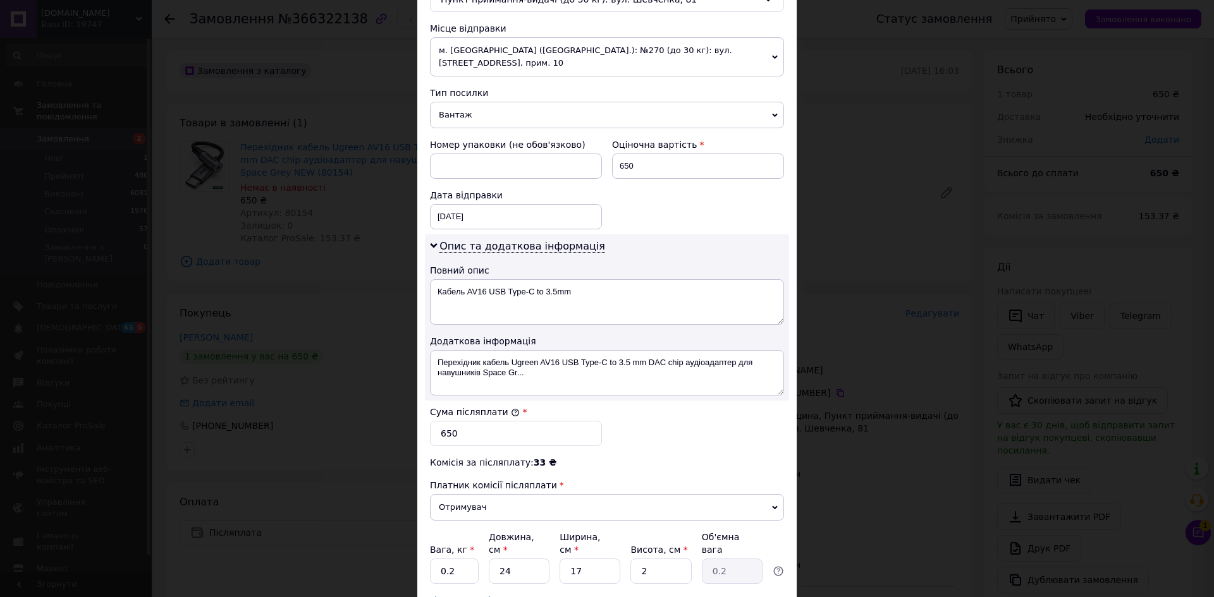
scroll to position [442, 0]
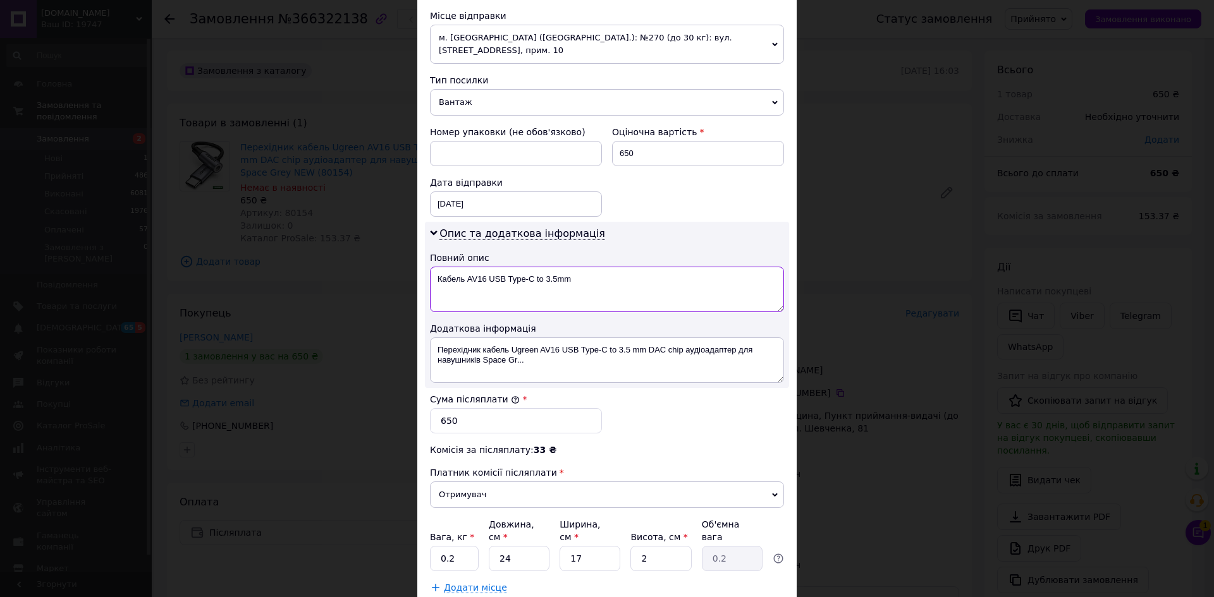
click at [600, 278] on textarea "Кабель AV16 USB Type-C to 3.5mm" at bounding box center [607, 290] width 354 height 46
paste textarea "80154"
drag, startPoint x: 607, startPoint y: 266, endPoint x: 436, endPoint y: 271, distance: 170.7
click at [436, 271] on textarea "Кабель AV16 USB Type-C to 3.5mm (80154)" at bounding box center [607, 290] width 354 height 46
type textarea "Кабель AV16 USB Type-C to 3.5mm (80154)"
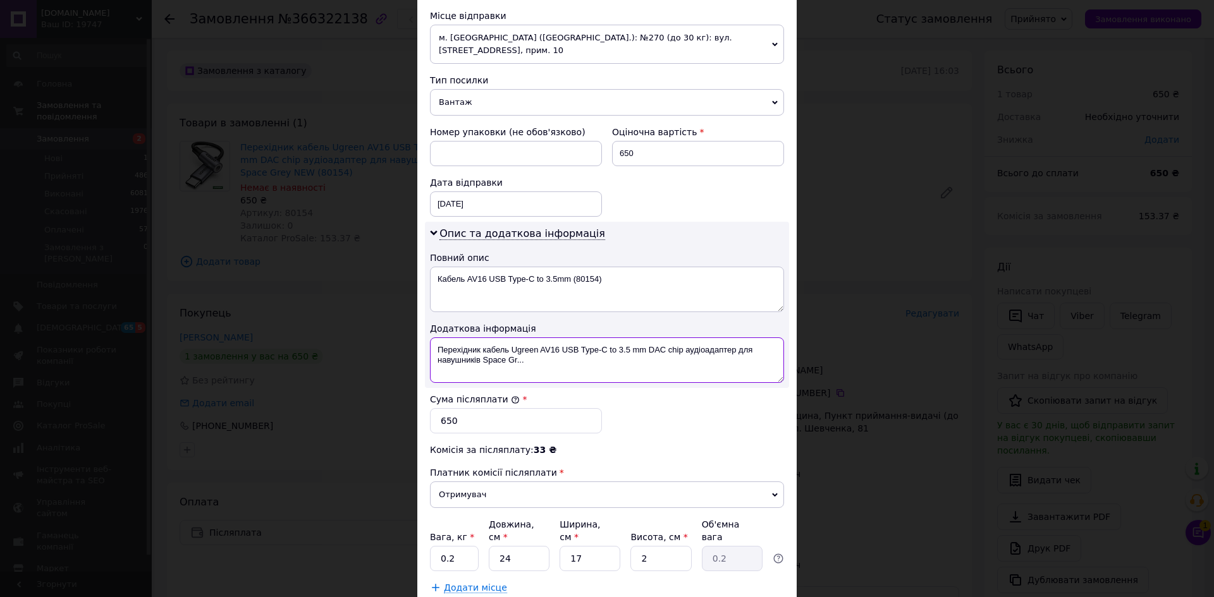
drag, startPoint x: 435, startPoint y: 338, endPoint x: 597, endPoint y: 352, distance: 162.5
click at [597, 352] on textarea "Перехідник кабель Ugreen AV16 USB Type-C to 3.5 mm DAC chip аудіоадаптер для на…" at bounding box center [607, 361] width 354 height 46
paste textarea "абель AV16 USB Type-C to 3.5mm (80154)"
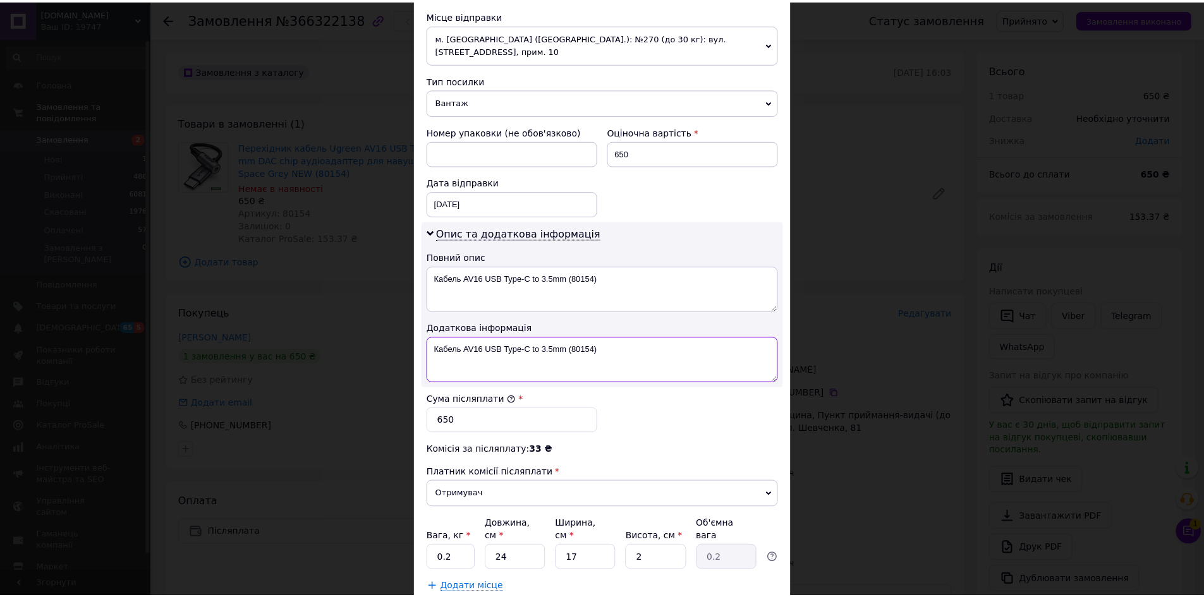
scroll to position [509, 0]
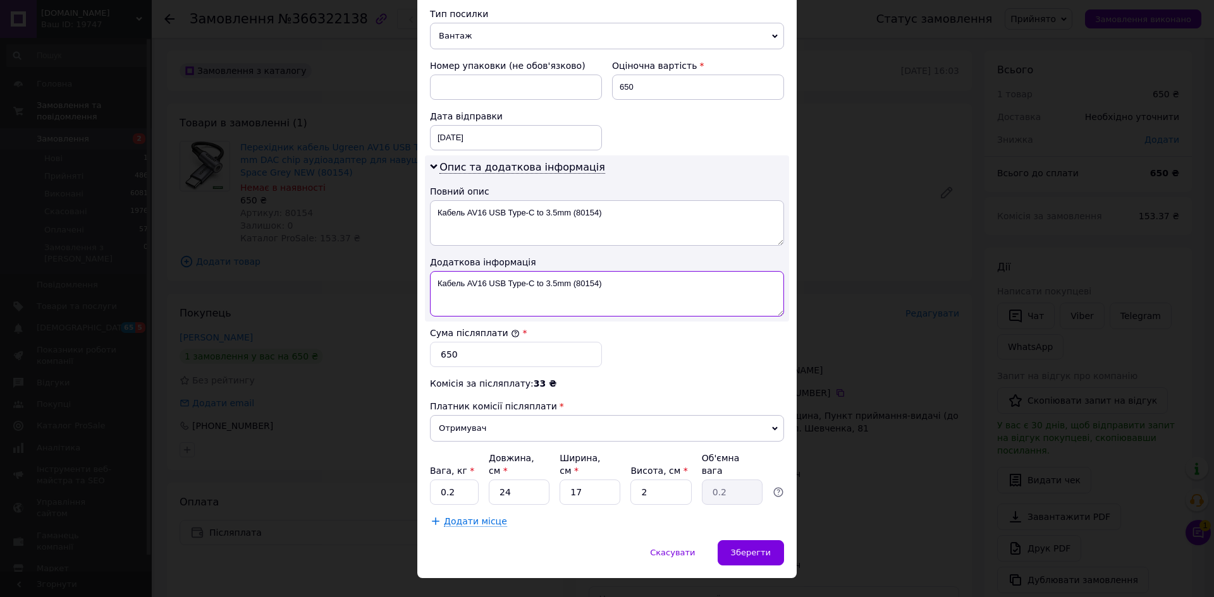
type textarea "Кабель AV16 USB Type-C to 3.5mm (80154)"
click at [457, 480] on input "0.2" at bounding box center [454, 492] width 49 height 25
type input "0.1"
click at [602, 505] on div "Спосіб доставки Нова Пошта (безкоштовно від 4000 ₴) Платник Отримувач Відправни…" at bounding box center [606, 57] width 379 height 966
click at [767, 548] on span "Зберегти" at bounding box center [751, 552] width 40 height 9
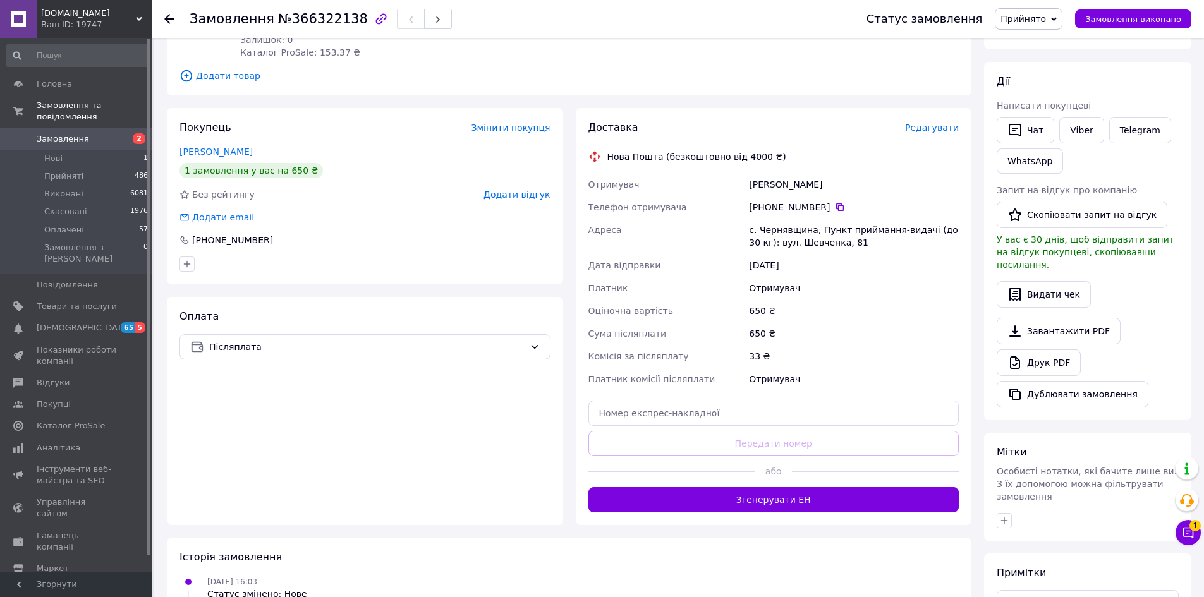
scroll to position [190, 0]
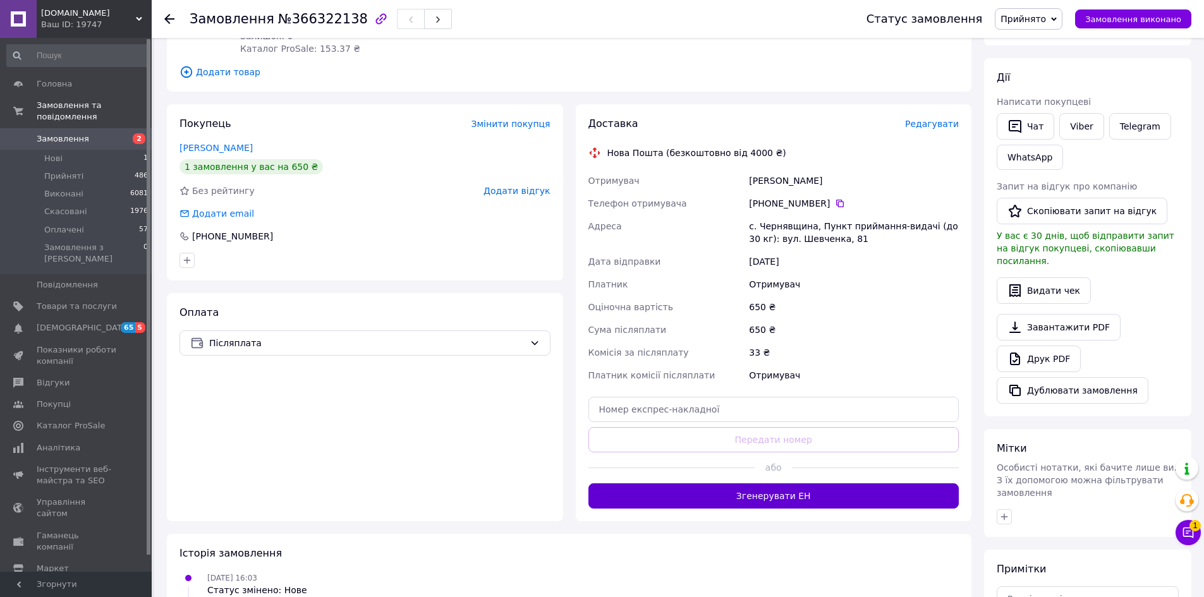
click at [794, 497] on button "Згенерувати ЕН" at bounding box center [773, 496] width 371 height 25
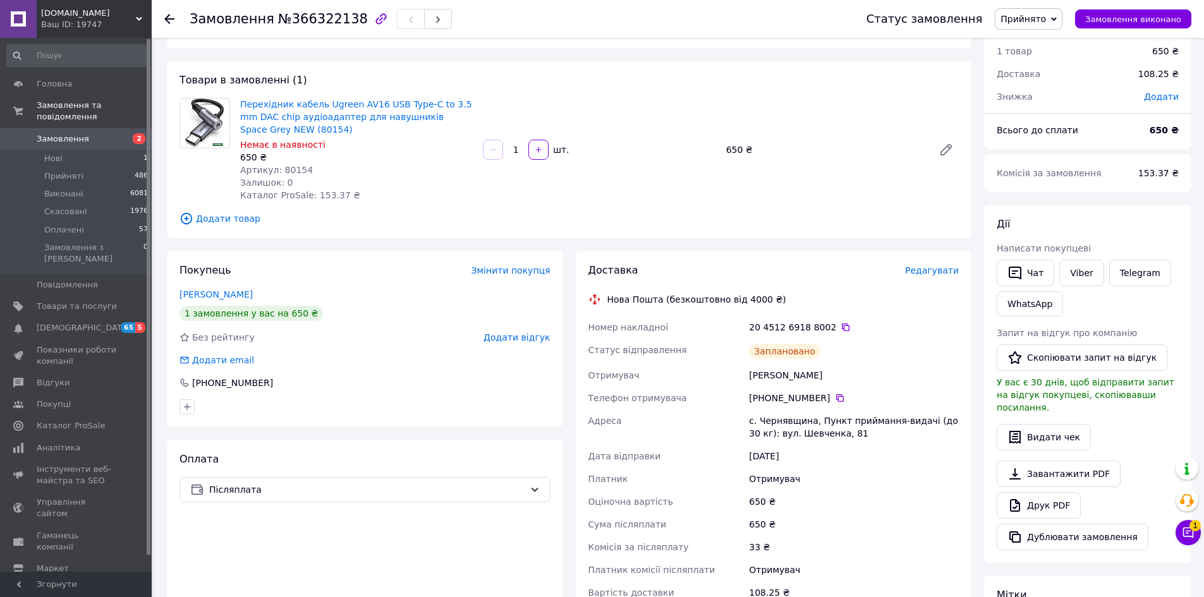
scroll to position [0, 0]
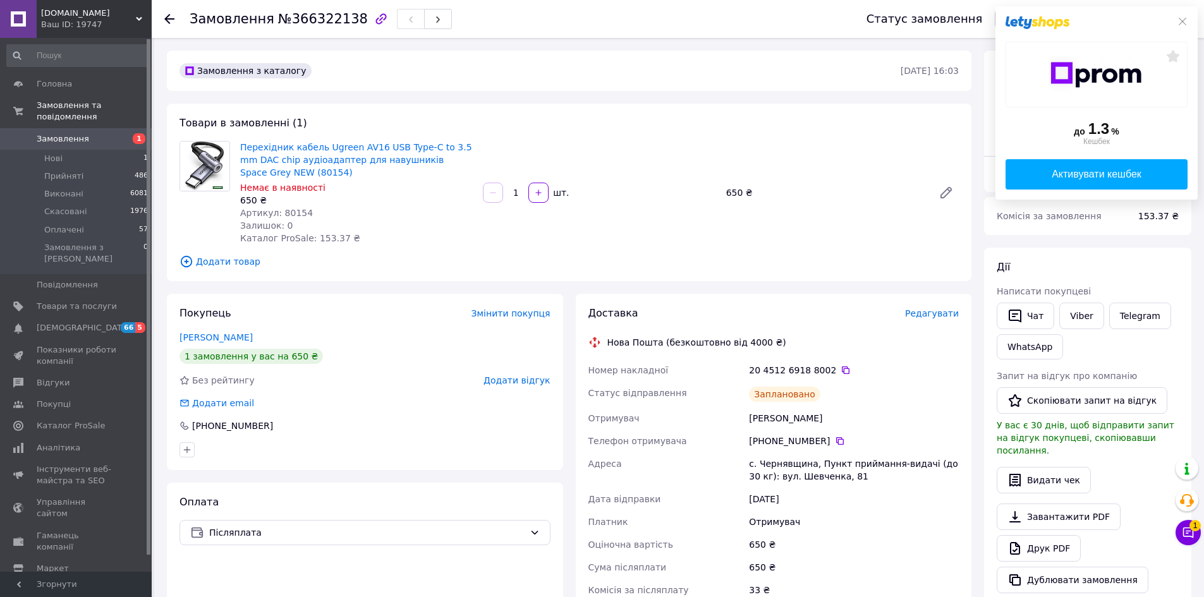
click at [100, 133] on span "Замовлення" at bounding box center [77, 138] width 80 height 11
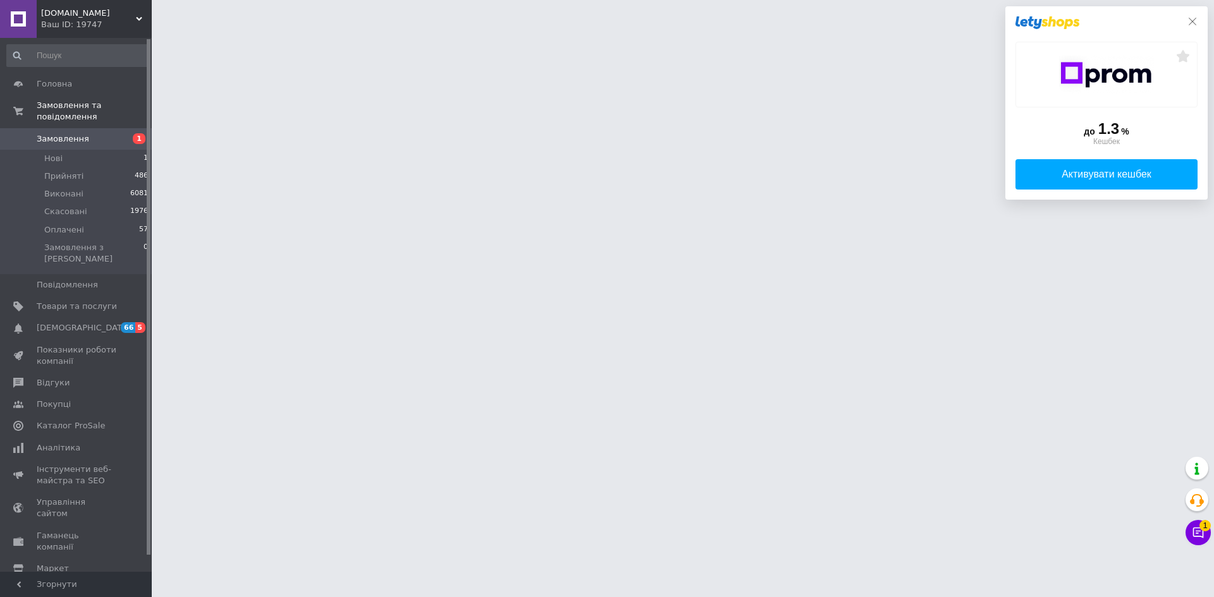
click at [1190, 23] on icon at bounding box center [1192, 21] width 10 height 10
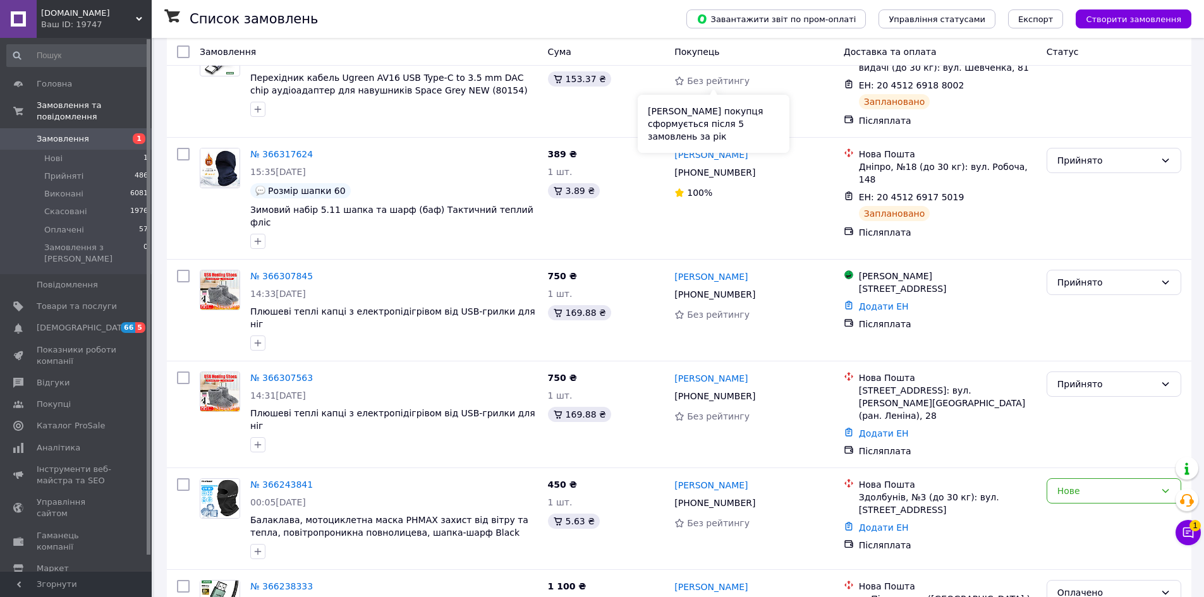
scroll to position [190, 0]
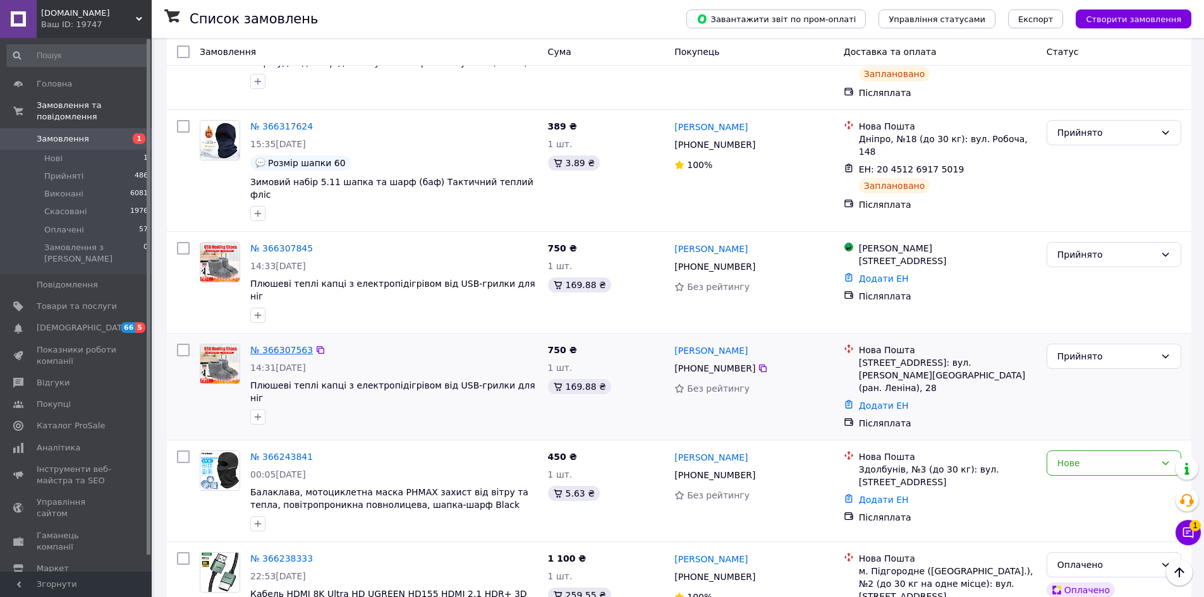
click at [277, 345] on link "№ 366307563" at bounding box center [281, 350] width 63 height 10
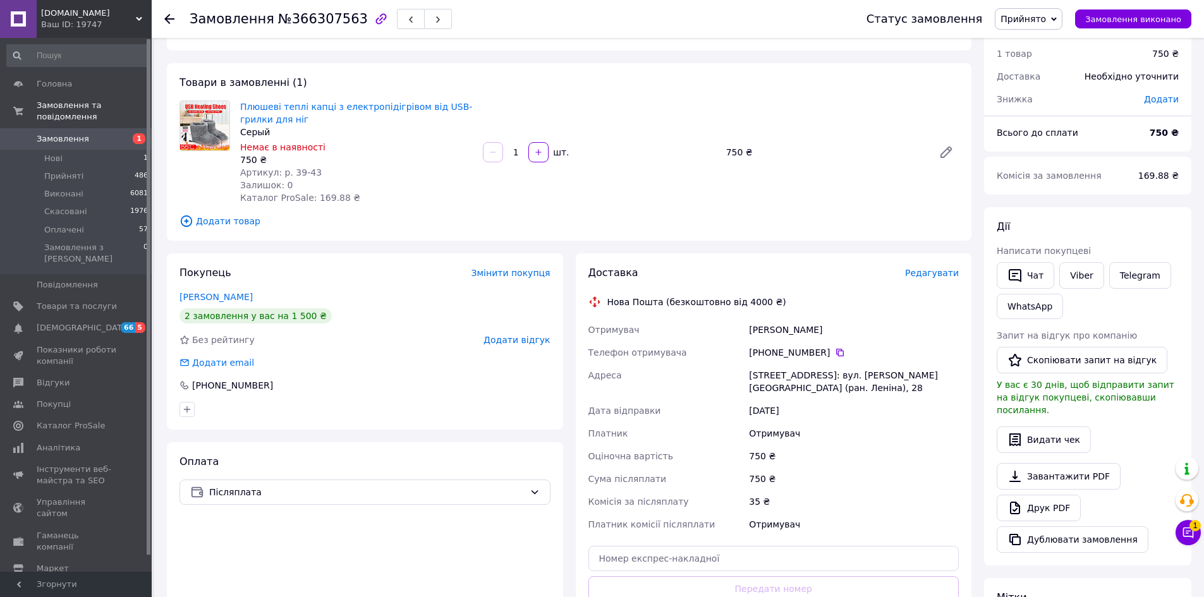
scroll to position [63, 0]
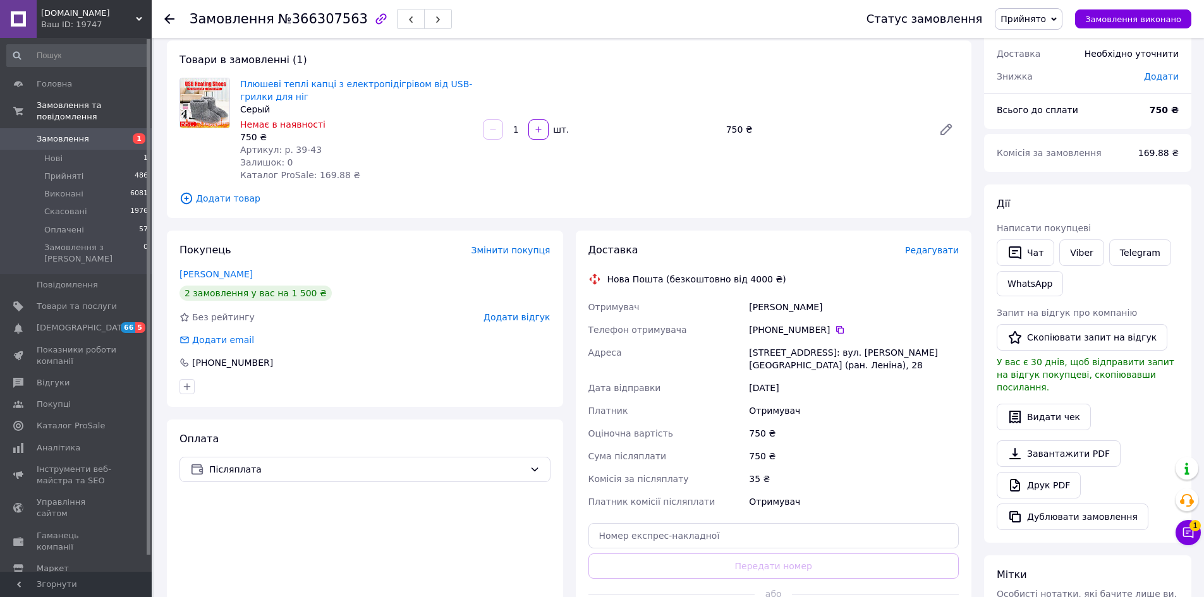
click at [222, 65] on div "Товари в замовленні (1) Плюшеві теплі капці з електропідігрівом від USB-грилки …" at bounding box center [569, 129] width 805 height 178
click at [367, 152] on div "Артикул: р. 39-43" at bounding box center [356, 149] width 233 height 13
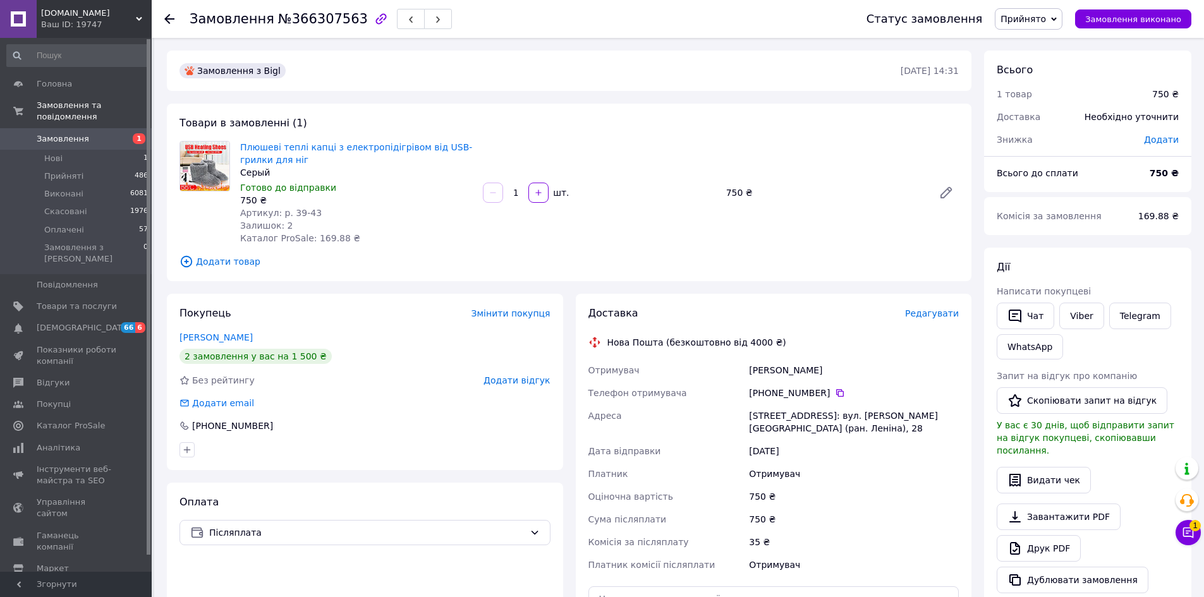
click at [83, 133] on span "Замовлення" at bounding box center [77, 138] width 80 height 11
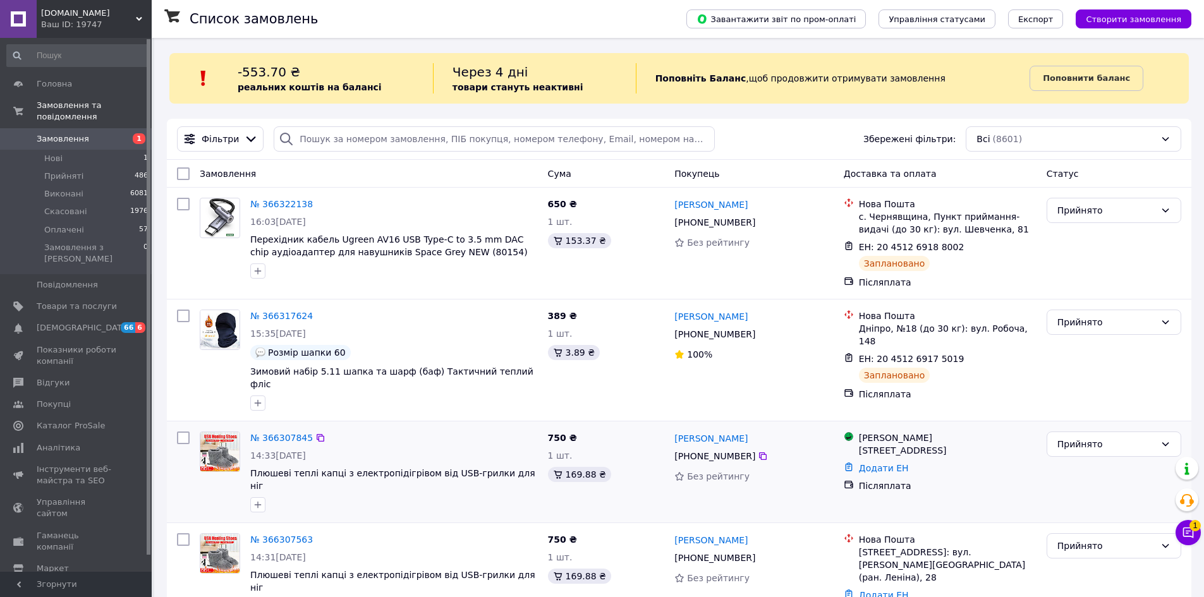
scroll to position [253, 0]
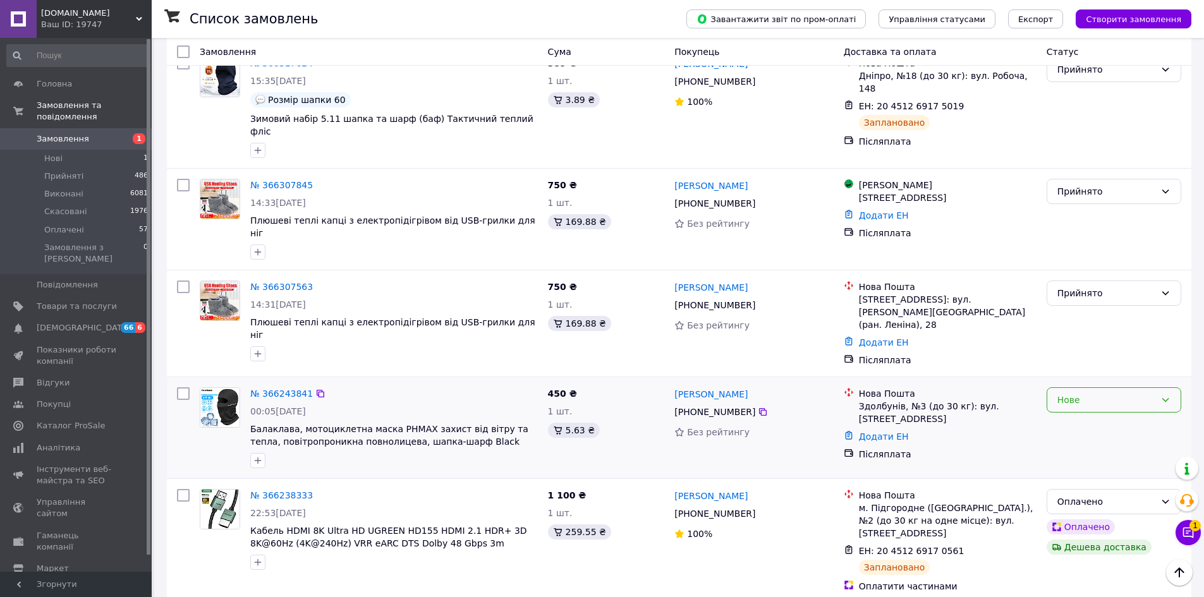
click at [1097, 393] on div "Нове" at bounding box center [1106, 400] width 98 height 14
click at [1080, 387] on li "Прийнято" at bounding box center [1113, 390] width 133 height 23
click at [278, 389] on link "№ 366243841" at bounding box center [281, 394] width 63 height 10
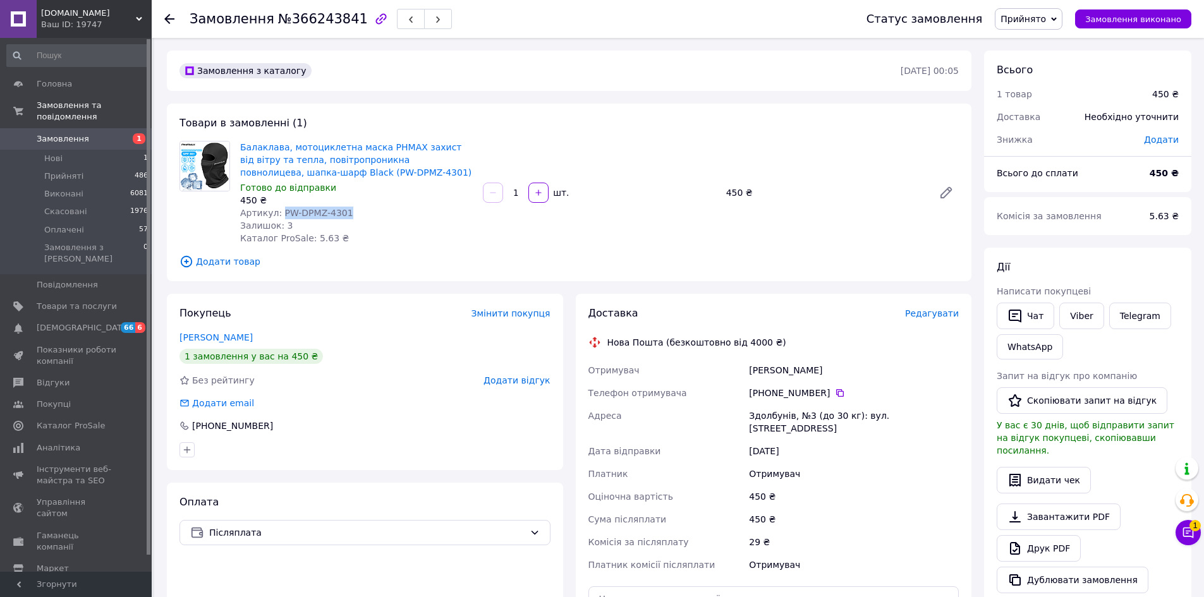
drag, startPoint x: 344, startPoint y: 210, endPoint x: 278, endPoint y: 212, distance: 66.4
click at [278, 212] on div "Артикул: PW-DPMZ-4301" at bounding box center [356, 213] width 233 height 13
copy span "PW-DPMZ-4301"
click at [946, 315] on span "Редагувати" at bounding box center [932, 313] width 54 height 10
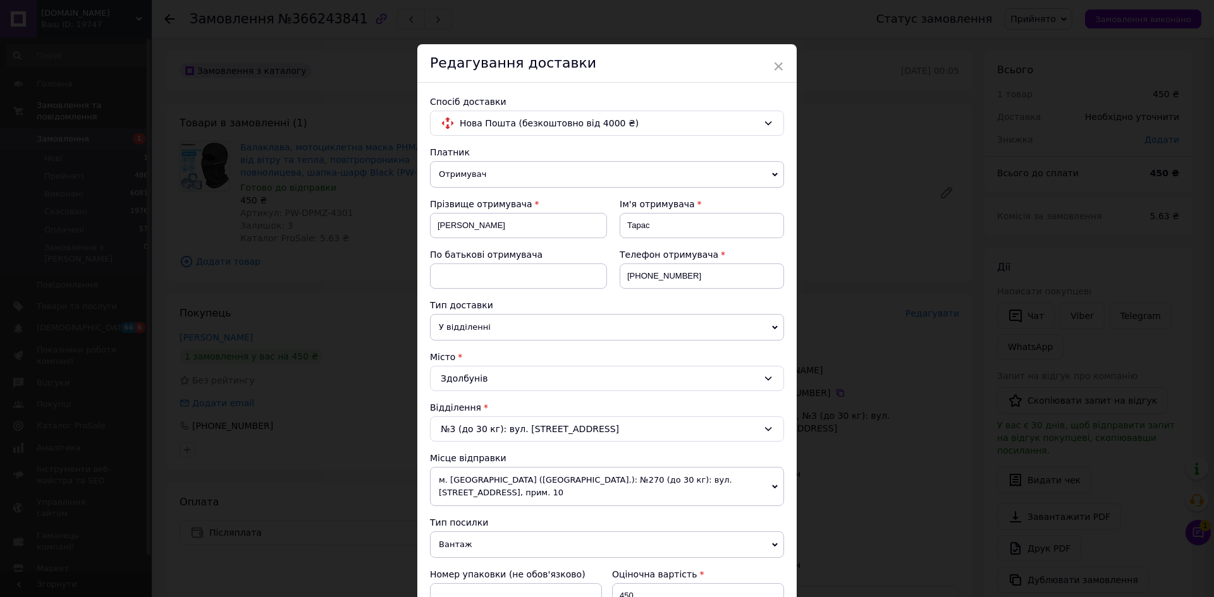
scroll to position [253, 0]
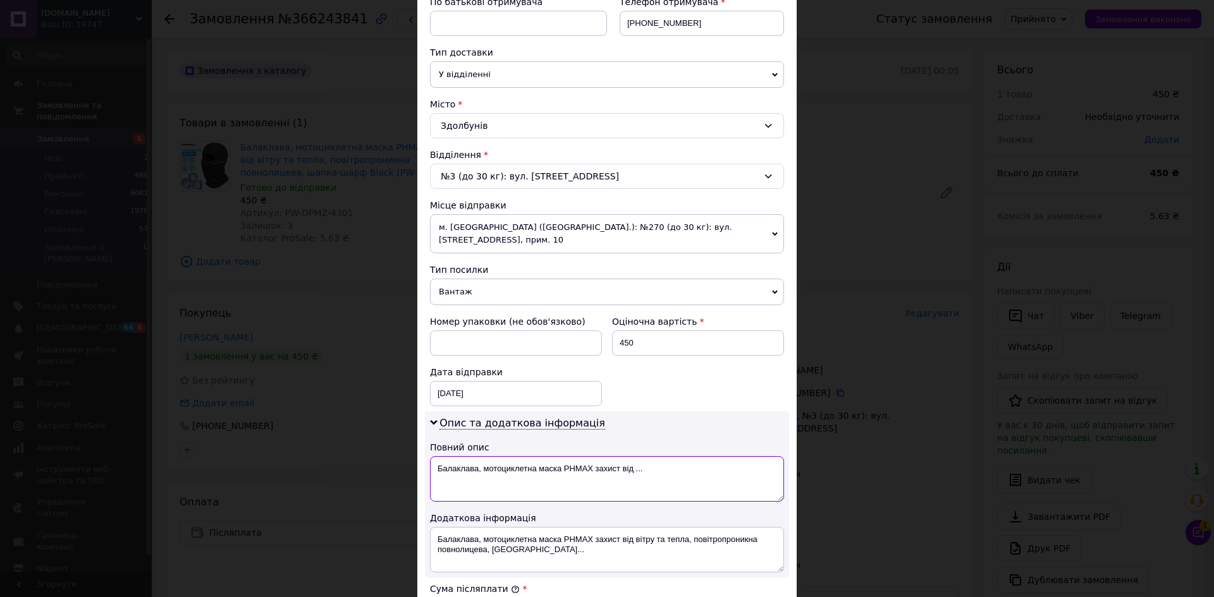
click at [610, 462] on textarea "Балаклава, мотоциклетна маска PHMAX захист від ..." at bounding box center [607, 479] width 354 height 46
drag, startPoint x: 593, startPoint y: 455, endPoint x: 689, endPoint y: 456, distance: 95.4
click at [689, 456] on textarea "Балаклава, мотоциклетна маска PHMAX захист від ..." at bounding box center [607, 479] width 354 height 46
paste textarea "PW-DPMZ-4301"
drag, startPoint x: 623, startPoint y: 456, endPoint x: 434, endPoint y: 456, distance: 189.6
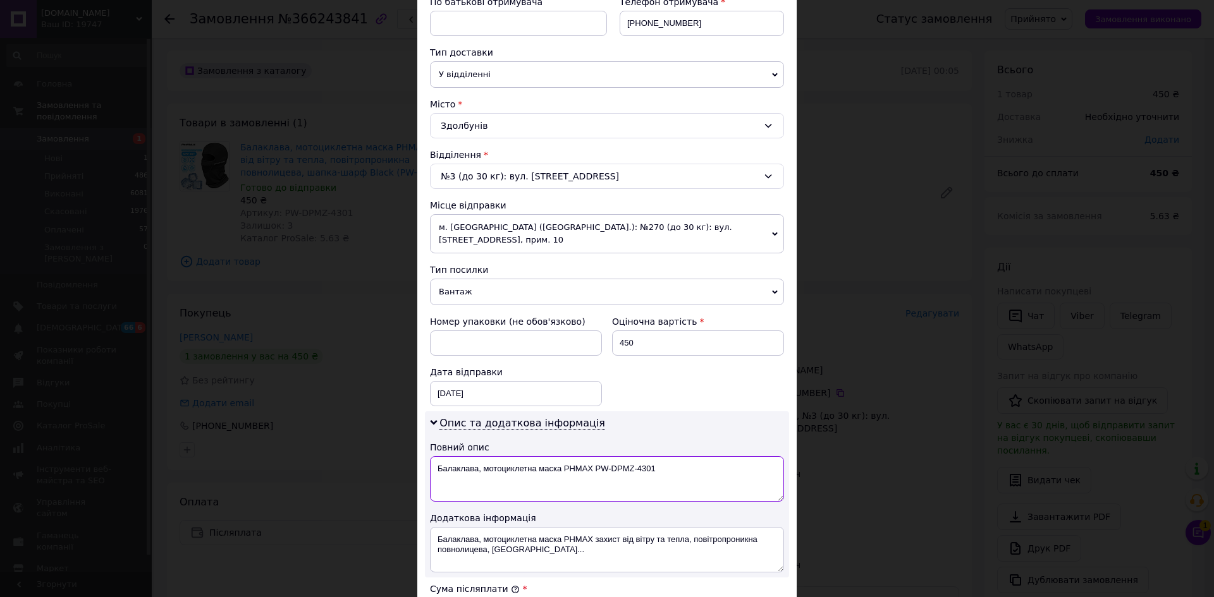
click at [434, 456] on textarea "Балаклава, мотоциклетна маска PHMAX PW-DPMZ-4301" at bounding box center [607, 479] width 354 height 46
type textarea "Балаклава, мотоциклетна маска PHMAX PW-DPMZ-4301"
drag, startPoint x: 434, startPoint y: 527, endPoint x: 618, endPoint y: 545, distance: 185.5
click at [618, 545] on textarea "Балаклава, мотоциклетна маска PHMAX захист від вітру та тепла, повітропроникна …" at bounding box center [607, 550] width 354 height 46
paste textarea "PW-DPMZ-4301"
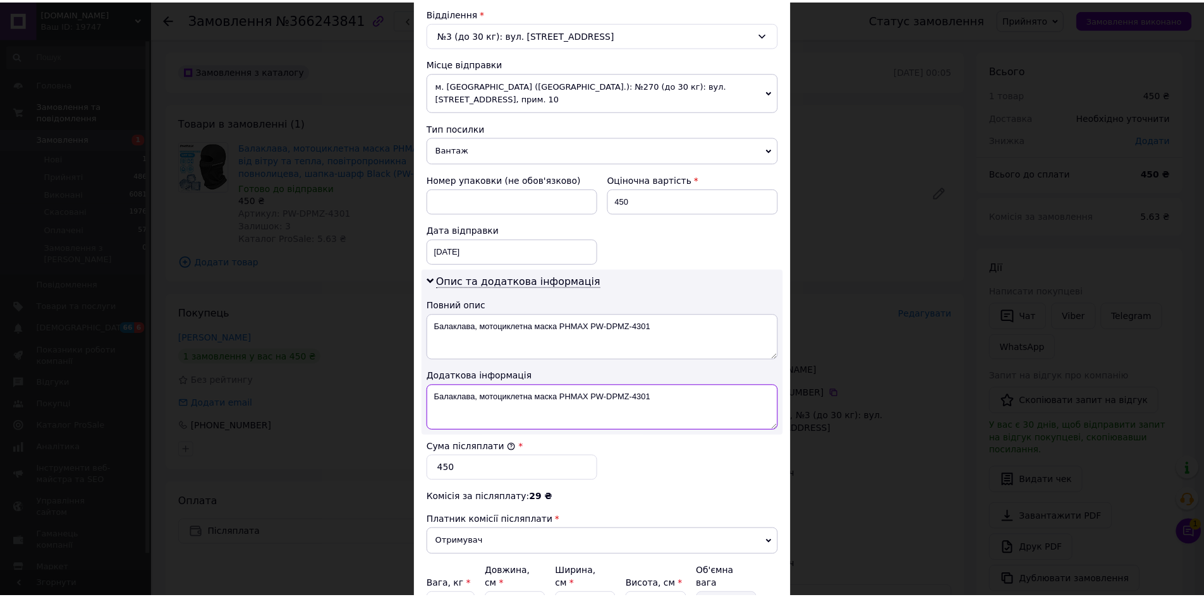
scroll to position [506, 0]
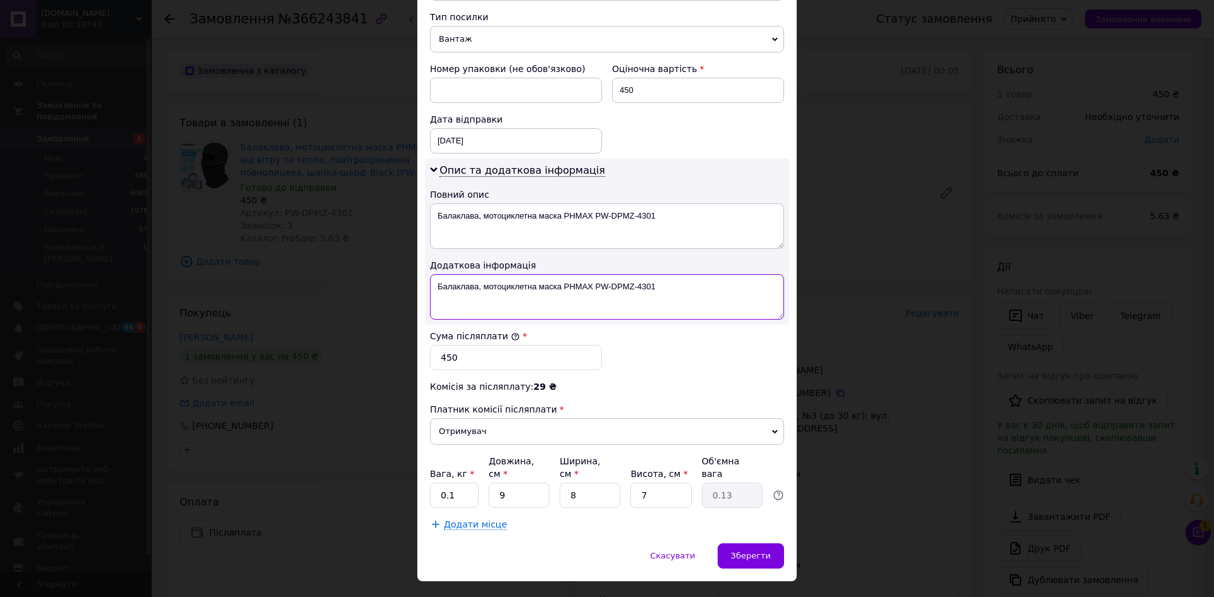
type textarea "Балаклава, мотоциклетна маска PHMAX PW-DPMZ-4301"
click at [511, 483] on input "9" at bounding box center [519, 495] width 61 height 25
type input "2"
type input "0.1"
type input "24"
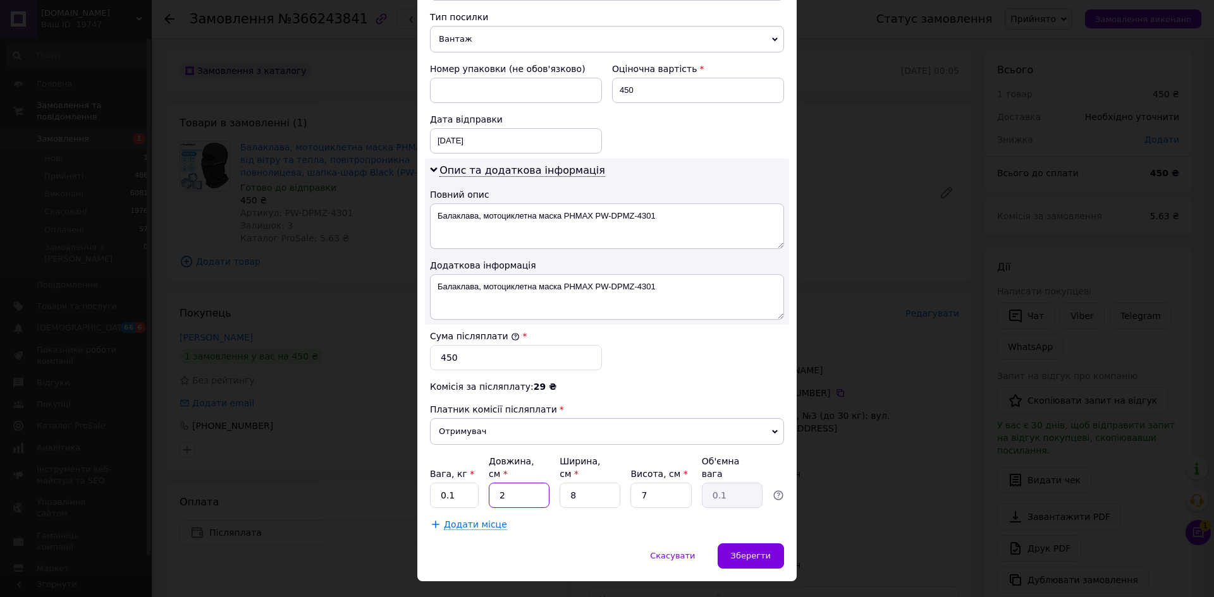
type input "0.34"
type input "24"
drag, startPoint x: 583, startPoint y: 471, endPoint x: 559, endPoint y: 474, distance: 24.2
click at [559, 483] on input "8" at bounding box center [589, 495] width 61 height 25
type input "1"
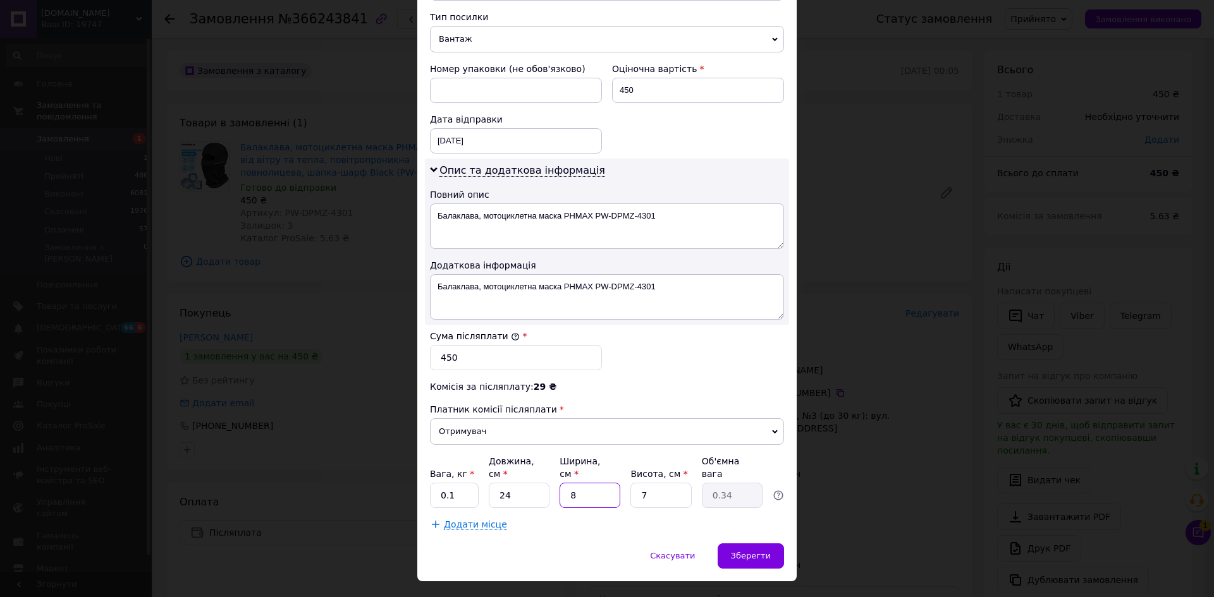
type input "0.1"
type input "17"
type input "0.71"
type input "17"
drag, startPoint x: 641, startPoint y: 478, endPoint x: 629, endPoint y: 478, distance: 12.0
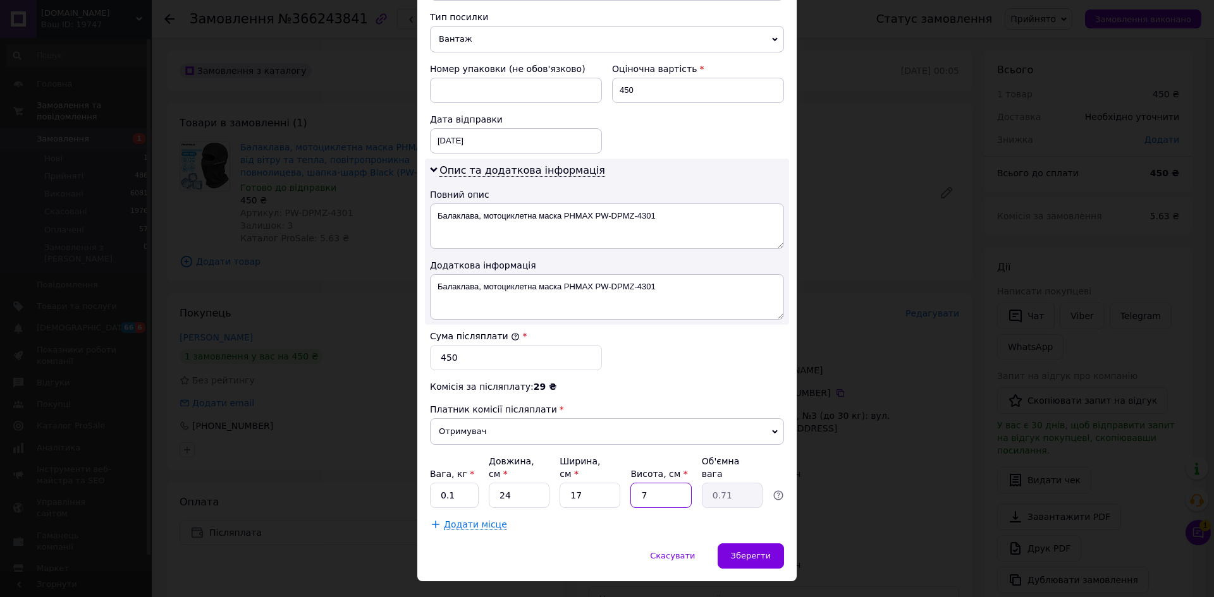
click at [630, 483] on input "7" at bounding box center [660, 495] width 61 height 25
type input "3"
type input "0.31"
type input "3"
click at [594, 506] on div "Спосіб доставки Нова Пошта (безкоштовно від 4000 ₴) Платник Отримувач Відправни…" at bounding box center [606, 60] width 379 height 966
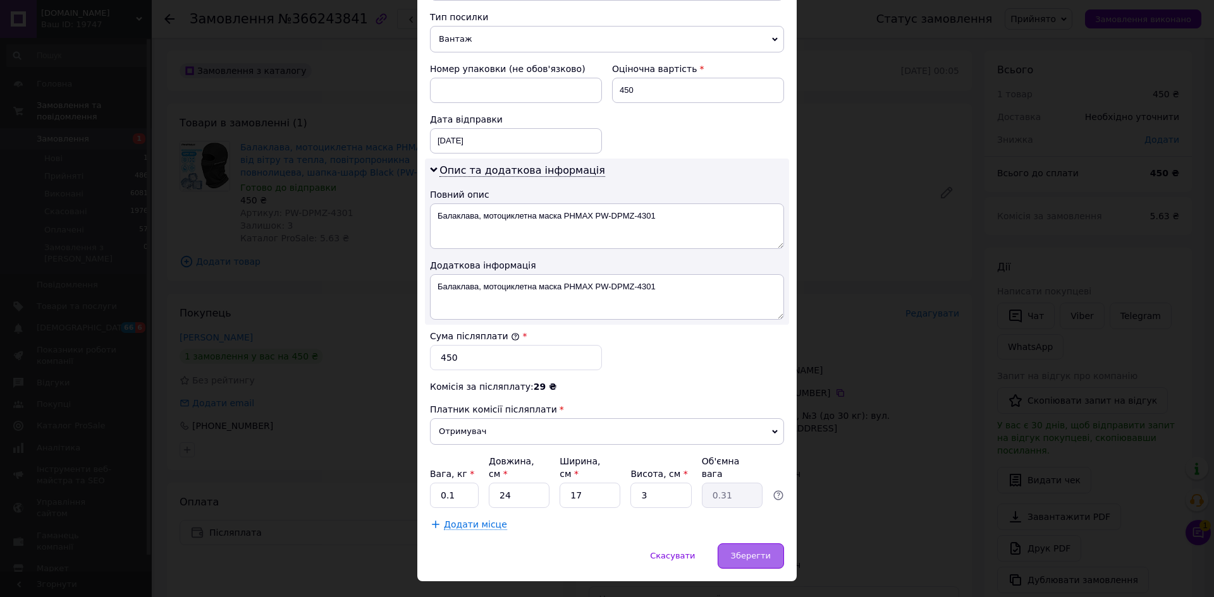
click at [739, 544] on div "Зберегти" at bounding box center [750, 556] width 66 height 25
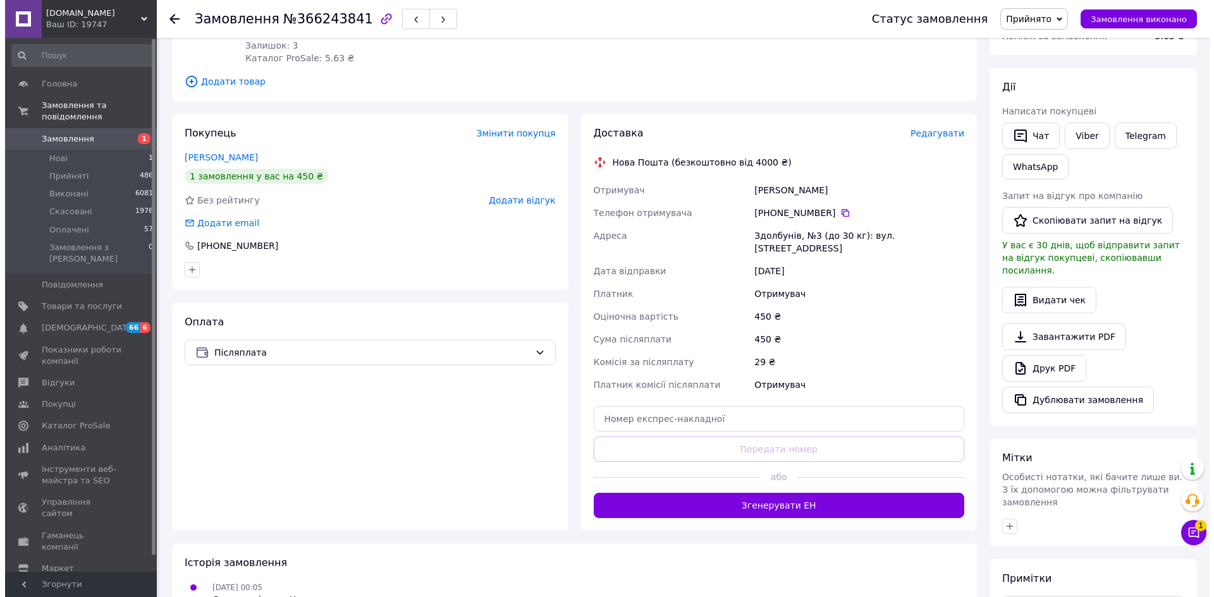
scroll to position [190, 0]
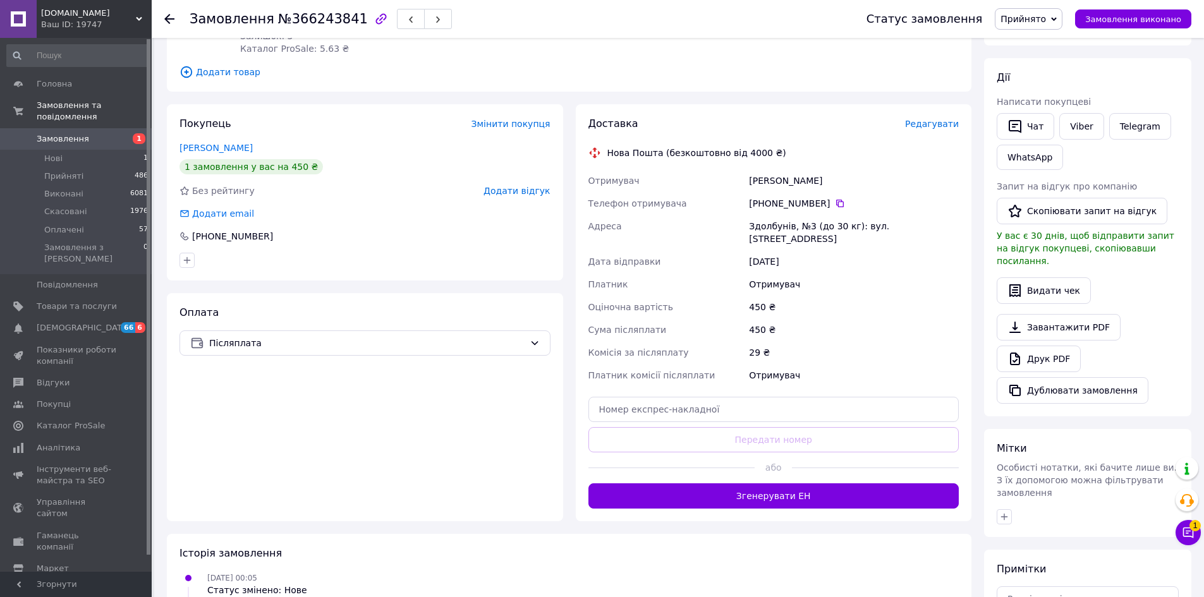
click at [940, 126] on span "Редагувати" at bounding box center [932, 124] width 54 height 10
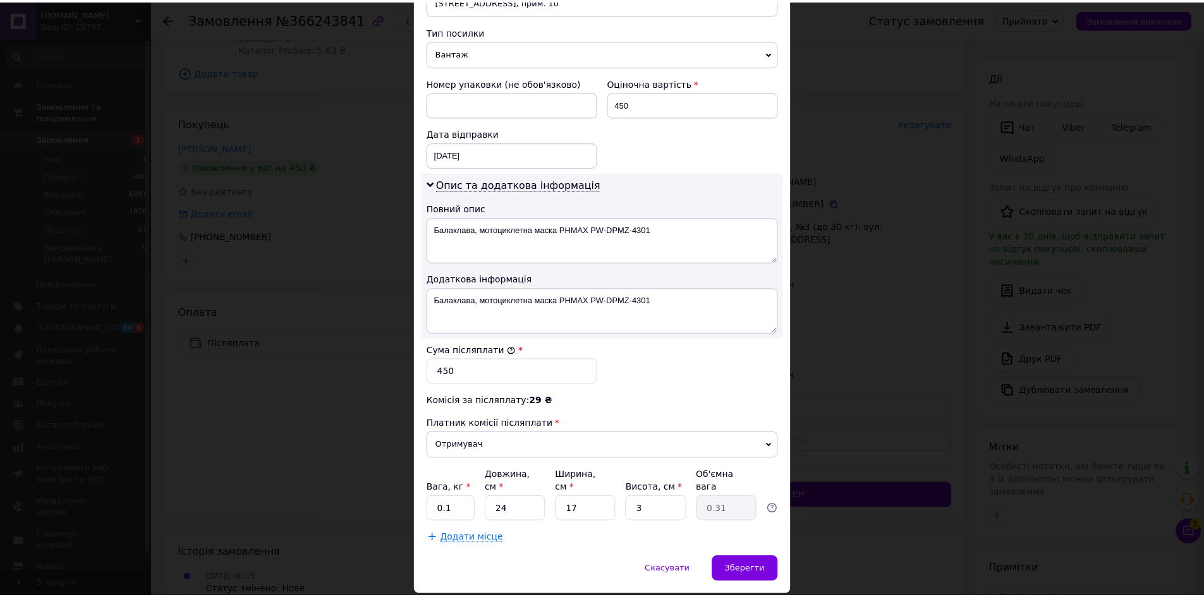
scroll to position [506, 0]
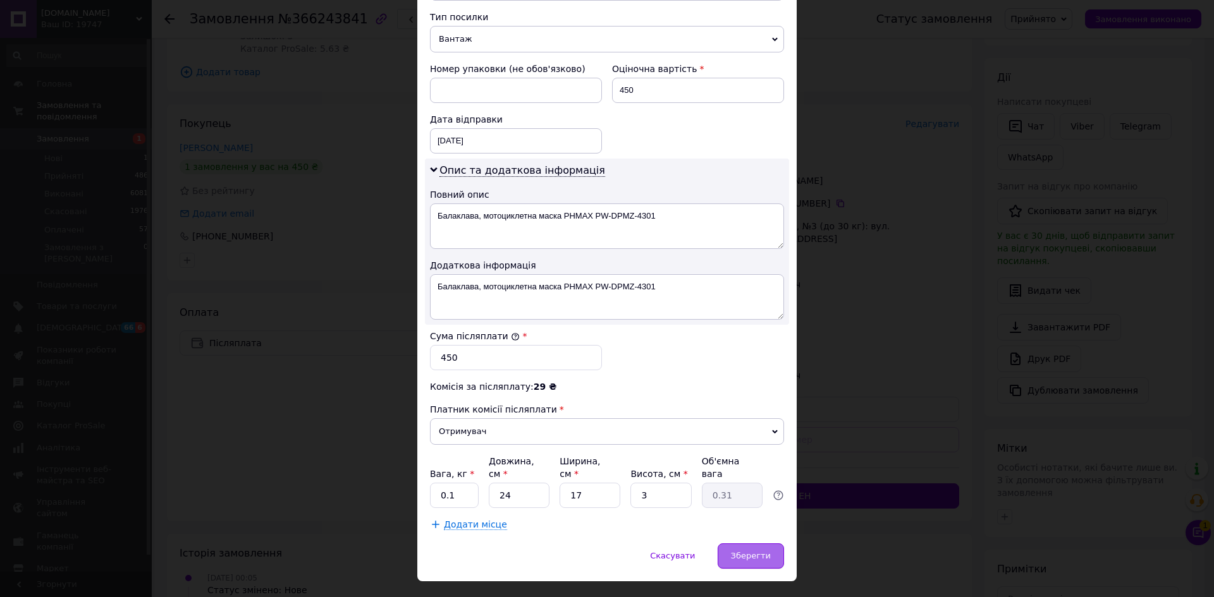
click at [759, 551] on span "Зберегти" at bounding box center [751, 555] width 40 height 9
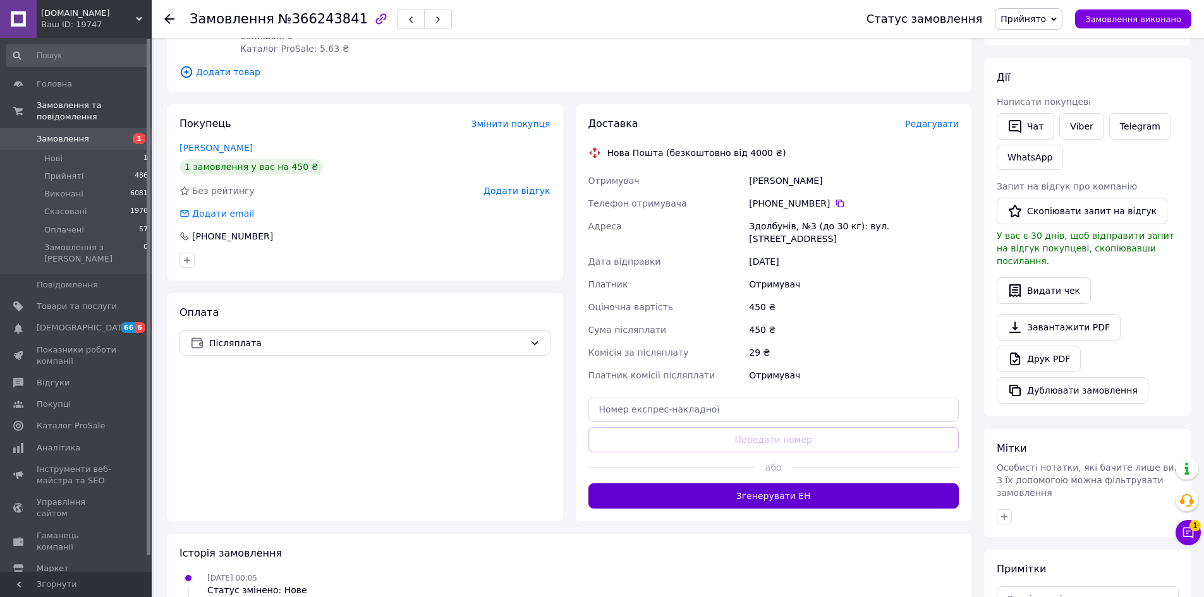
click at [790, 484] on button "Згенерувати ЕН" at bounding box center [773, 496] width 371 height 25
click at [790, 484] on div "Доставка Редагувати Нова Пошта (безкоштовно від 4000 ₴) Отримувач Середюк Тарас…" at bounding box center [773, 313] width 371 height 392
